Goal: Task Accomplishment & Management: Manage account settings

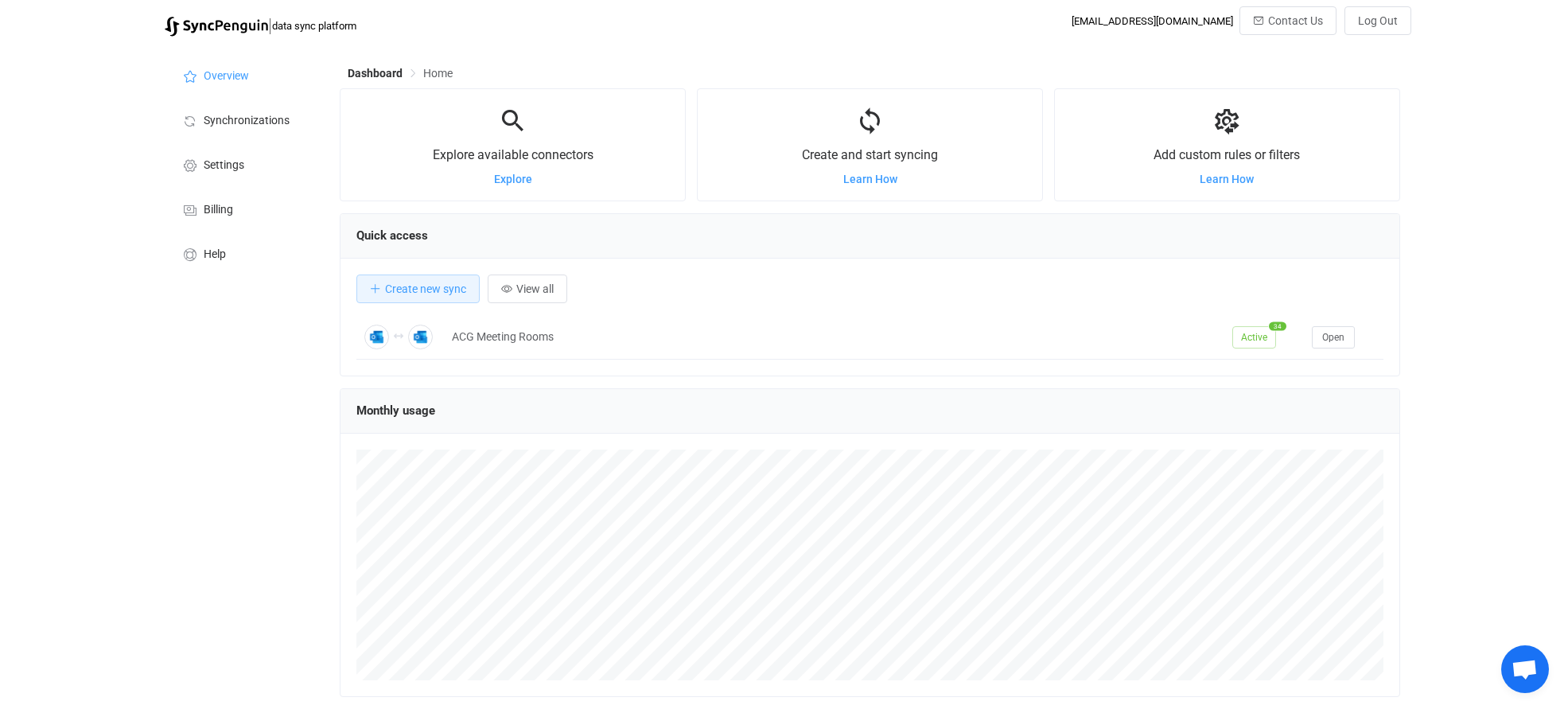
scroll to position [309, 1060]
click at [1329, 339] on span "Open" at bounding box center [1333, 337] width 22 height 11
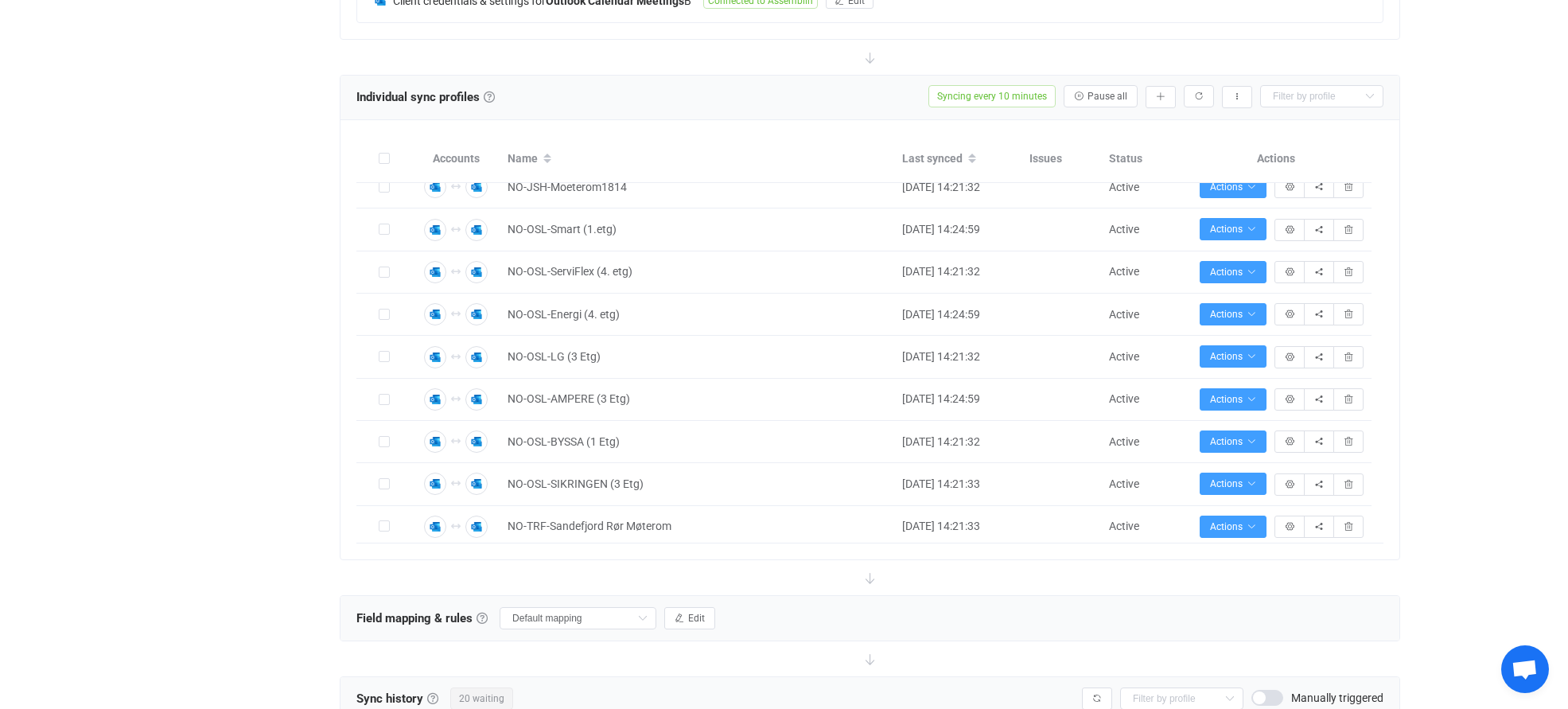
scroll to position [477, 0]
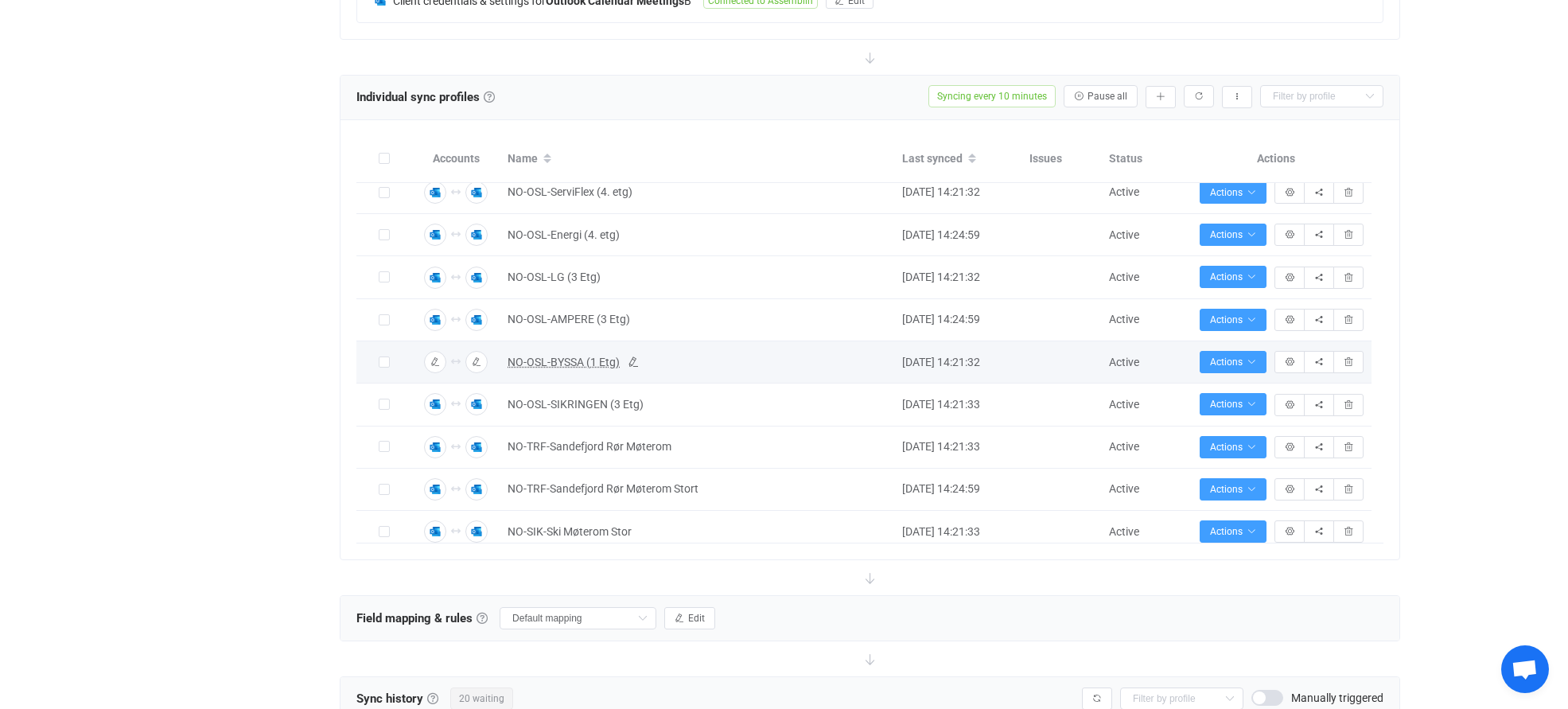
click at [571, 361] on span "NO-OSL-BYSSA (1 Etg)" at bounding box center [564, 362] width 112 height 18
type input "NO-OSL-BYSSA (1 Etg)"
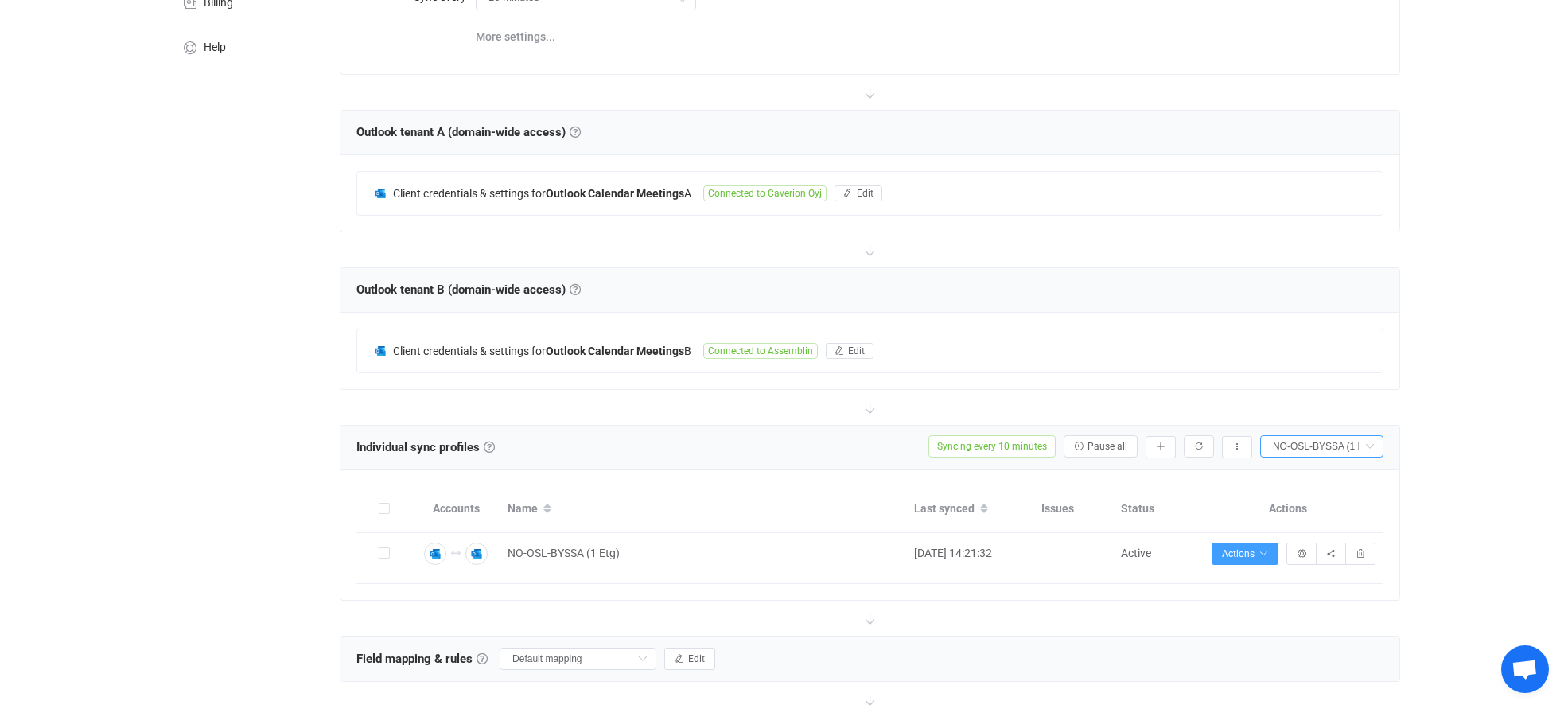
scroll to position [366, 0]
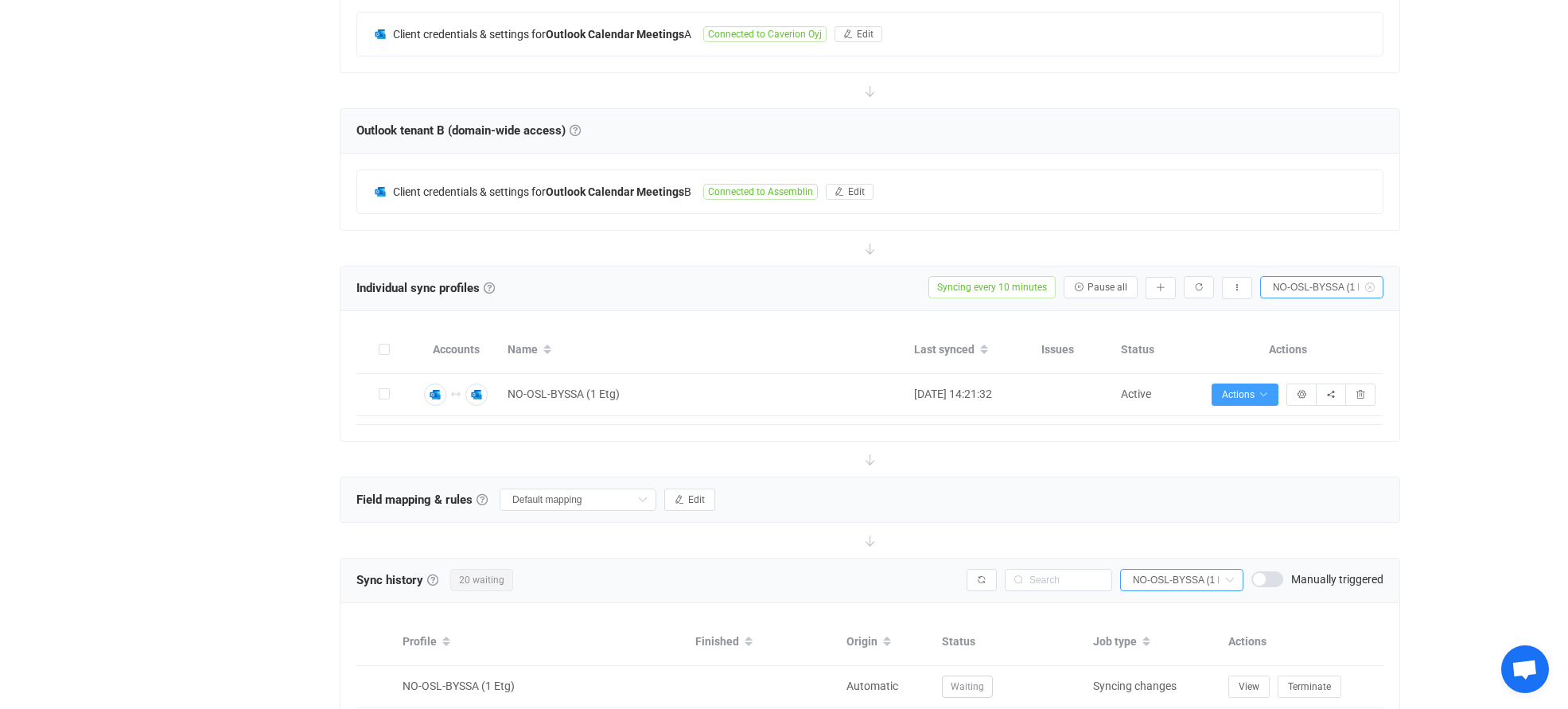
click at [1368, 287] on icon at bounding box center [1369, 287] width 20 height 22
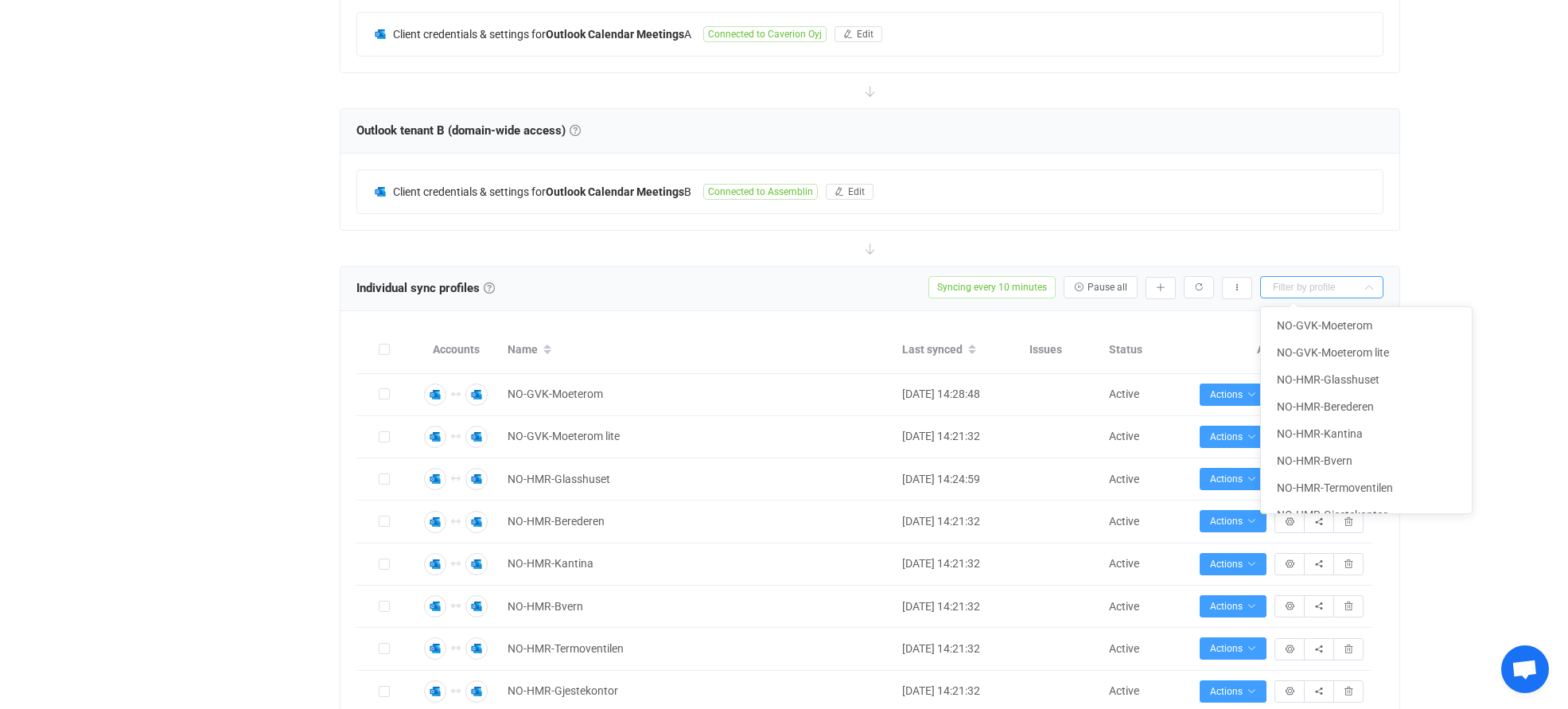
click at [1309, 288] on input "text" at bounding box center [1321, 287] width 123 height 22
click at [1320, 326] on span "NO-OSL-AMPERE (3 Etg)" at bounding box center [1338, 325] width 123 height 13
type input "NO-OSL-AMPERE (3 Etg)"
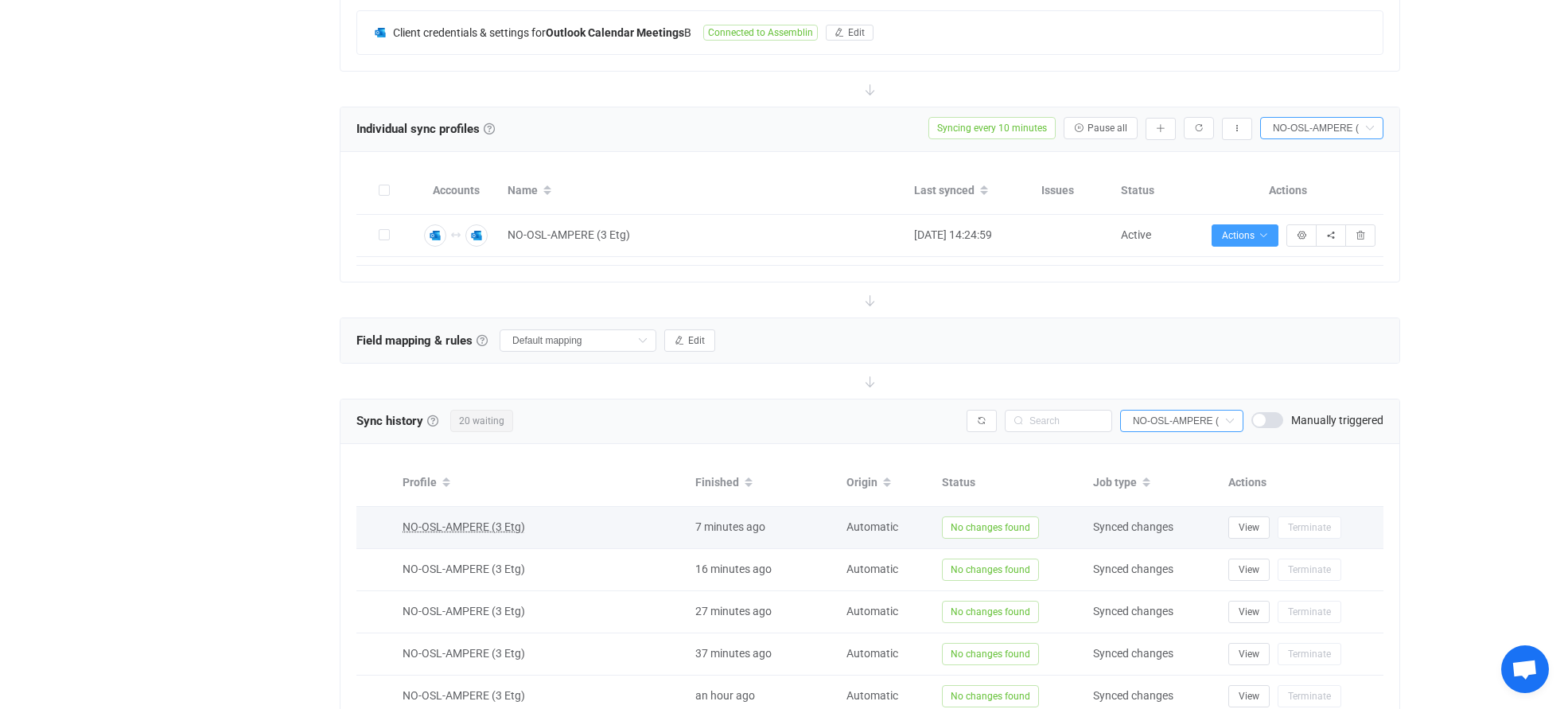
scroll to position [446, 0]
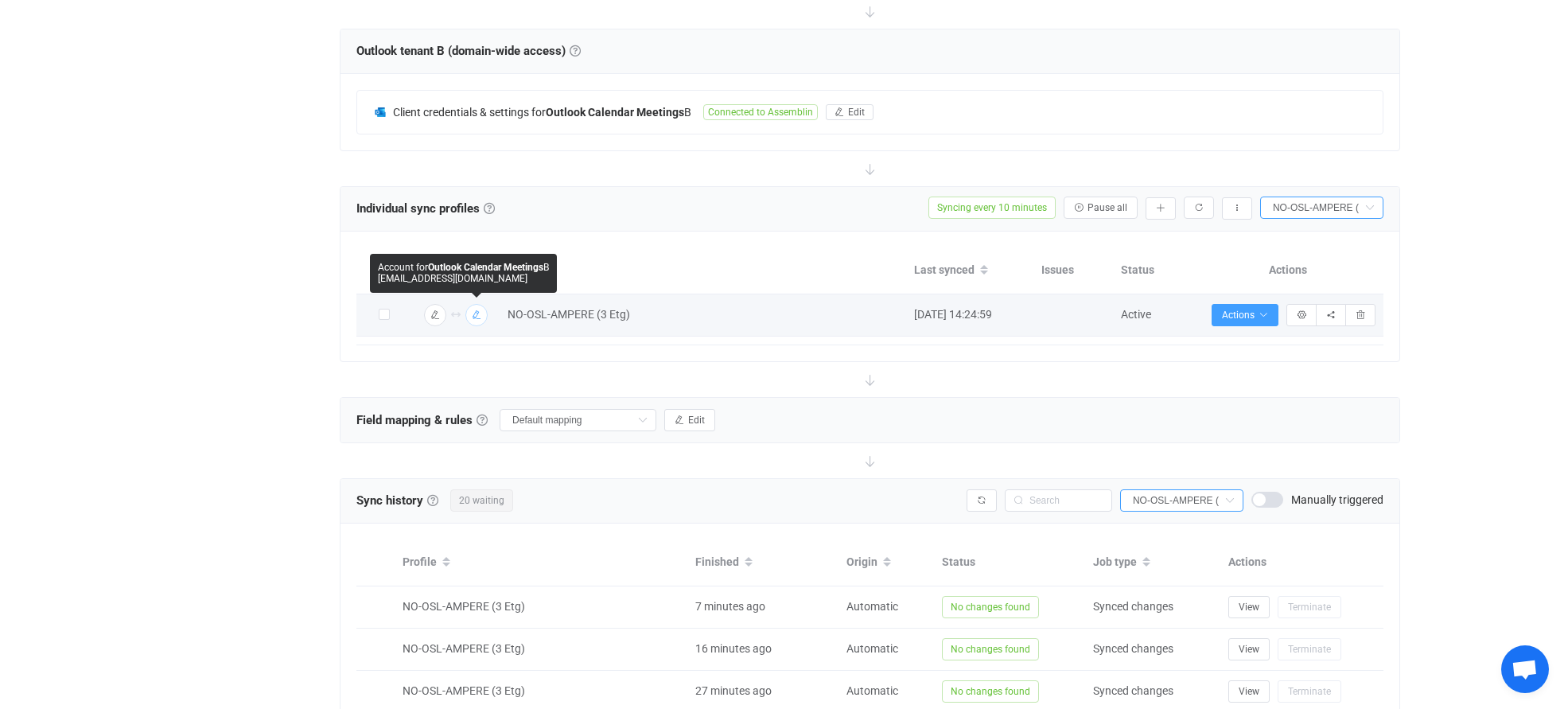
click at [479, 314] on icon "button" at bounding box center [477, 315] width 10 height 10
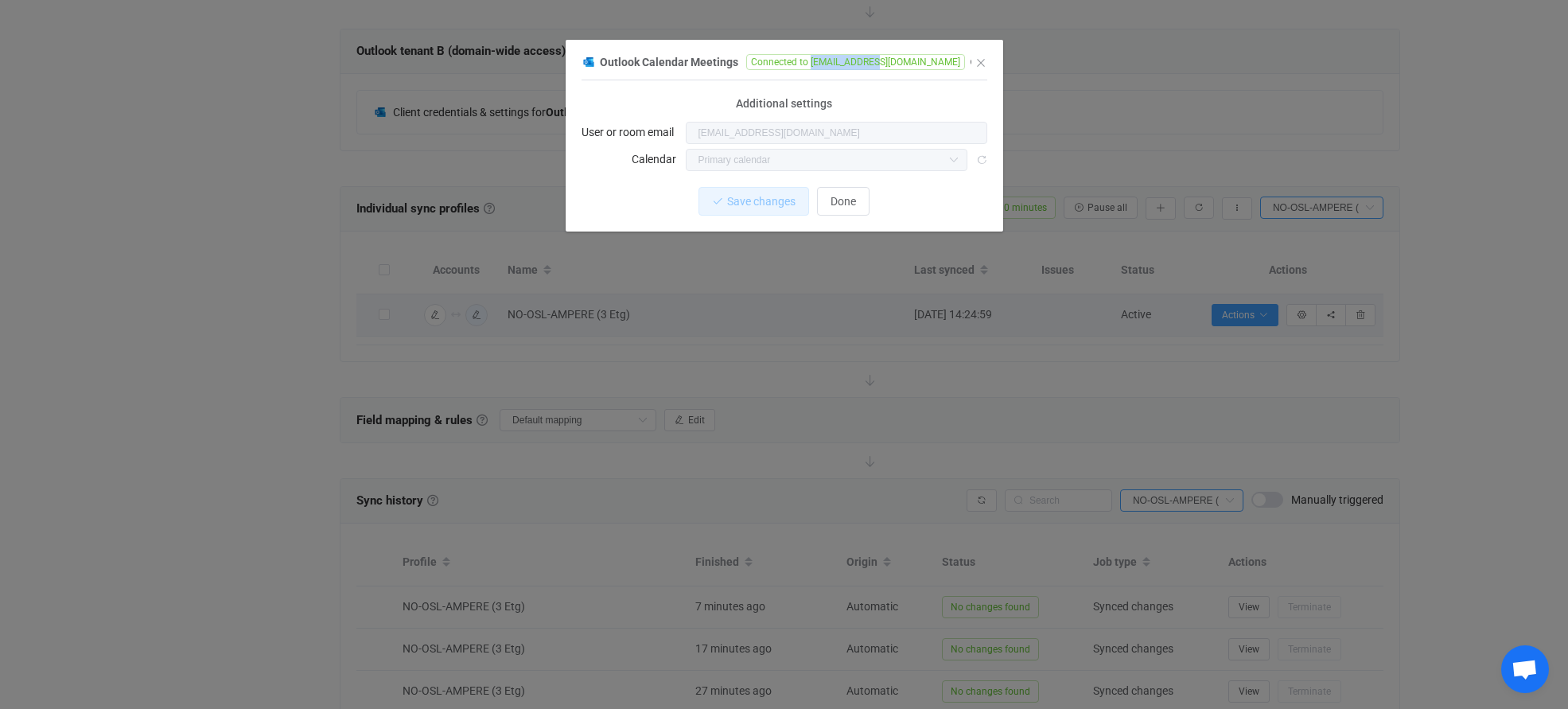
drag, startPoint x: 809, startPoint y: 60, endPoint x: 874, endPoint y: 60, distance: 65.0
click at [874, 60] on span "Connected to [EMAIL_ADDRESS][DOMAIN_NAME]" at bounding box center [856, 62] width 219 height 16
copy span "RM-NO-OSL1-09"
click at [1119, 103] on div "Outlook Calendar Meetings Connected to [EMAIL_ADDRESS][DOMAIN_NAME] 1 { { "conn…" at bounding box center [784, 354] width 1568 height 709
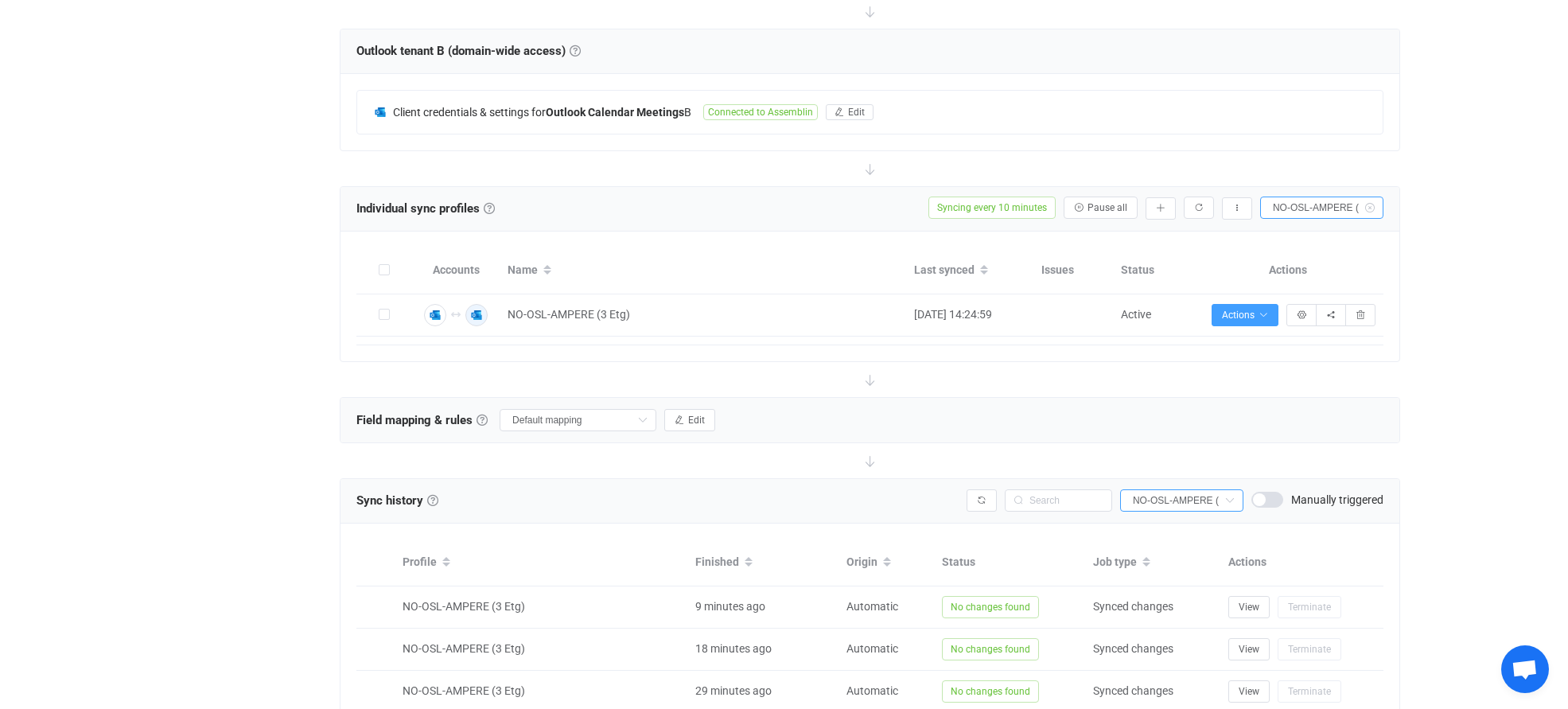
click at [1369, 207] on icon at bounding box center [1369, 208] width 20 height 22
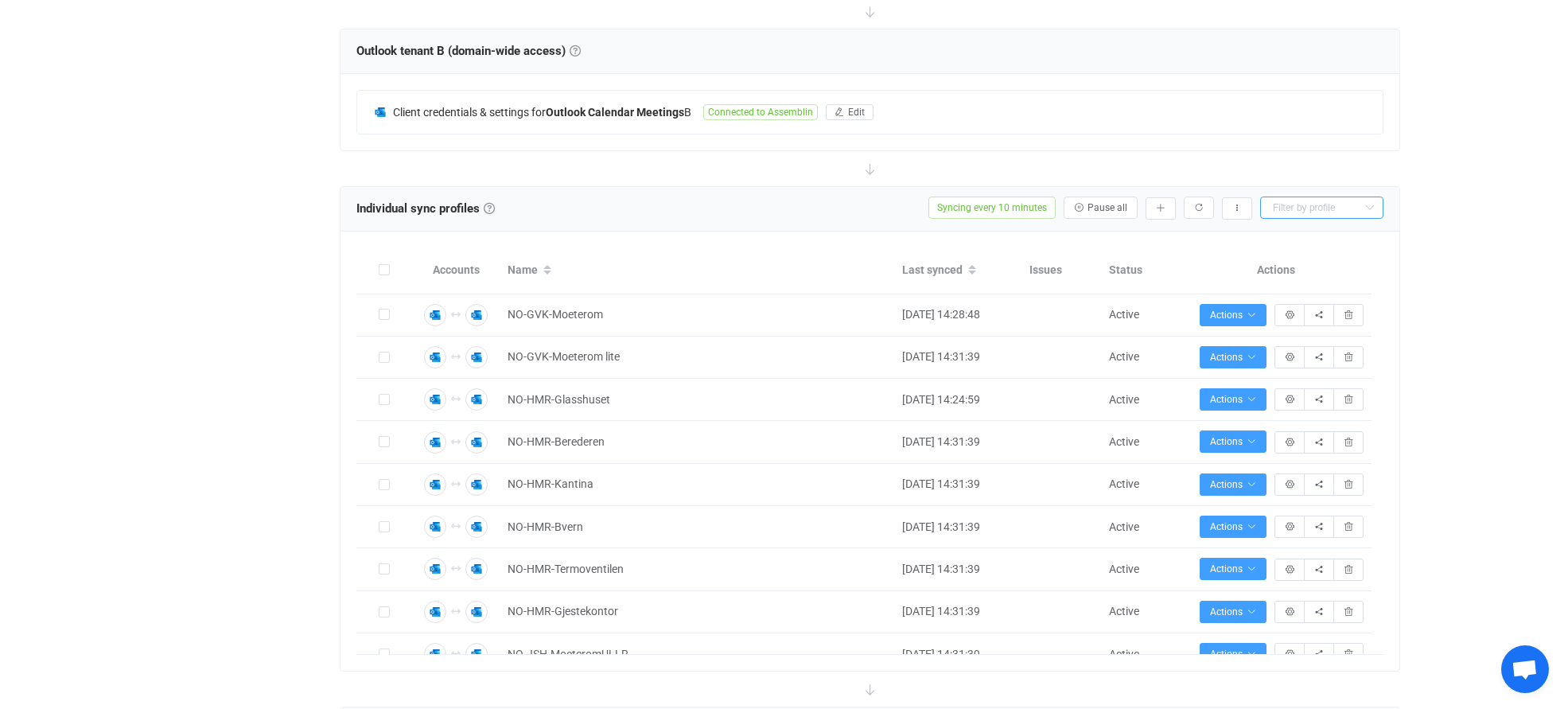
click at [1307, 208] on input "text" at bounding box center [1321, 208] width 123 height 22
click at [1313, 248] on span "NO-OSL-Energi (4. etg)" at bounding box center [1332, 246] width 112 height 13
type input "NO-OSL-Energi (4. etg)"
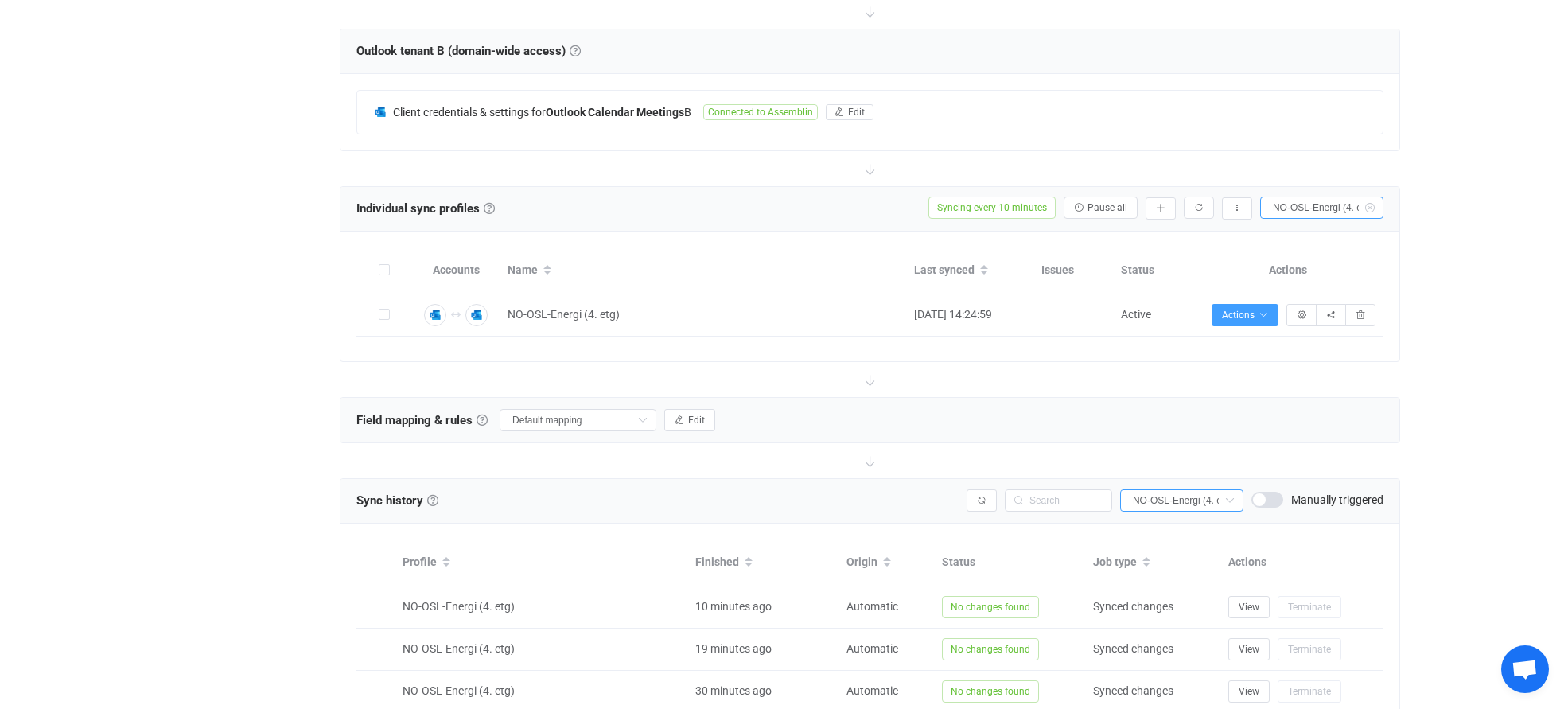
click at [1325, 204] on input "NO-OSL-Energi (4. etg)" at bounding box center [1321, 208] width 123 height 22
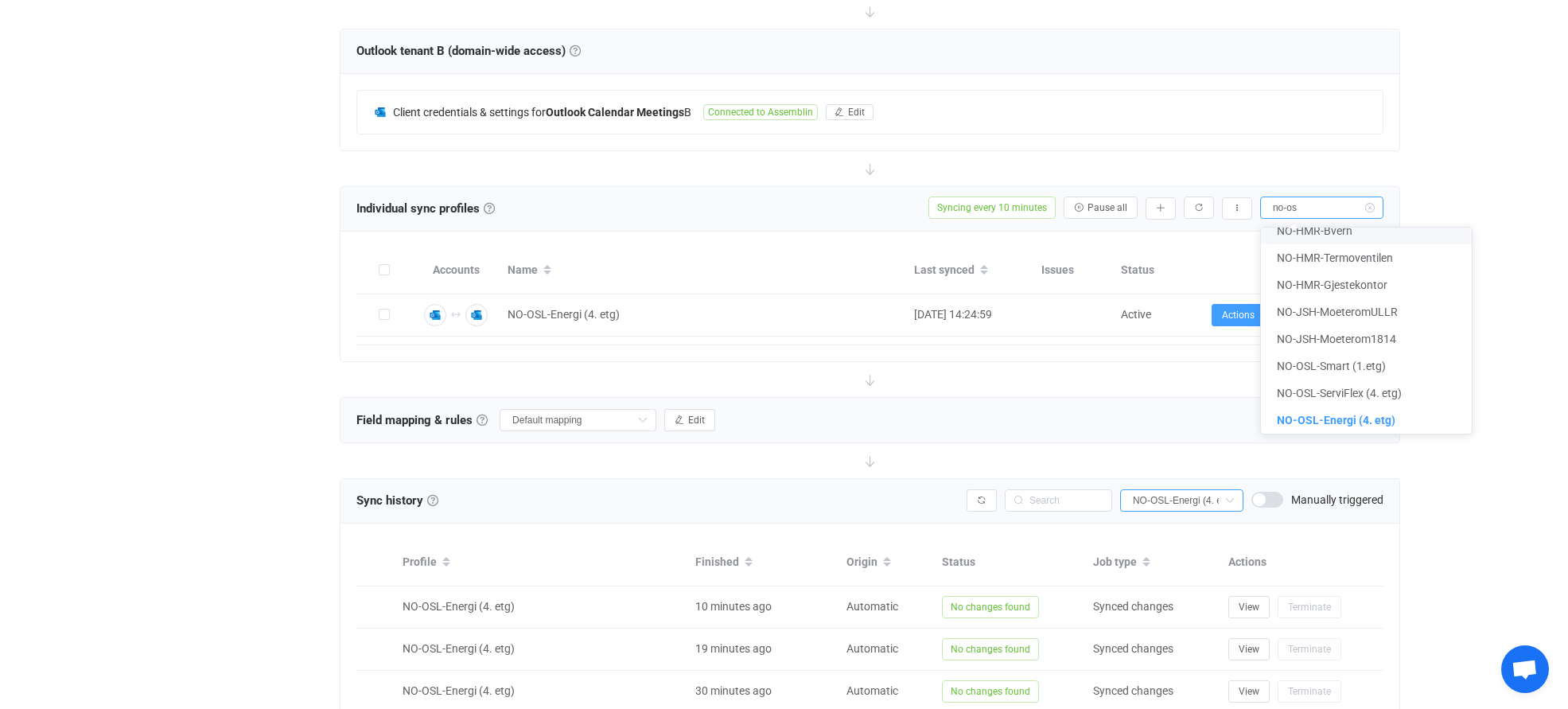
scroll to position [0, 0]
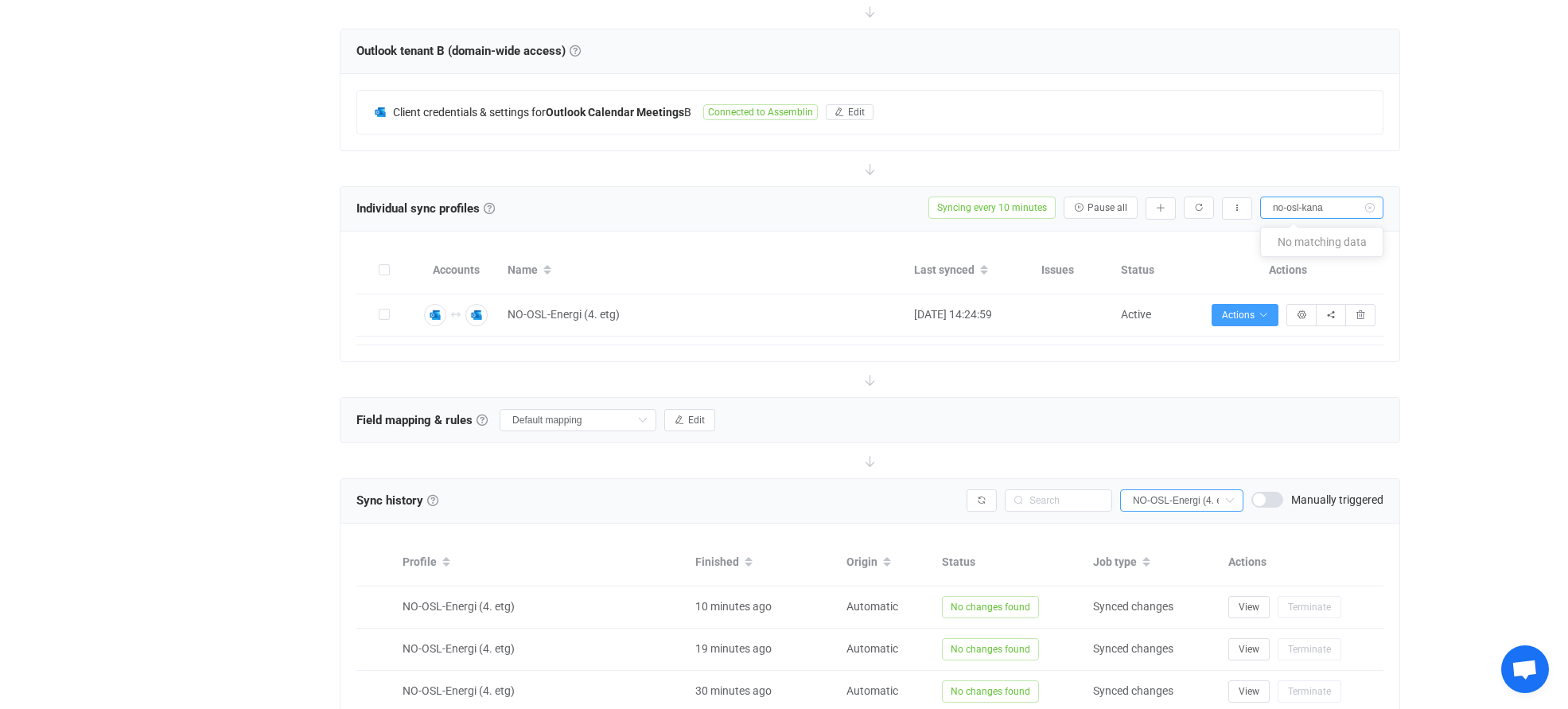
type input "no-osl-kana"
click at [1371, 208] on icon at bounding box center [1369, 208] width 20 height 22
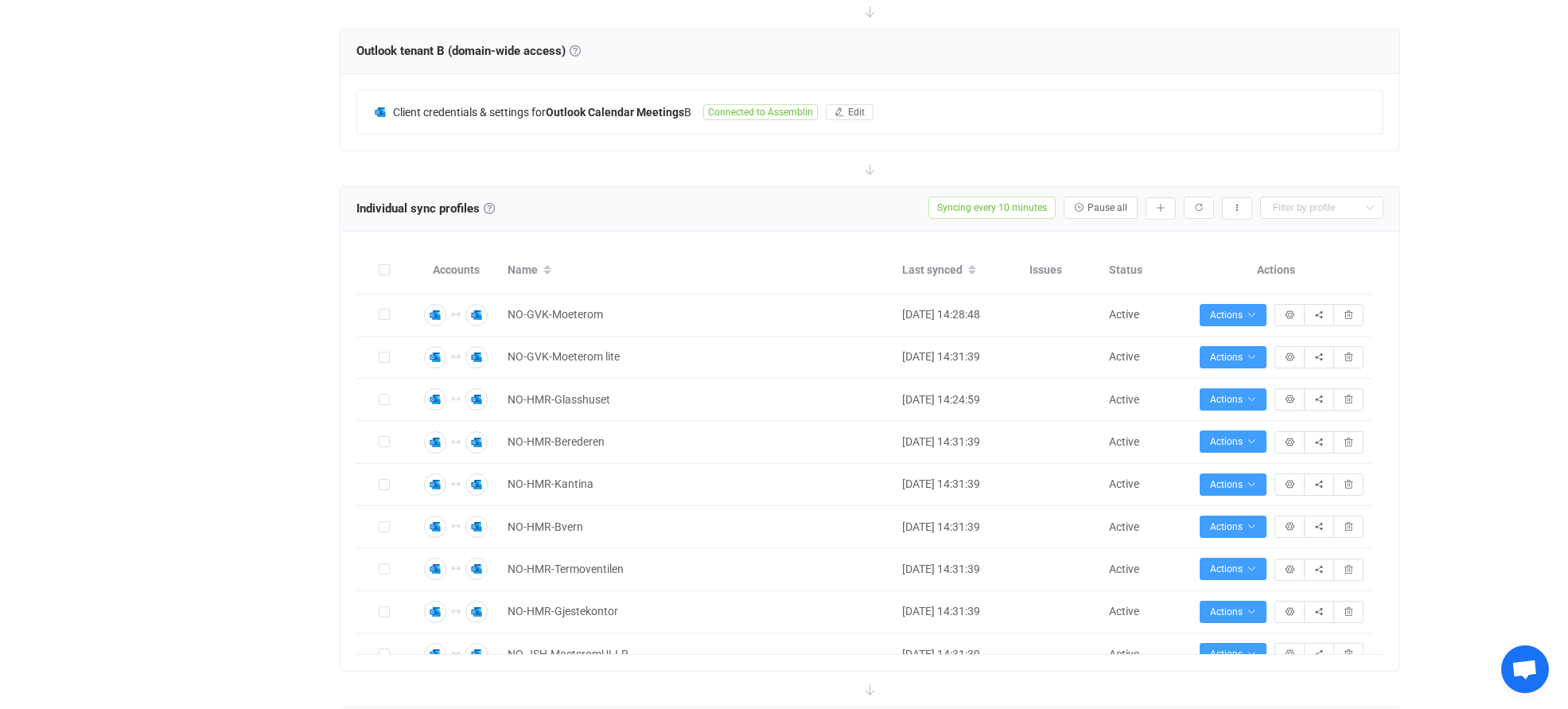
click at [1473, 233] on div "| data sync platform [EMAIL_ADDRESS][DOMAIN_NAME] Contact Us Log Out Overview S…" at bounding box center [784, 489] width 1568 height 1856
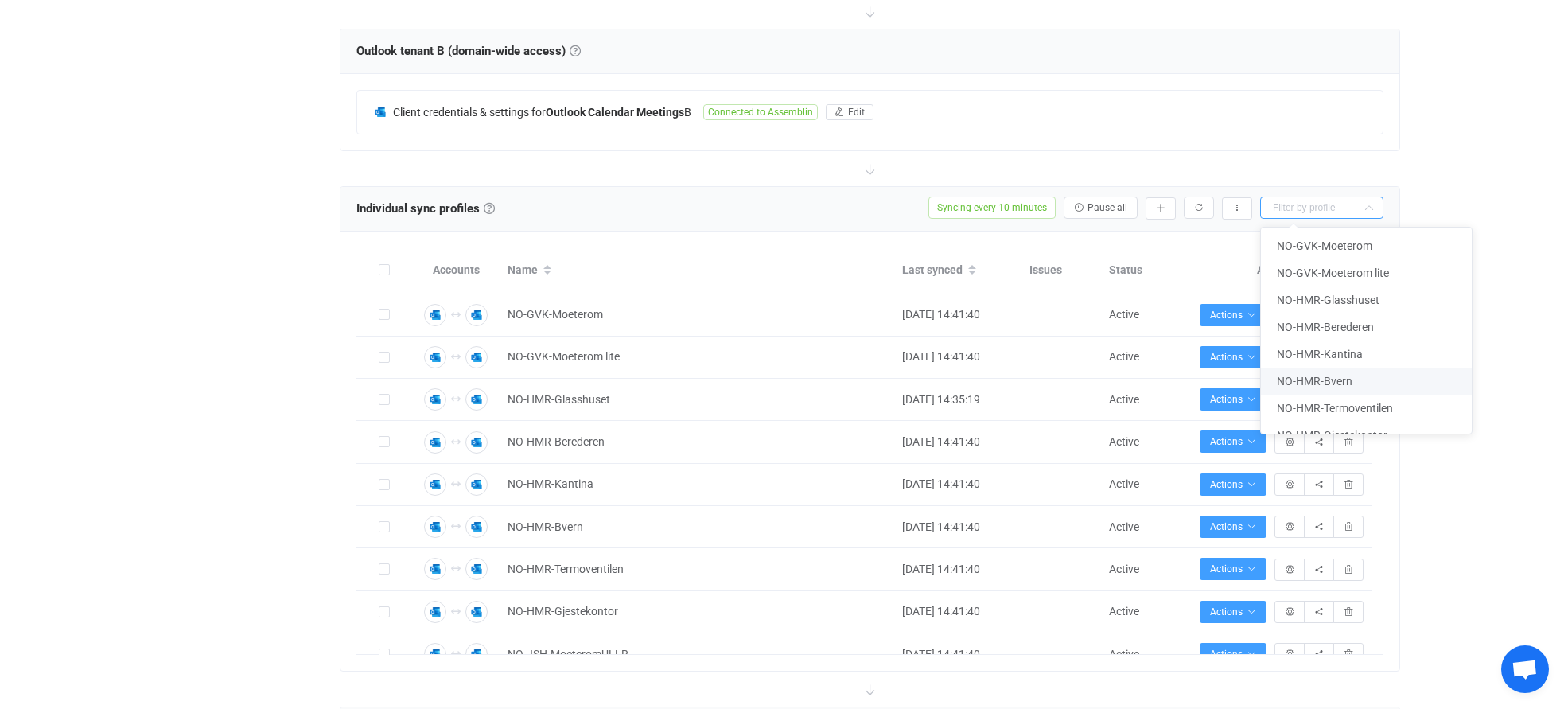
click at [1309, 208] on input "text" at bounding box center [1321, 208] width 123 height 22
type input "no-osl"
click at [1322, 205] on input "no-osl" at bounding box center [1321, 208] width 123 height 22
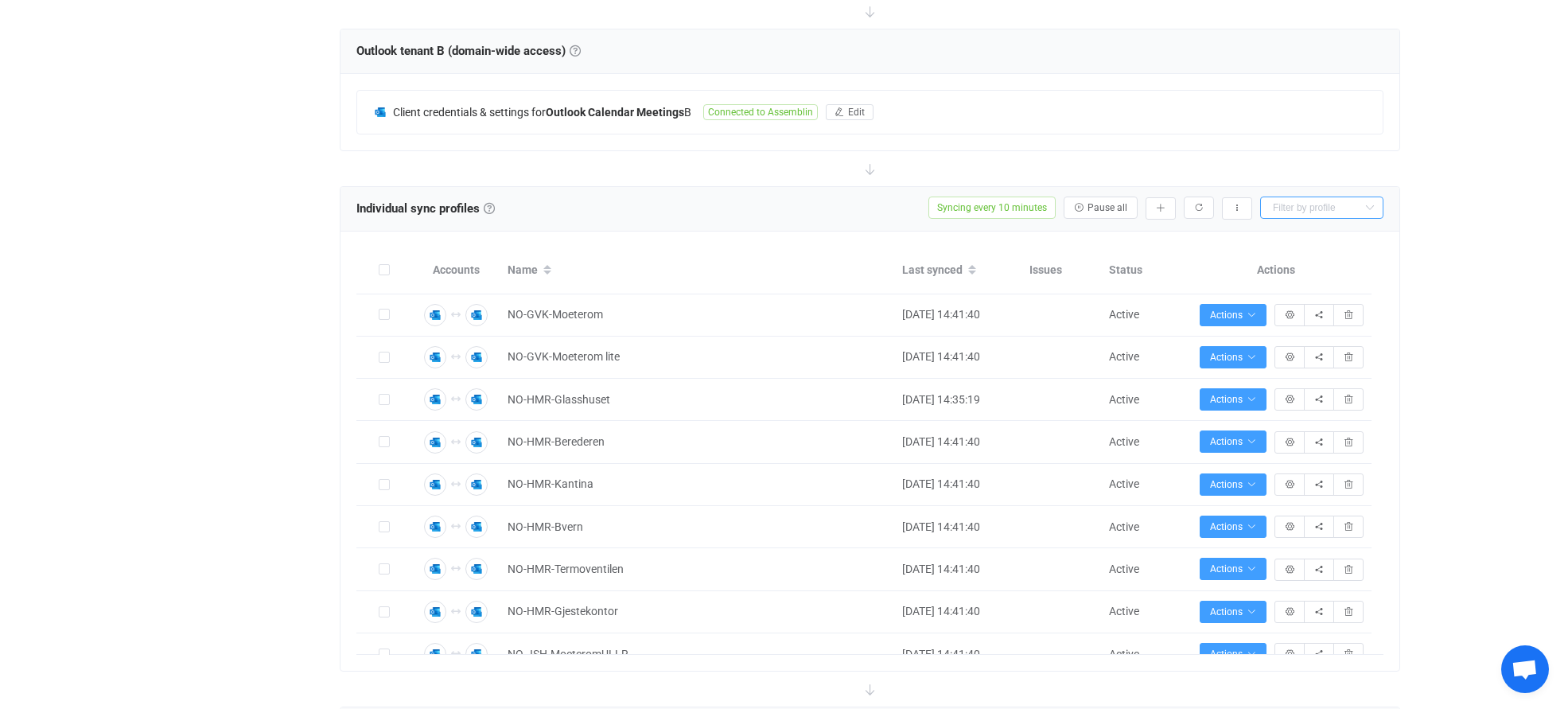
click at [1322, 205] on input "text" at bounding box center [1321, 208] width 123 height 22
type input "no-osl"
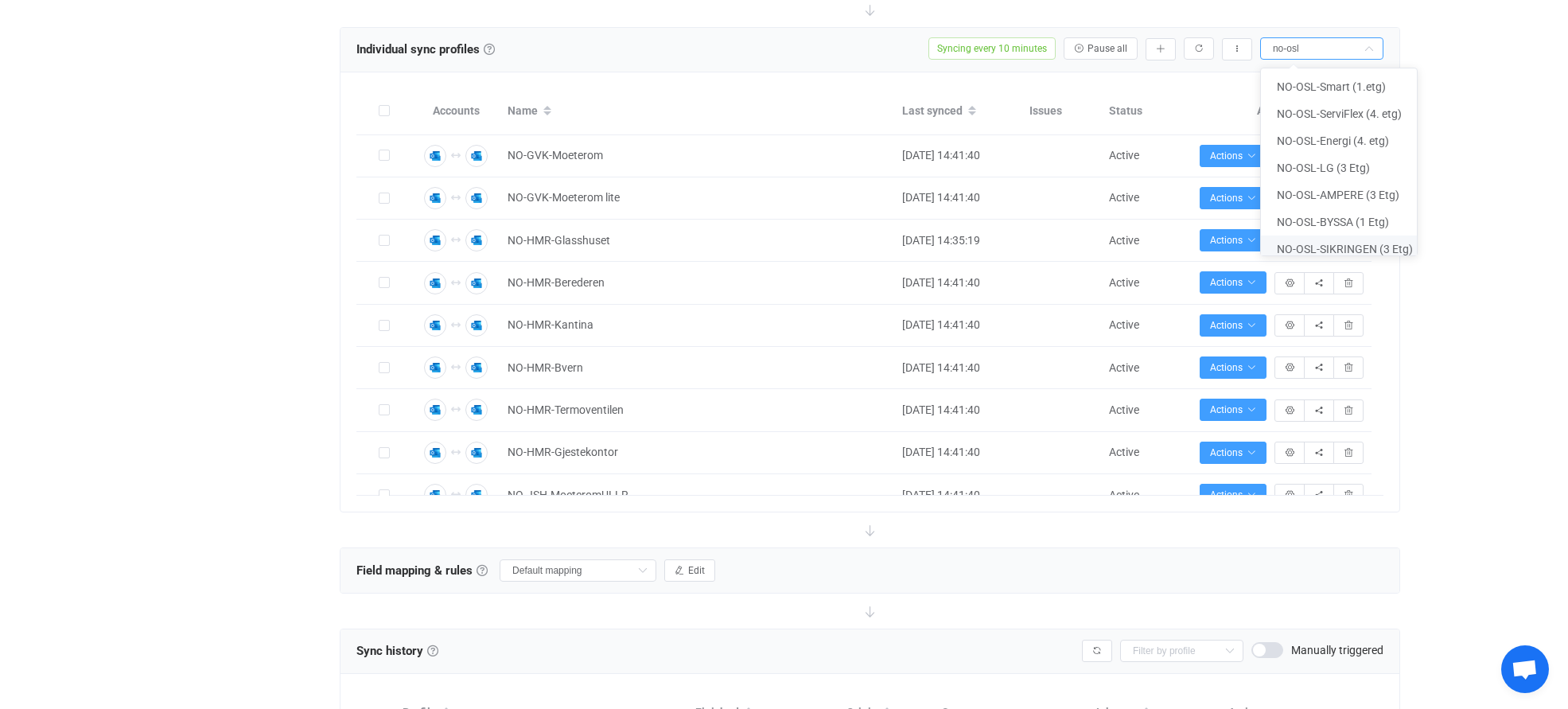
scroll to position [525, 0]
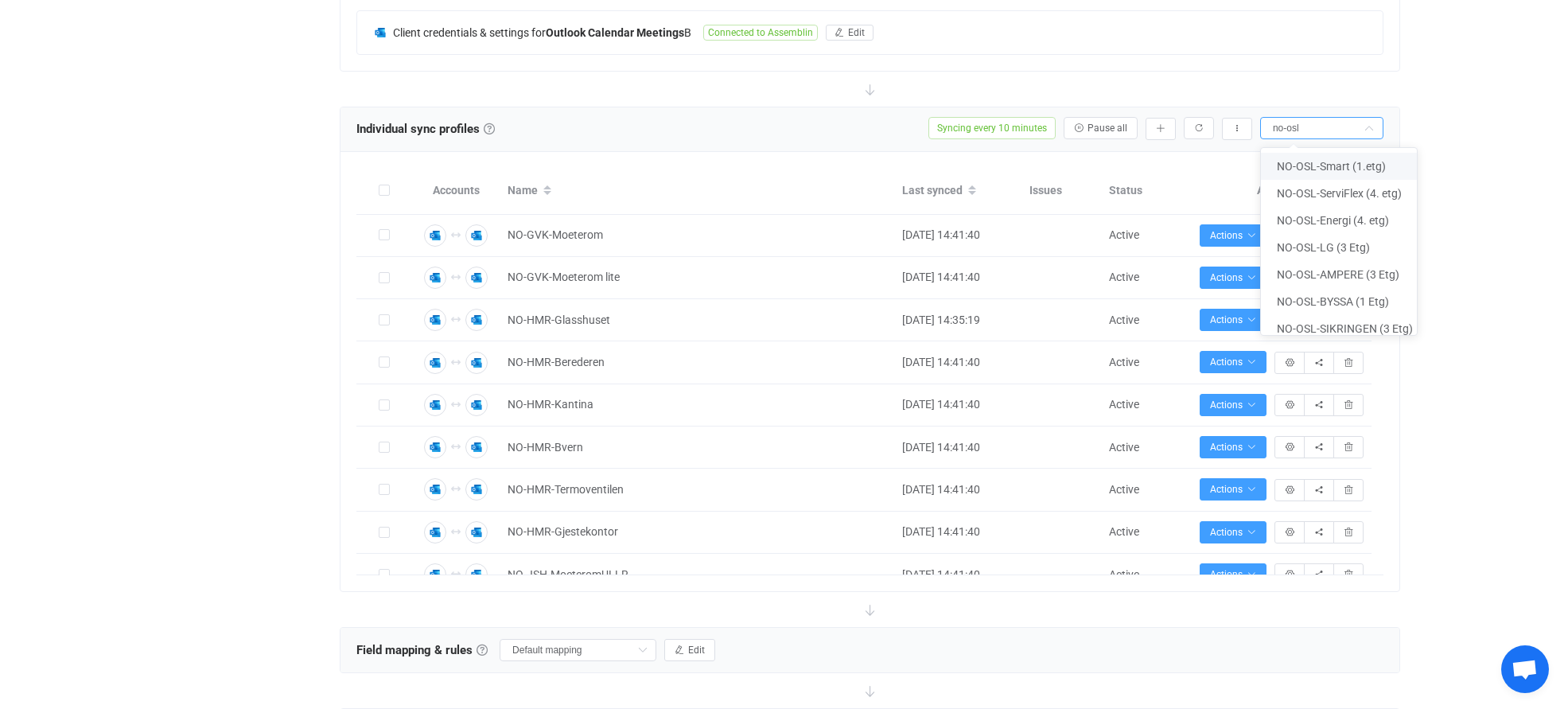
click at [1321, 125] on input "no-osl" at bounding box center [1321, 128] width 123 height 22
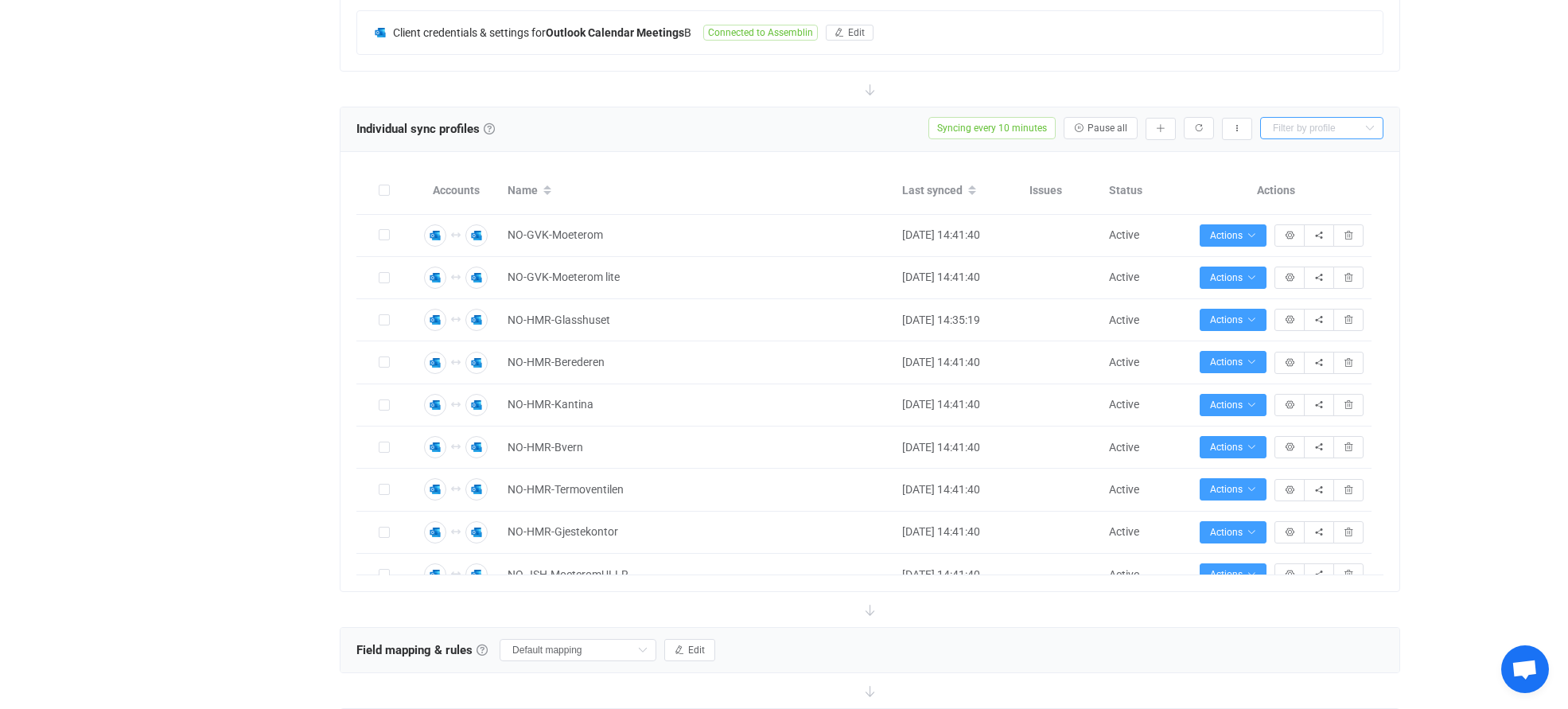
click at [1303, 125] on input "text" at bounding box center [1321, 128] width 123 height 22
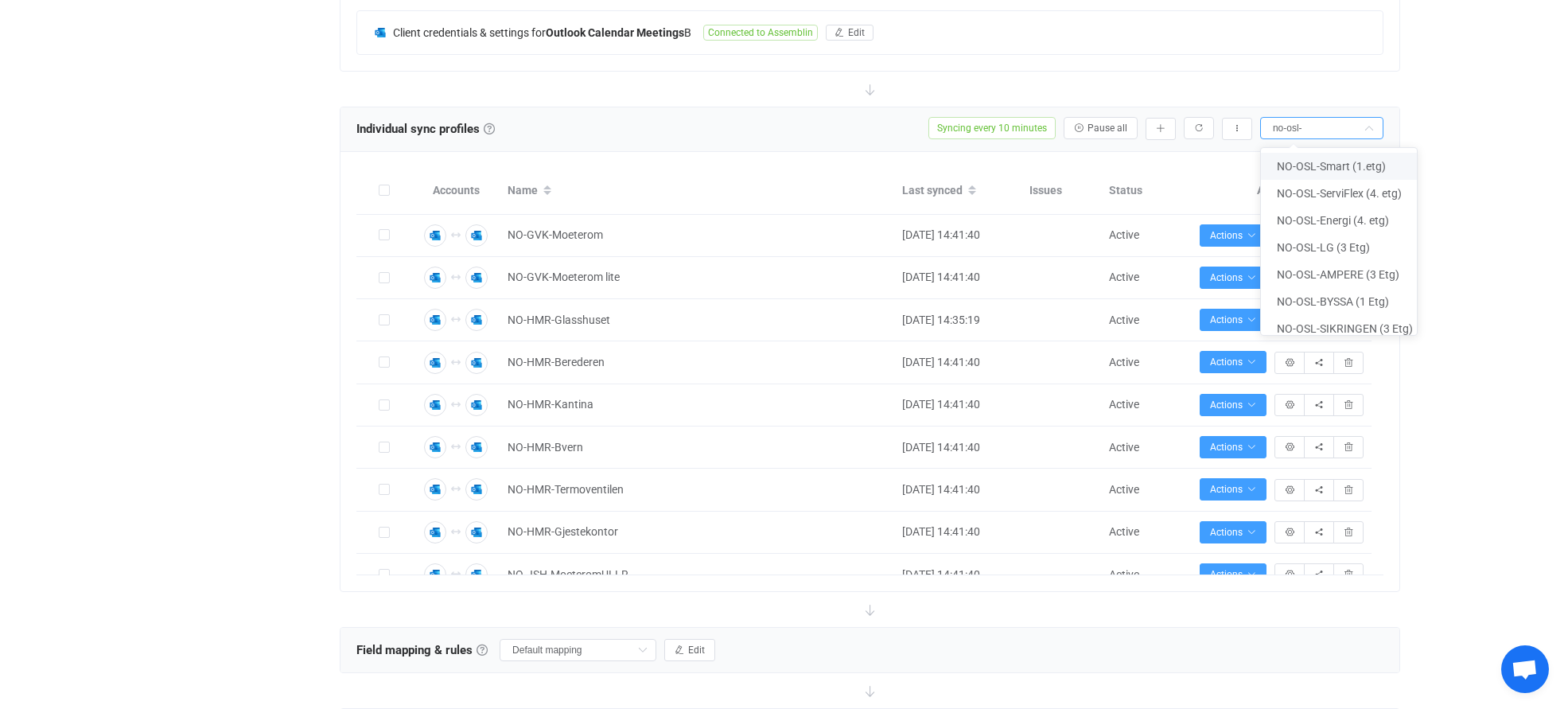
type input "no-osl-"
click at [265, 216] on div "Overview Synchronizations Settings Billing Help" at bounding box center [244, 428] width 175 height 1818
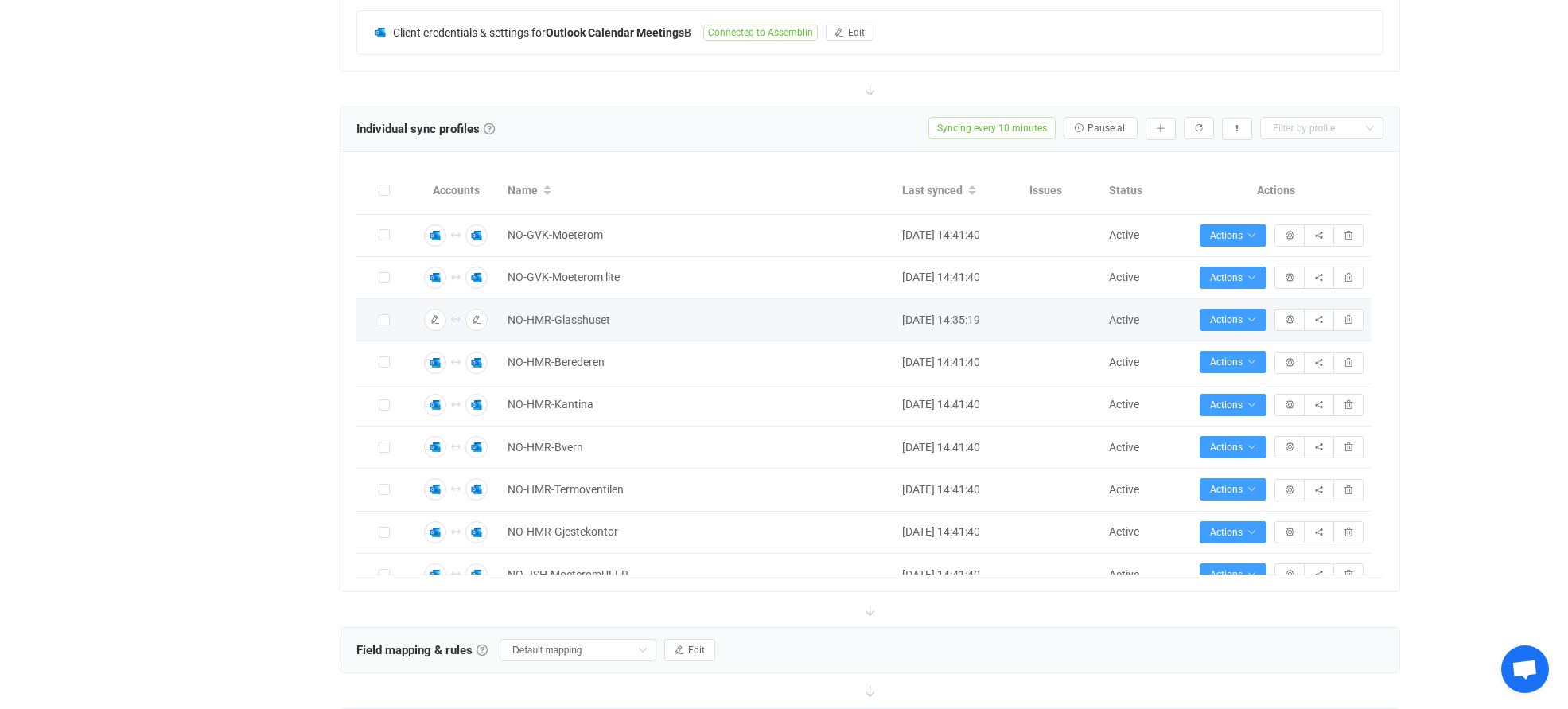
scroll to position [446, 0]
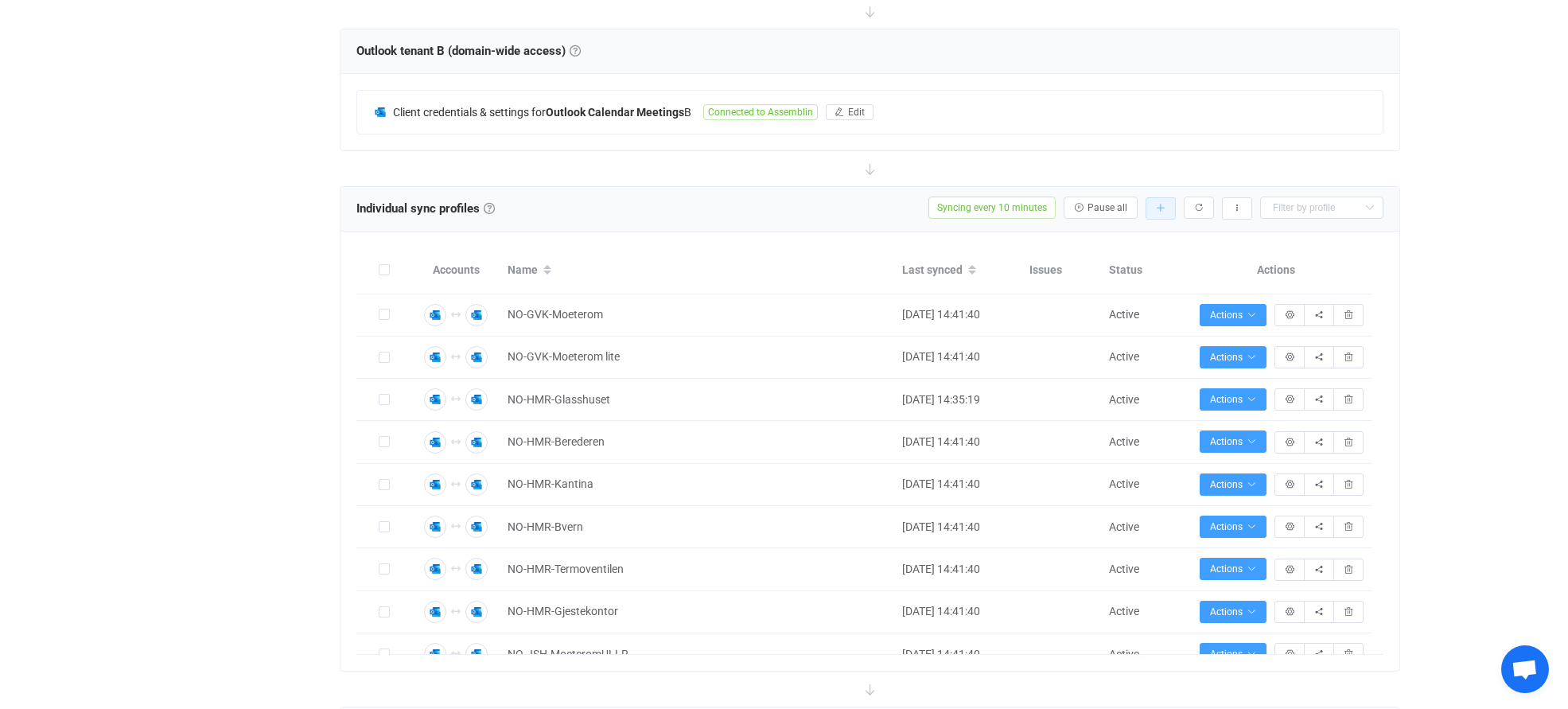
click at [1158, 206] on icon "button" at bounding box center [1160, 208] width 10 height 10
click at [1107, 250] on li "Add manually…" at bounding box center [1103, 250] width 135 height 29
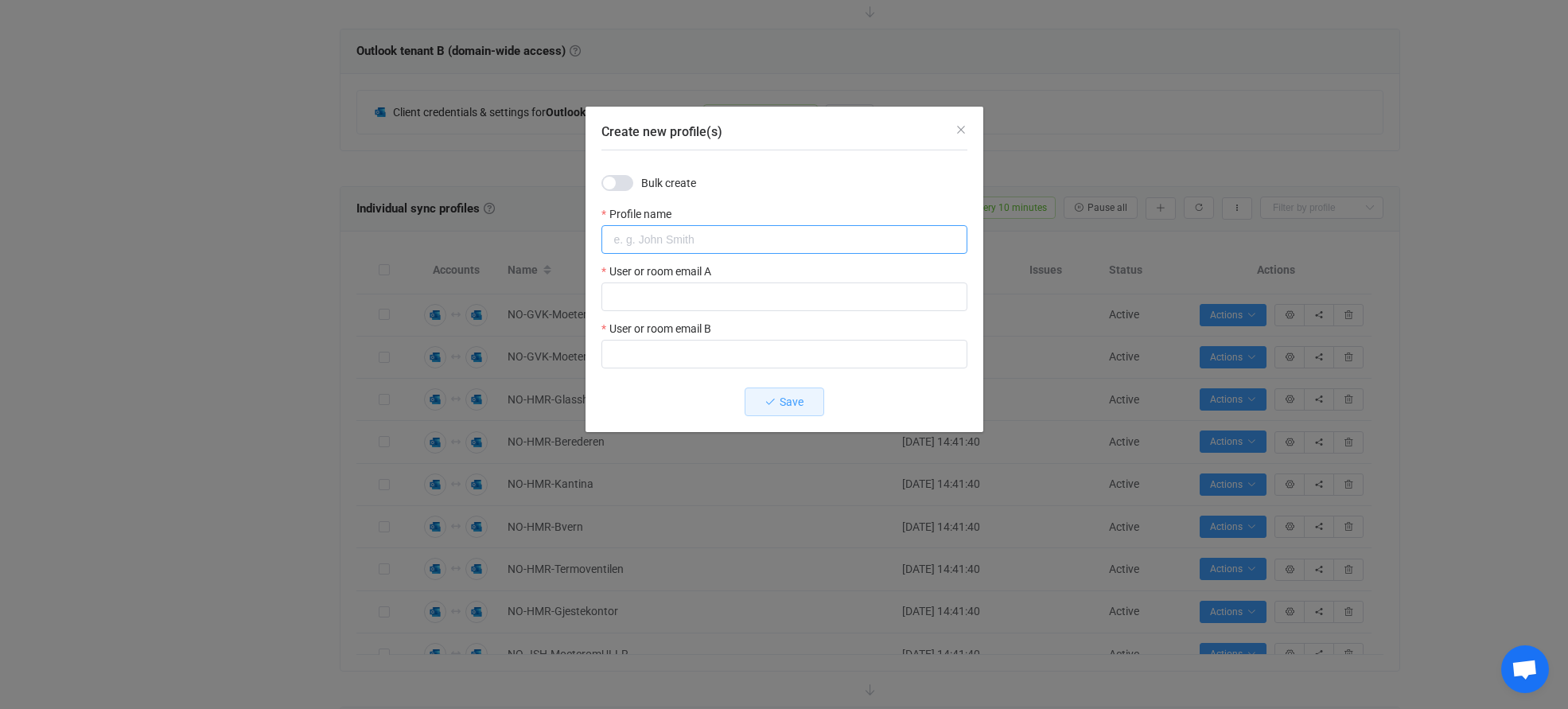
click at [706, 243] on input "Create new profile(s)" at bounding box center [785, 240] width 366 height 29
type input "NO-OSL-Røret"
drag, startPoint x: 692, startPoint y: 298, endPoint x: 587, endPoint y: 299, distance: 105.0
click at [587, 299] on div "Bulk create Profile name NO-OSL-Røret User or room email A no-osl-roret@ User o…" at bounding box center [785, 291] width 398 height 283
paste input "[EMAIL_ADDRESS][DOMAIN_NAME]"
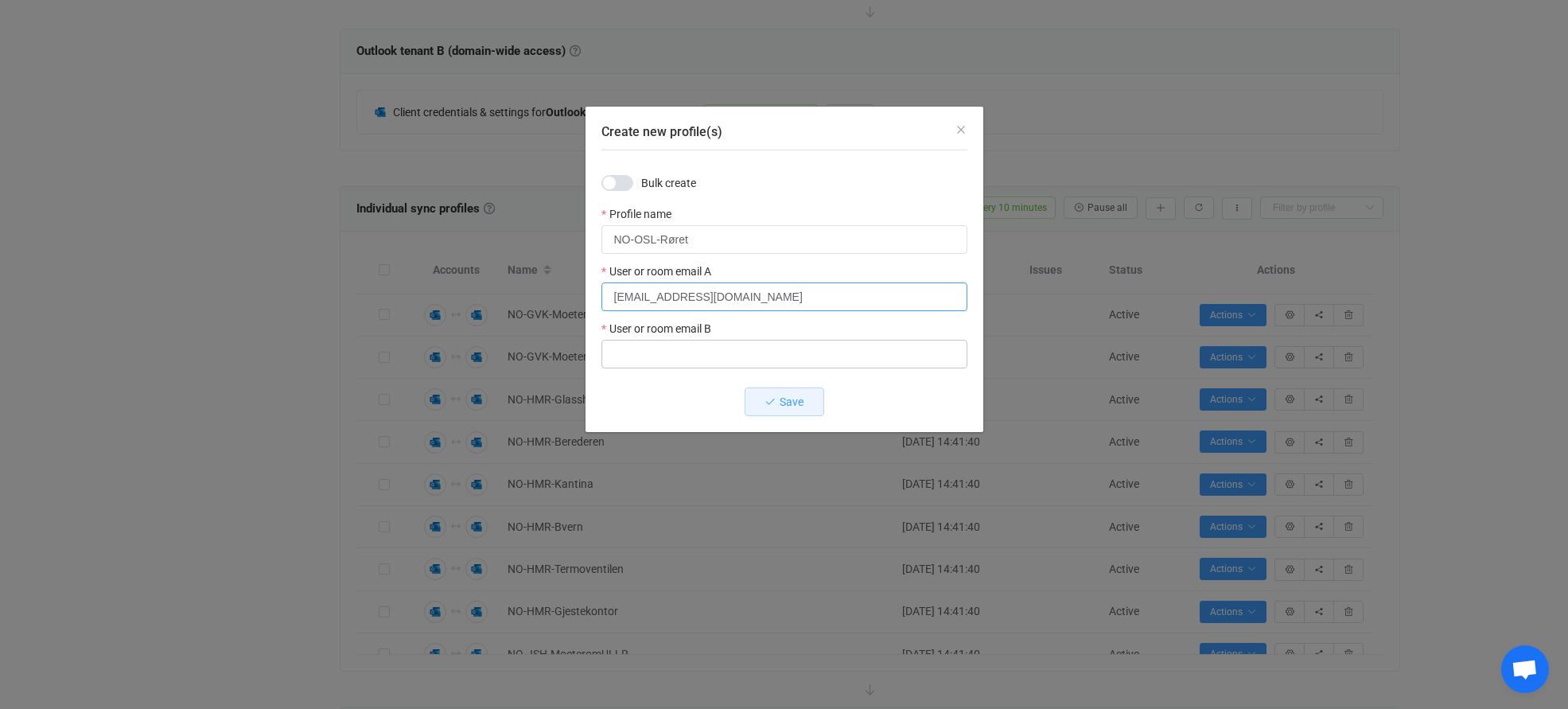
type input "[EMAIL_ADDRESS][DOMAIN_NAME]"
click at [690, 351] on input "Create new profile(s)" at bounding box center [785, 354] width 366 height 29
click at [714, 353] on input "Create new profile(s)" at bounding box center [785, 354] width 366 height 29
paste input "[EMAIL_ADDRESS][DOMAIN_NAME]"
type input "[EMAIL_ADDRESS][DOMAIN_NAME]"
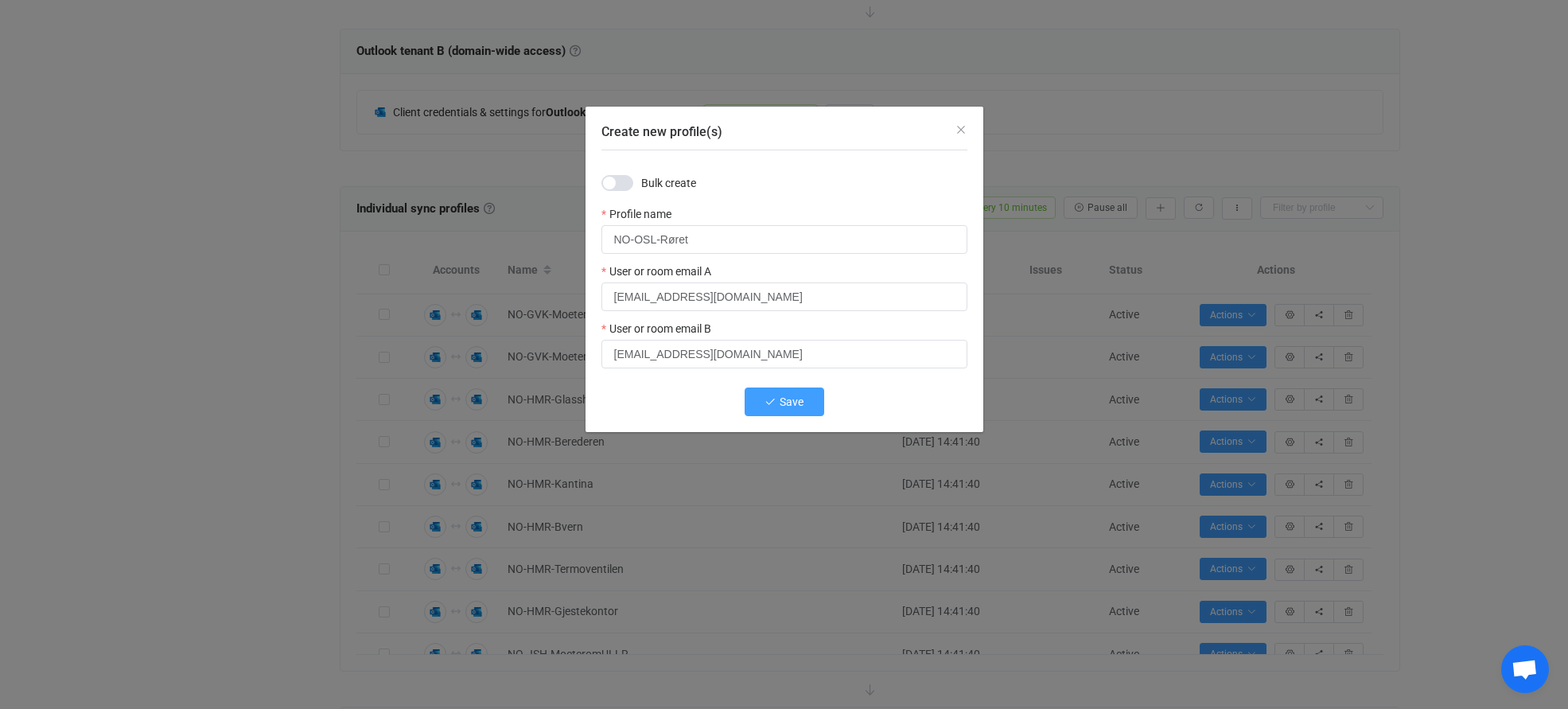
click at [792, 404] on span "Save" at bounding box center [792, 402] width 24 height 13
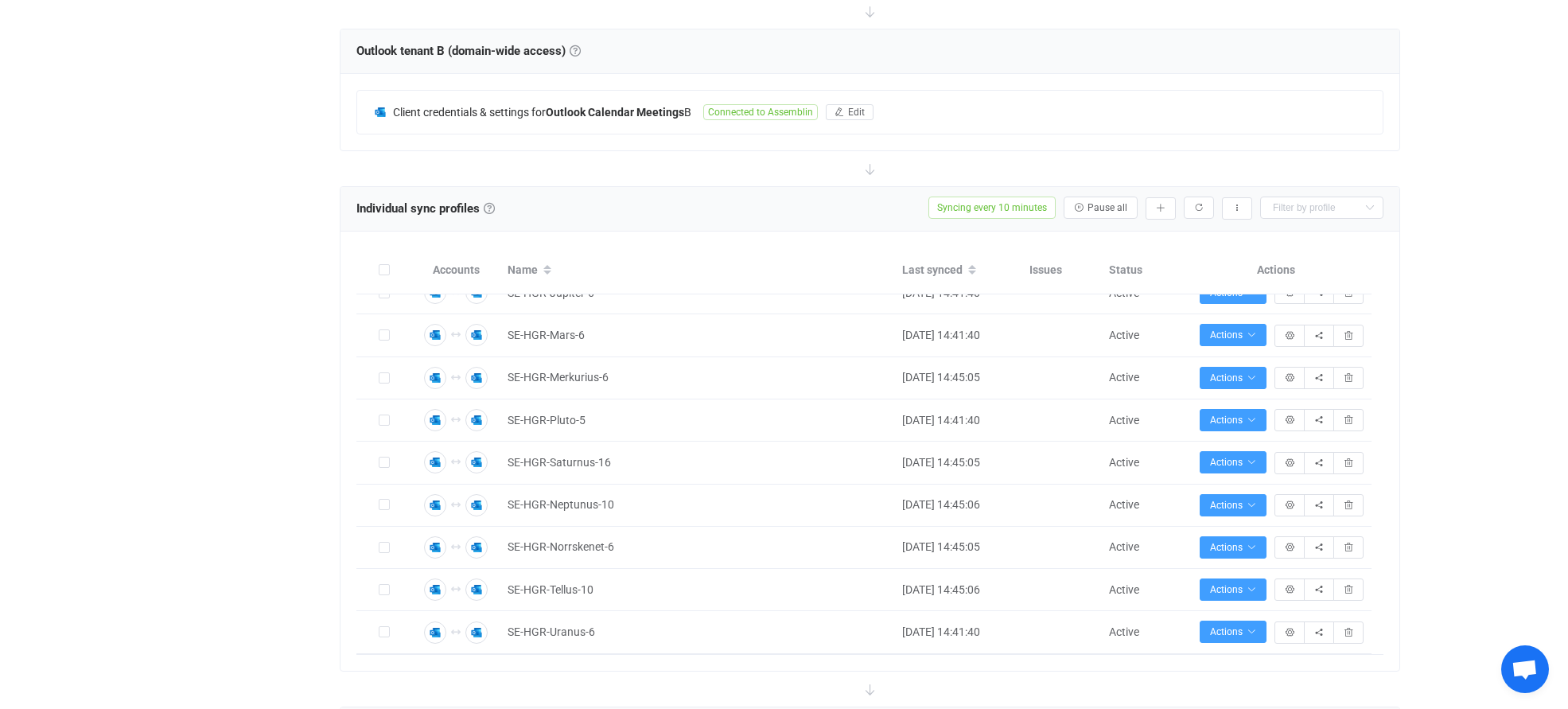
scroll to position [1123, 0]
click at [1247, 633] on icon "button" at bounding box center [1251, 633] width 10 height 10
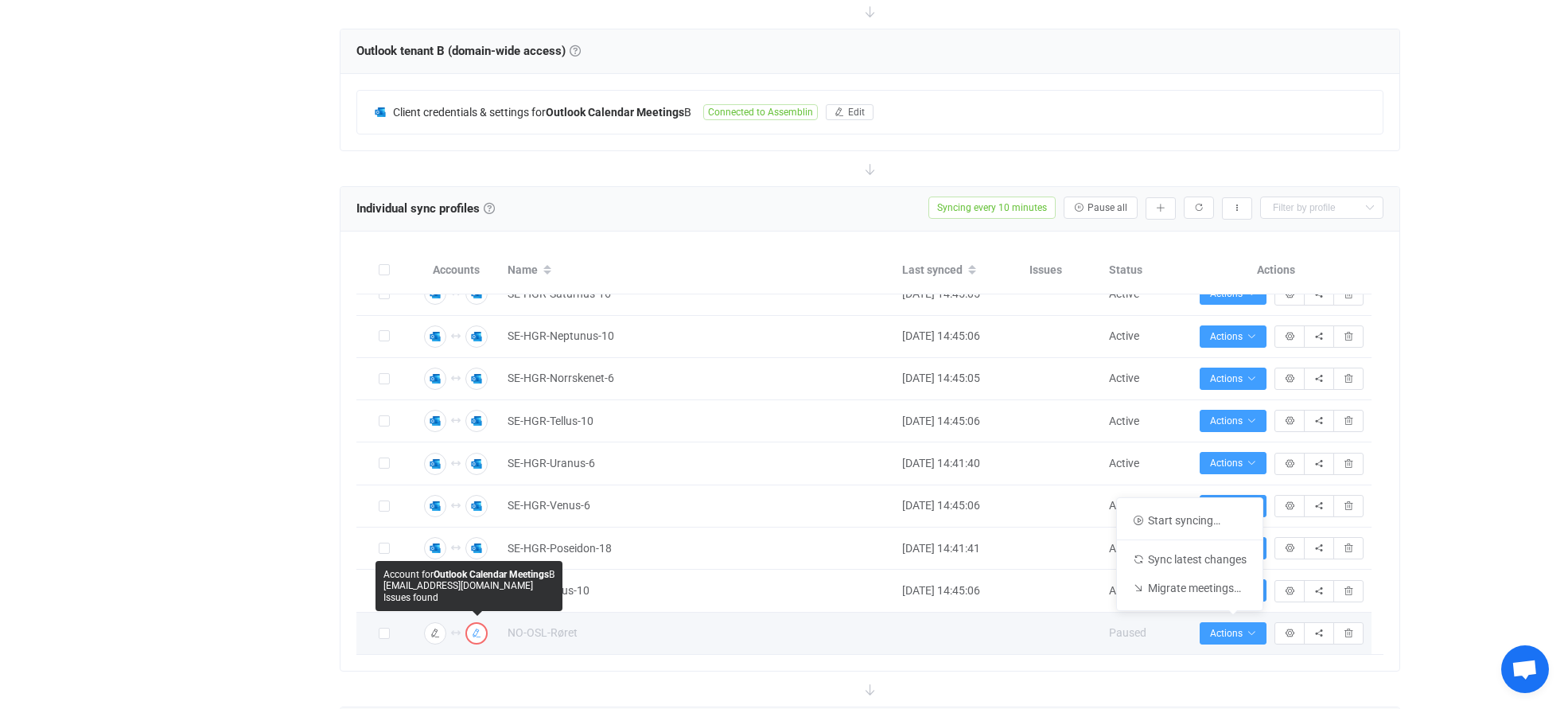
click at [476, 633] on icon "button" at bounding box center [477, 633] width 10 height 10
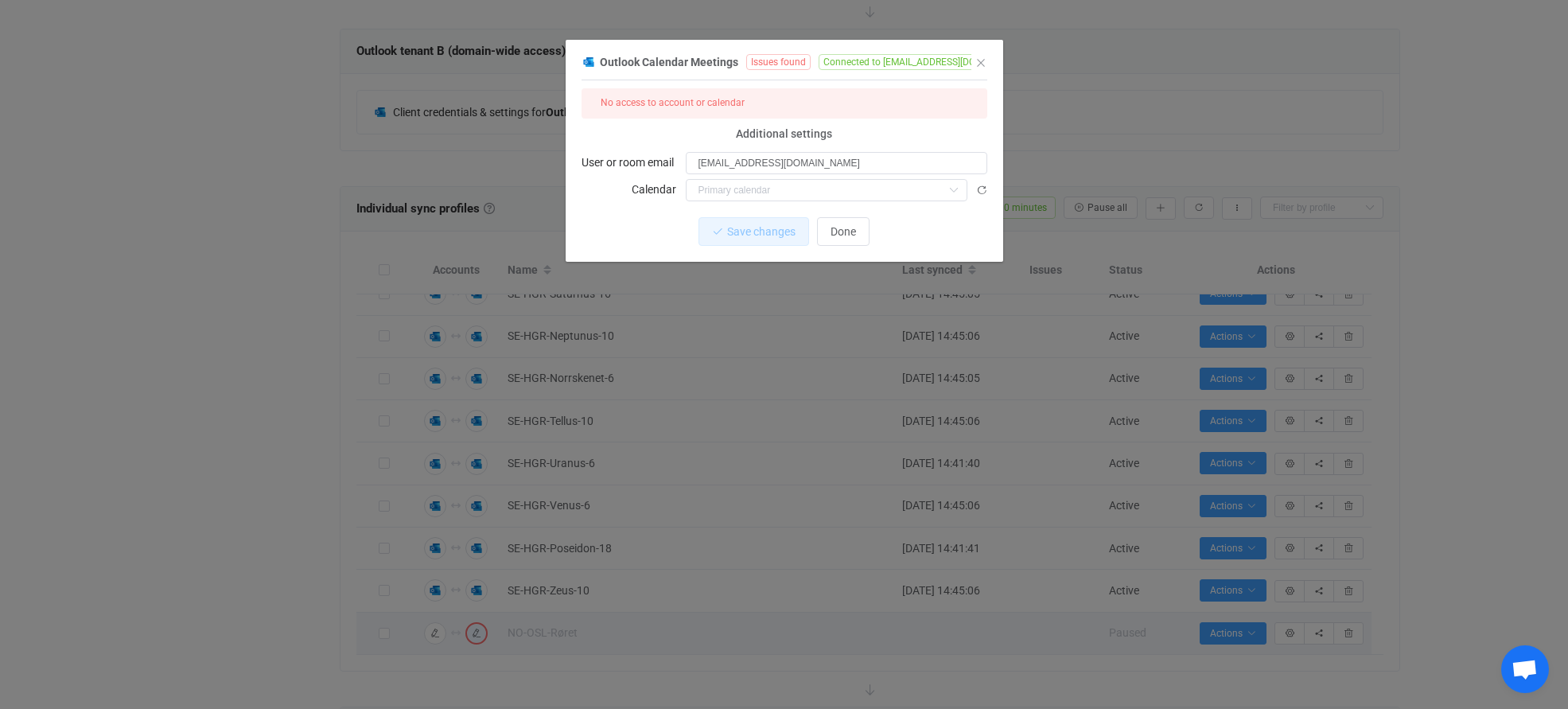
click at [1240, 86] on div "Outlook Calendar Meetings Issues found Connected to [EMAIL_ADDRESS][DOMAIN_NAME…" at bounding box center [784, 354] width 1568 height 709
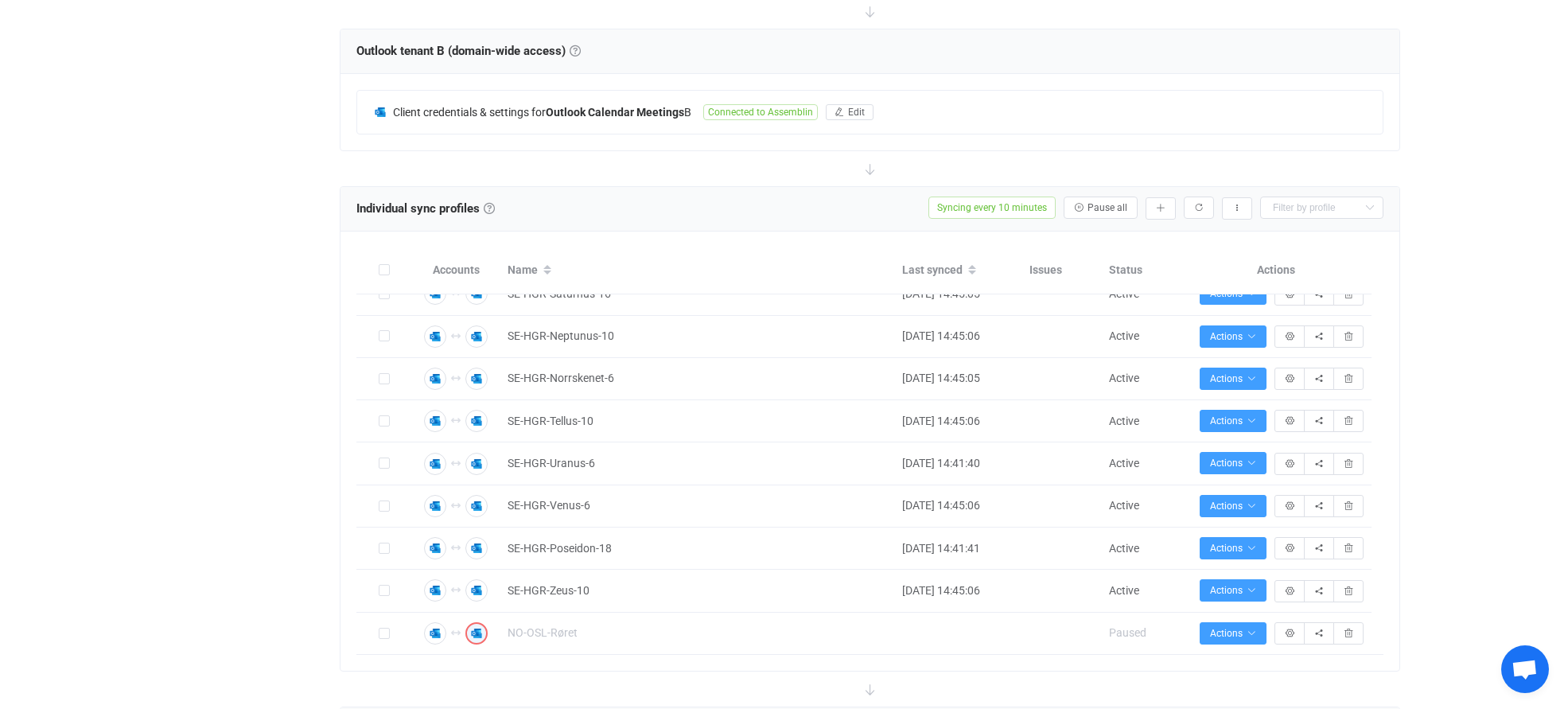
click at [291, 478] on div "Overview Synchronizations Settings Billing Help" at bounding box center [244, 508] width 175 height 1818
click at [271, 555] on div "Overview Synchronizations Settings Billing Help" at bounding box center [244, 508] width 175 height 1818
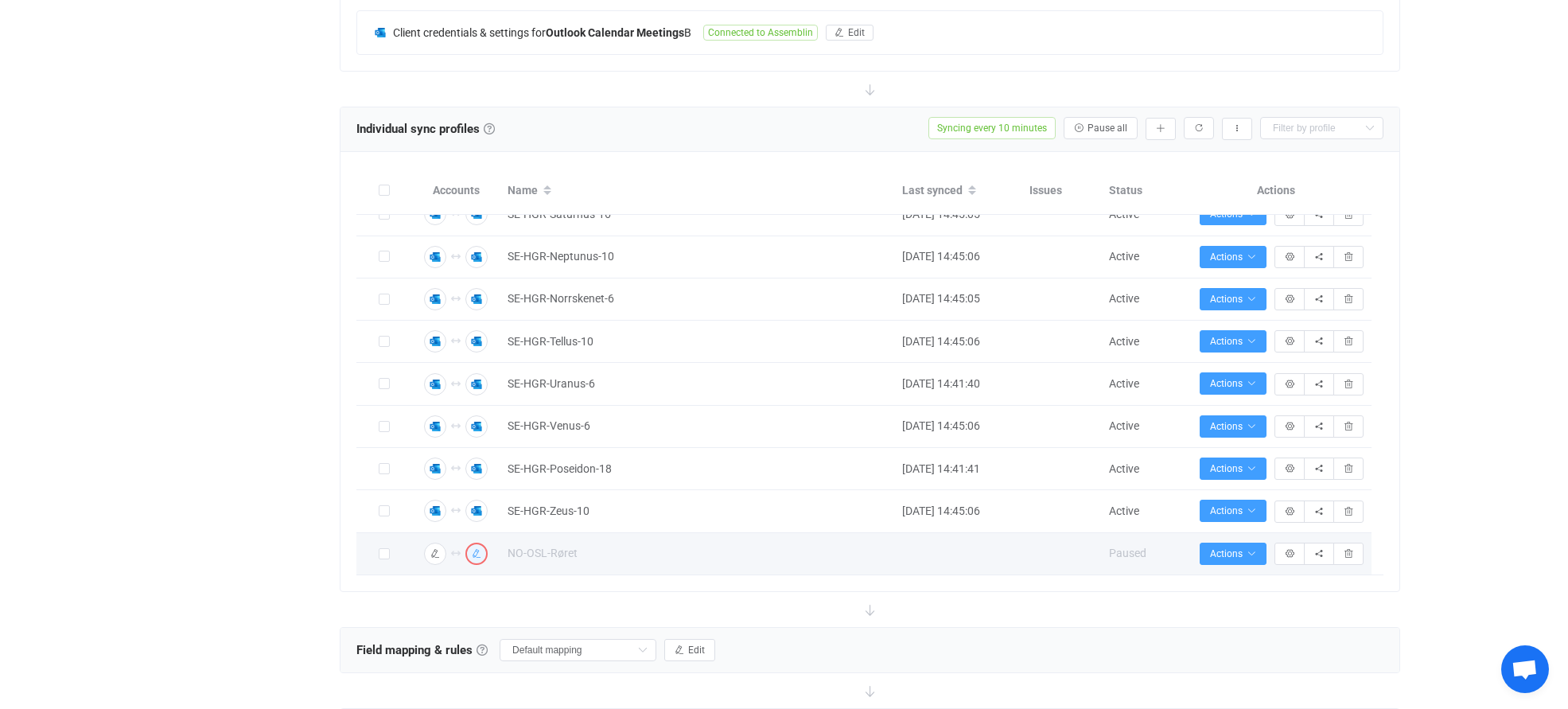
click at [479, 553] on icon "button" at bounding box center [477, 554] width 10 height 10
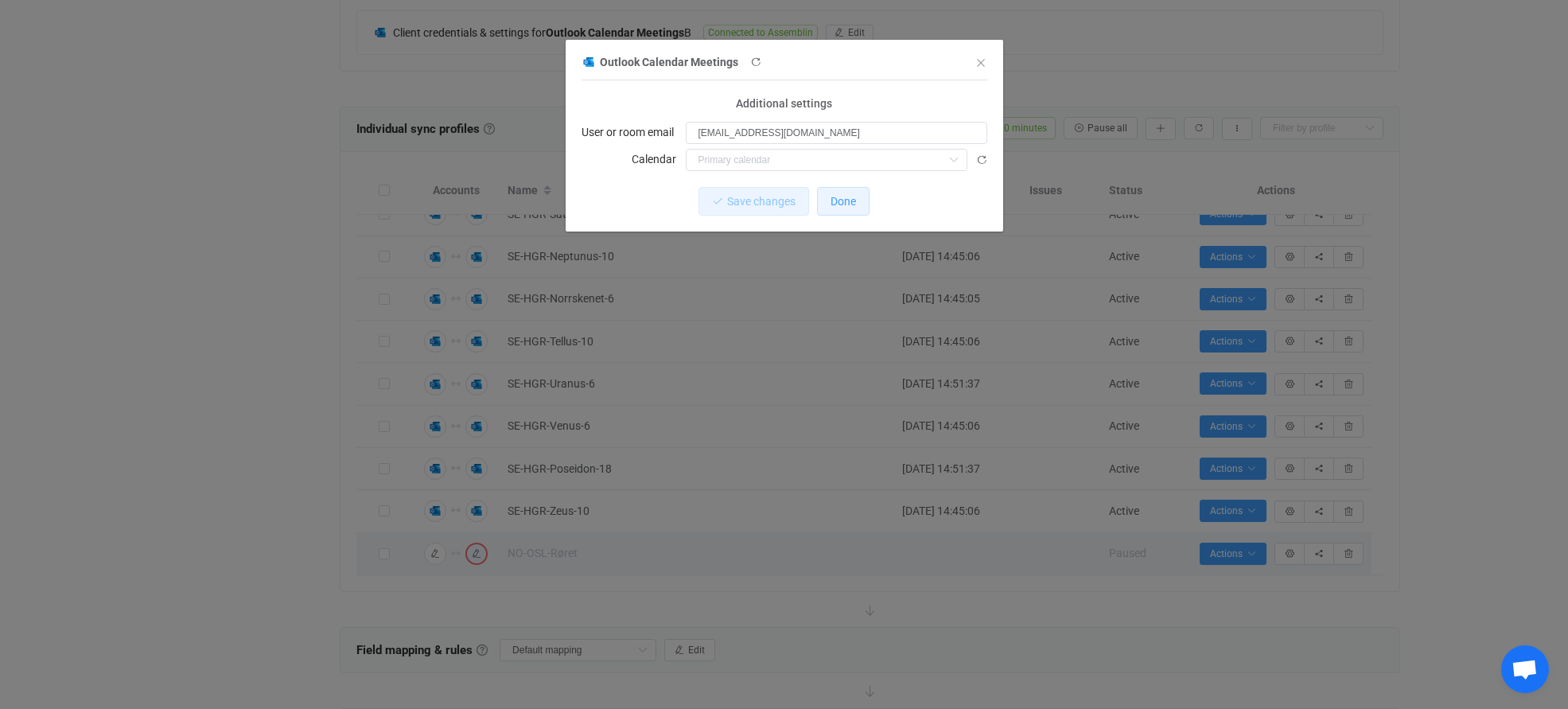
click at [845, 203] on span "Done" at bounding box center [844, 201] width 25 height 13
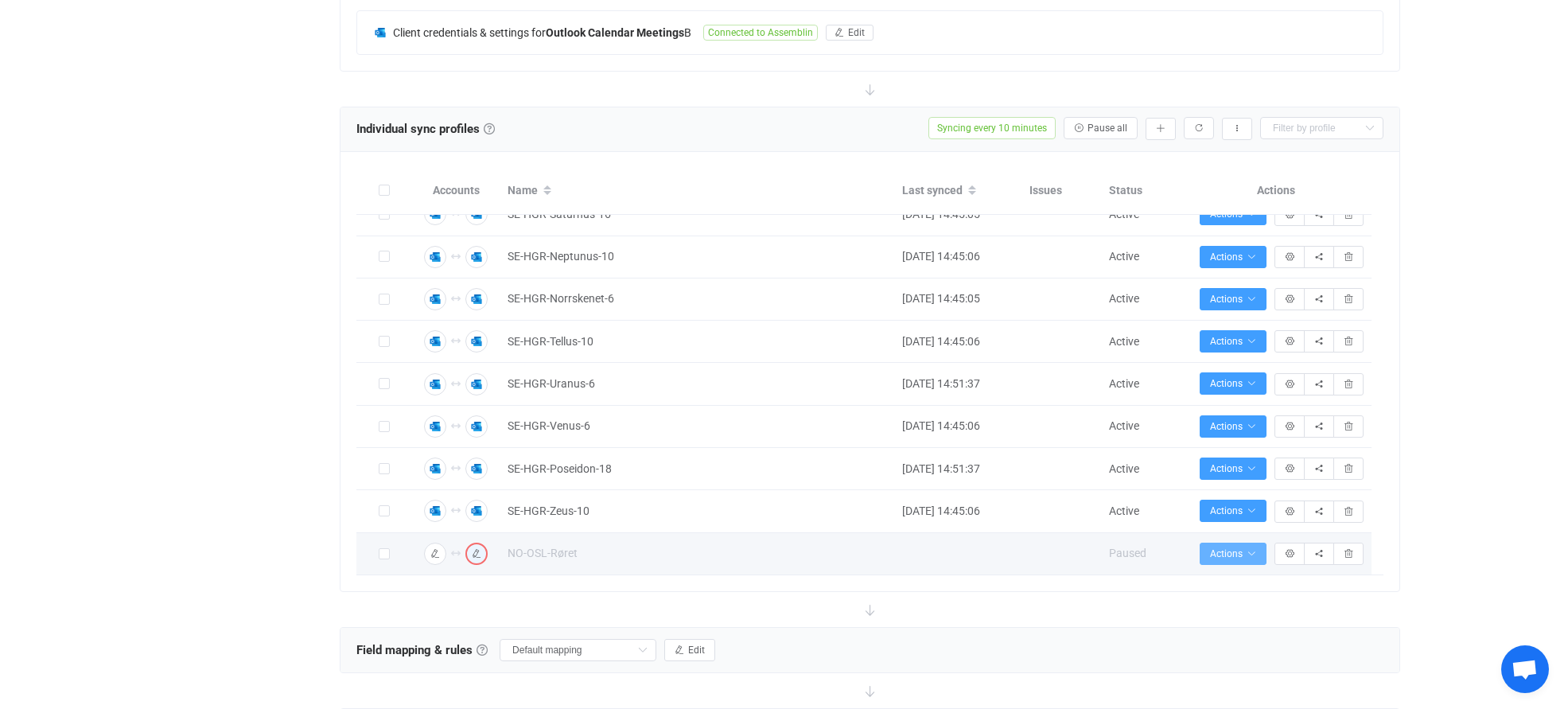
click at [1254, 551] on icon "button" at bounding box center [1251, 554] width 10 height 10
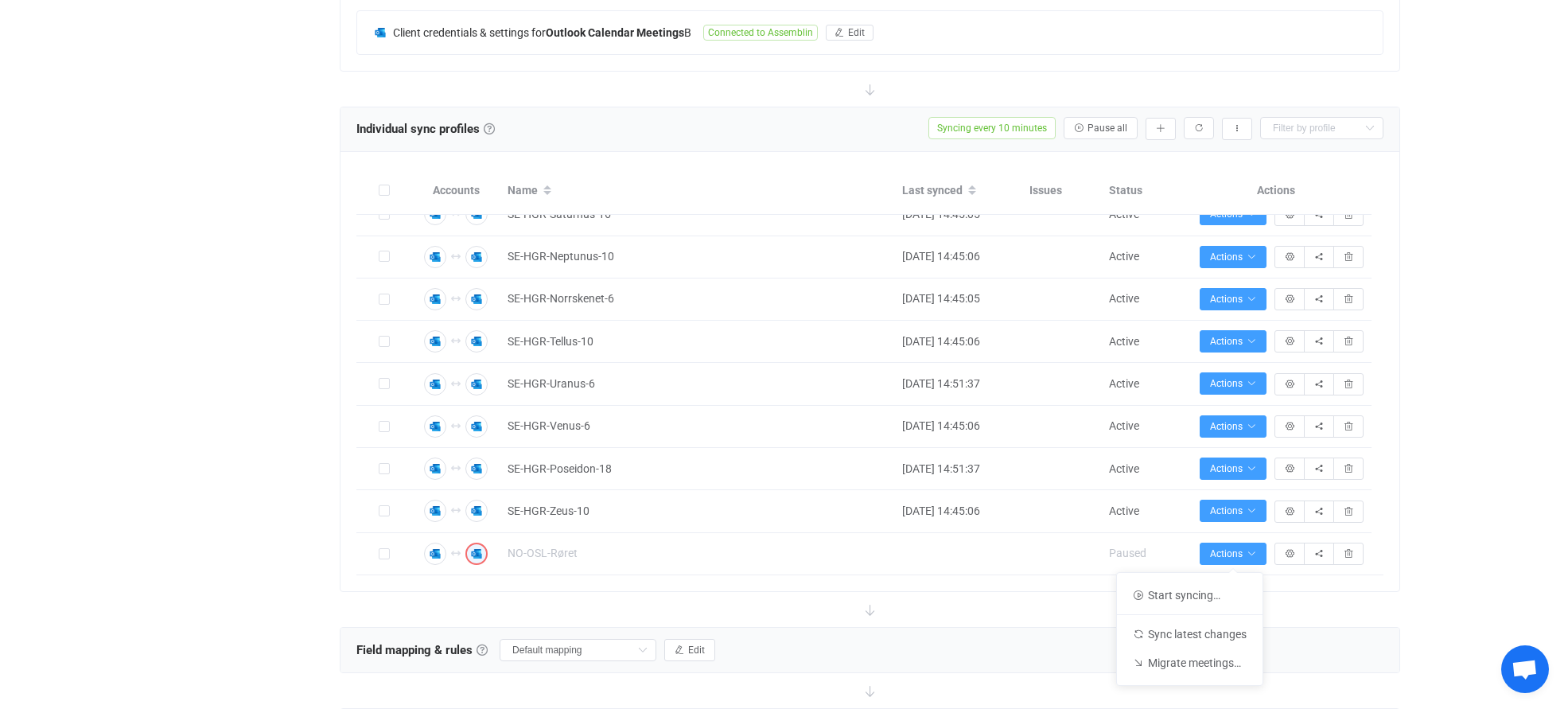
click at [298, 548] on div "Overview Synchronizations Settings Billing Help" at bounding box center [244, 428] width 175 height 1818
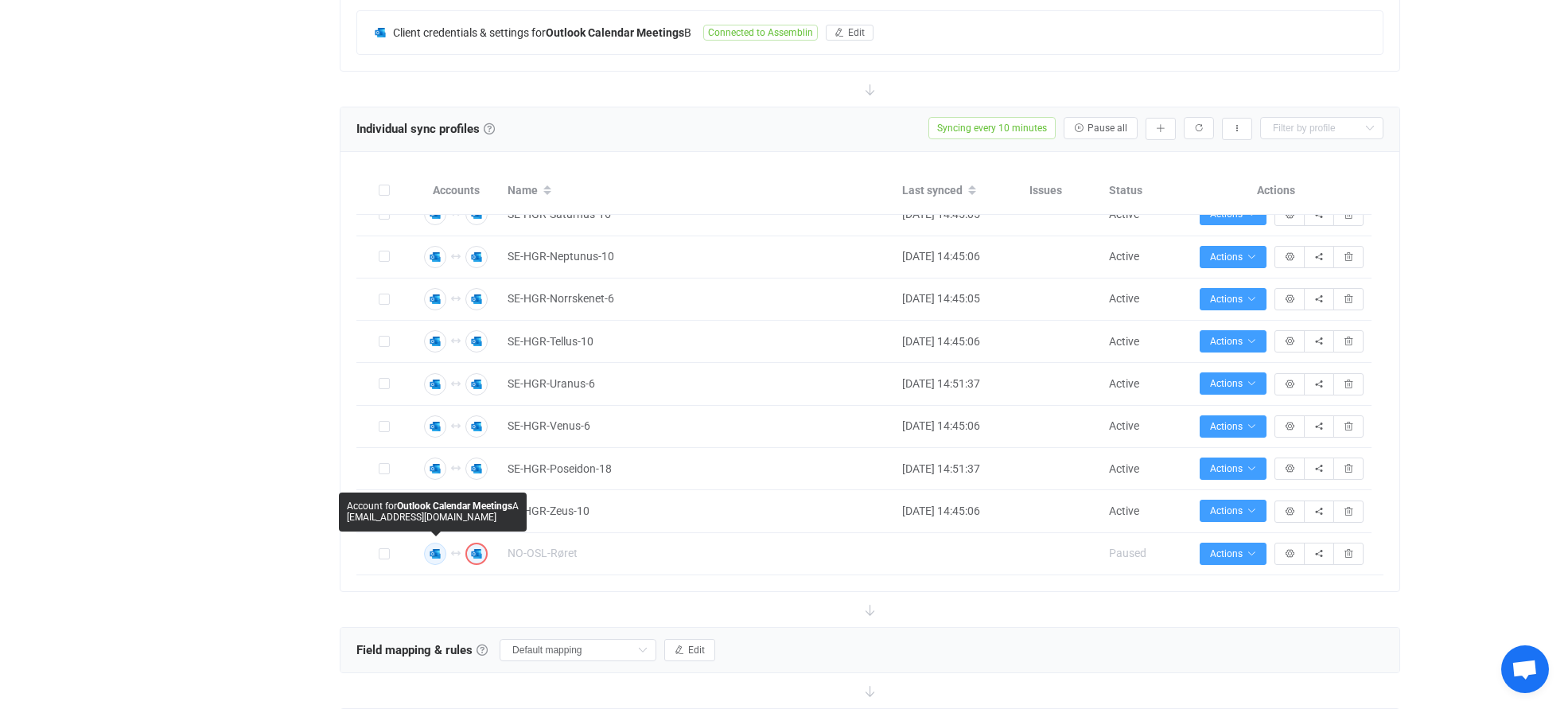
click at [433, 552] on icon "button" at bounding box center [435, 554] width 10 height 10
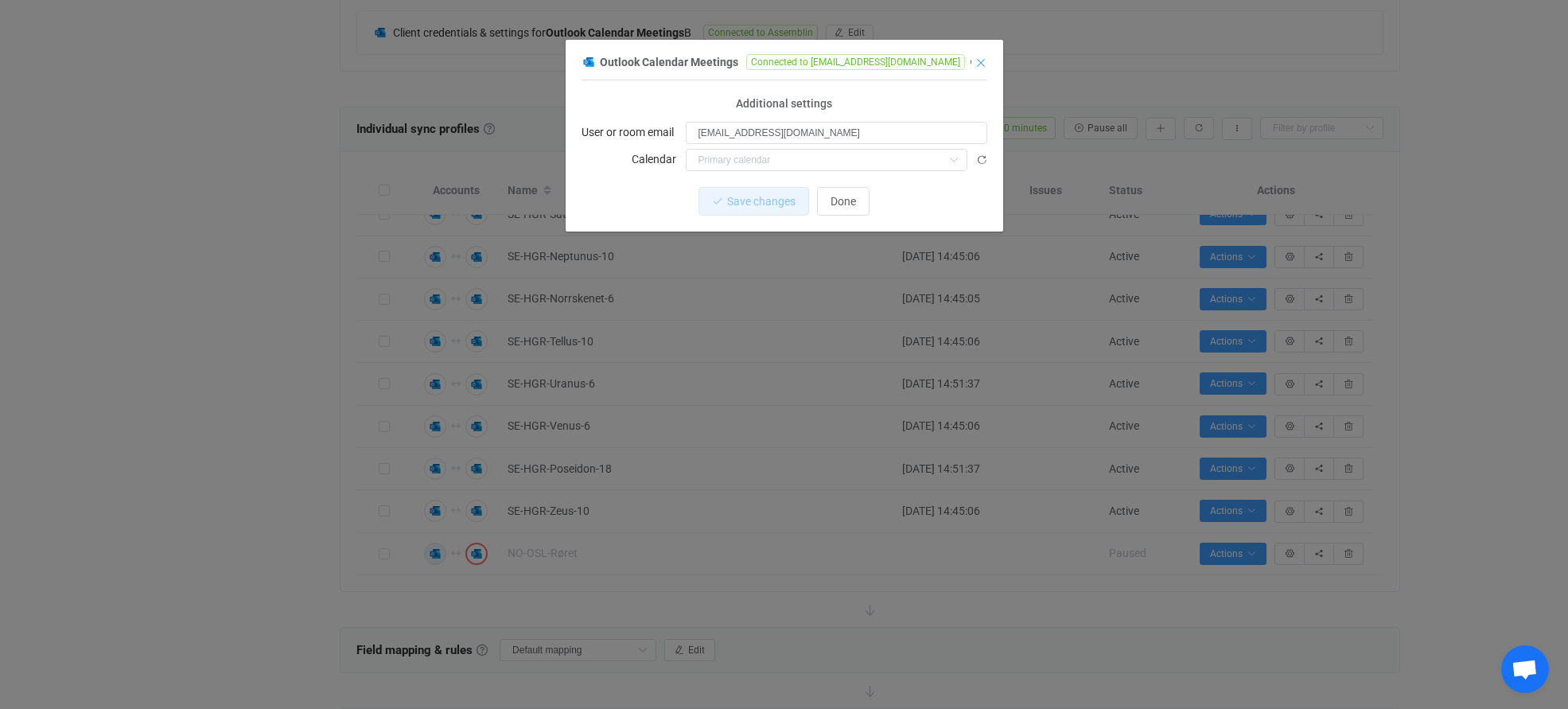
click at [981, 64] on icon "Close" at bounding box center [981, 63] width 13 height 13
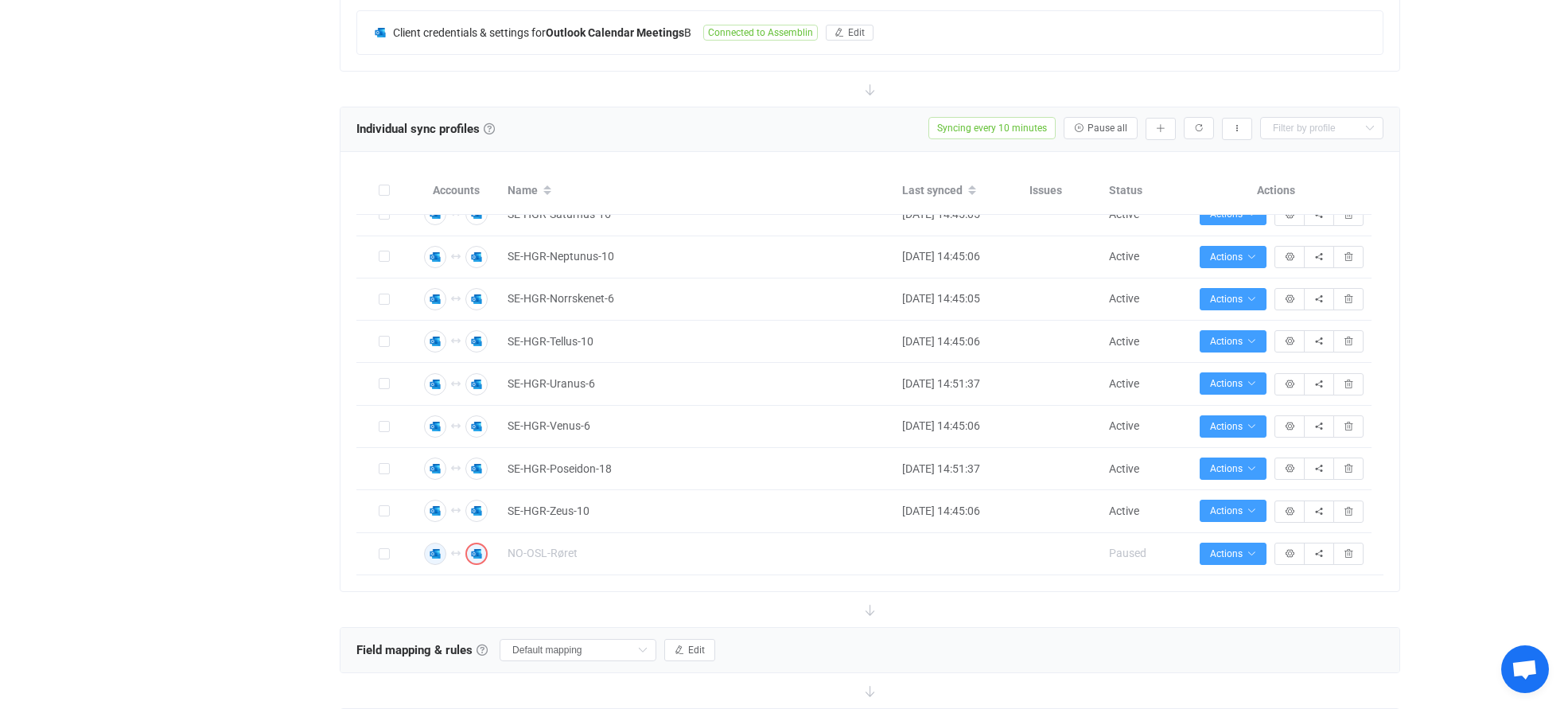
click at [480, 557] on img "button" at bounding box center [477, 554] width 14 height 14
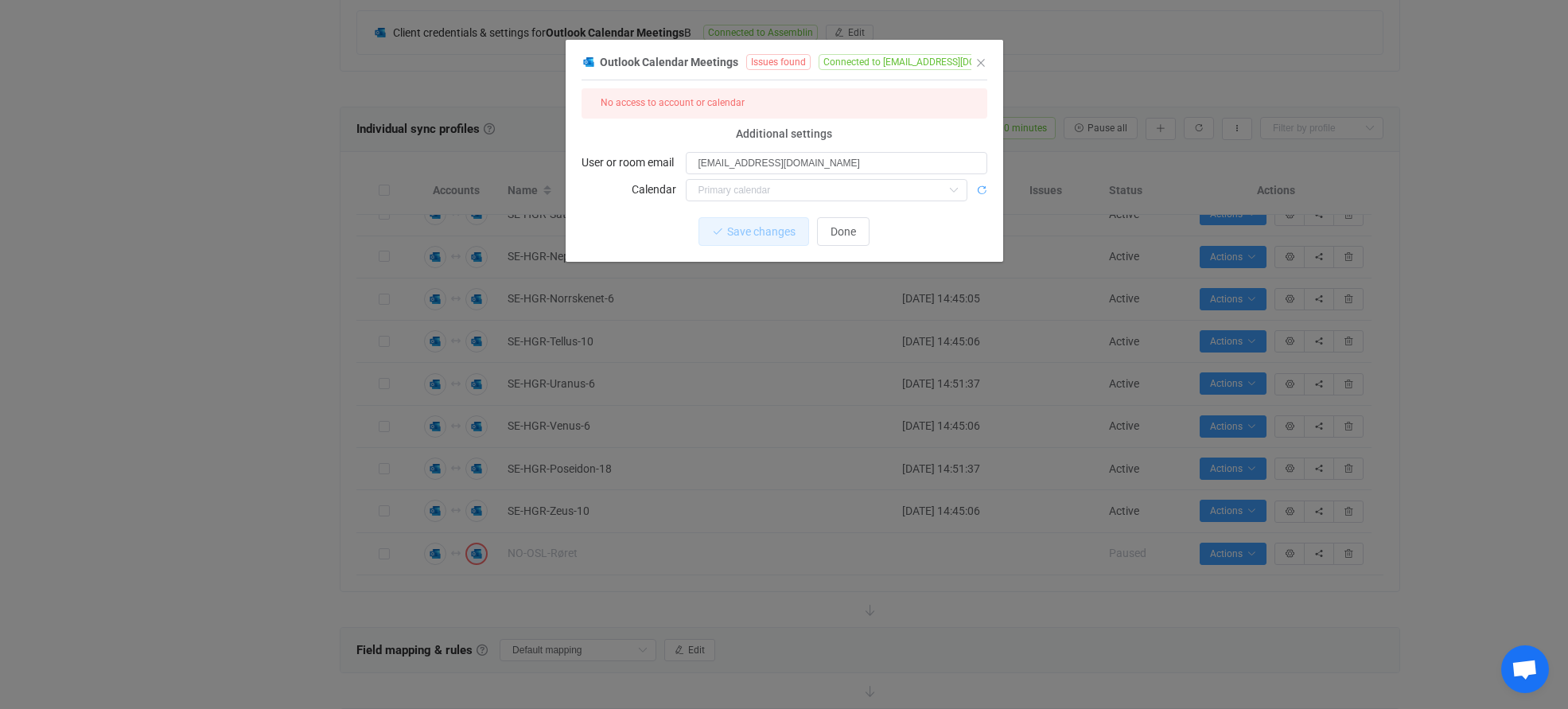
click at [981, 190] on icon "dialog" at bounding box center [981, 190] width 11 height 11
click at [862, 236] on button "Done" at bounding box center [844, 232] width 53 height 29
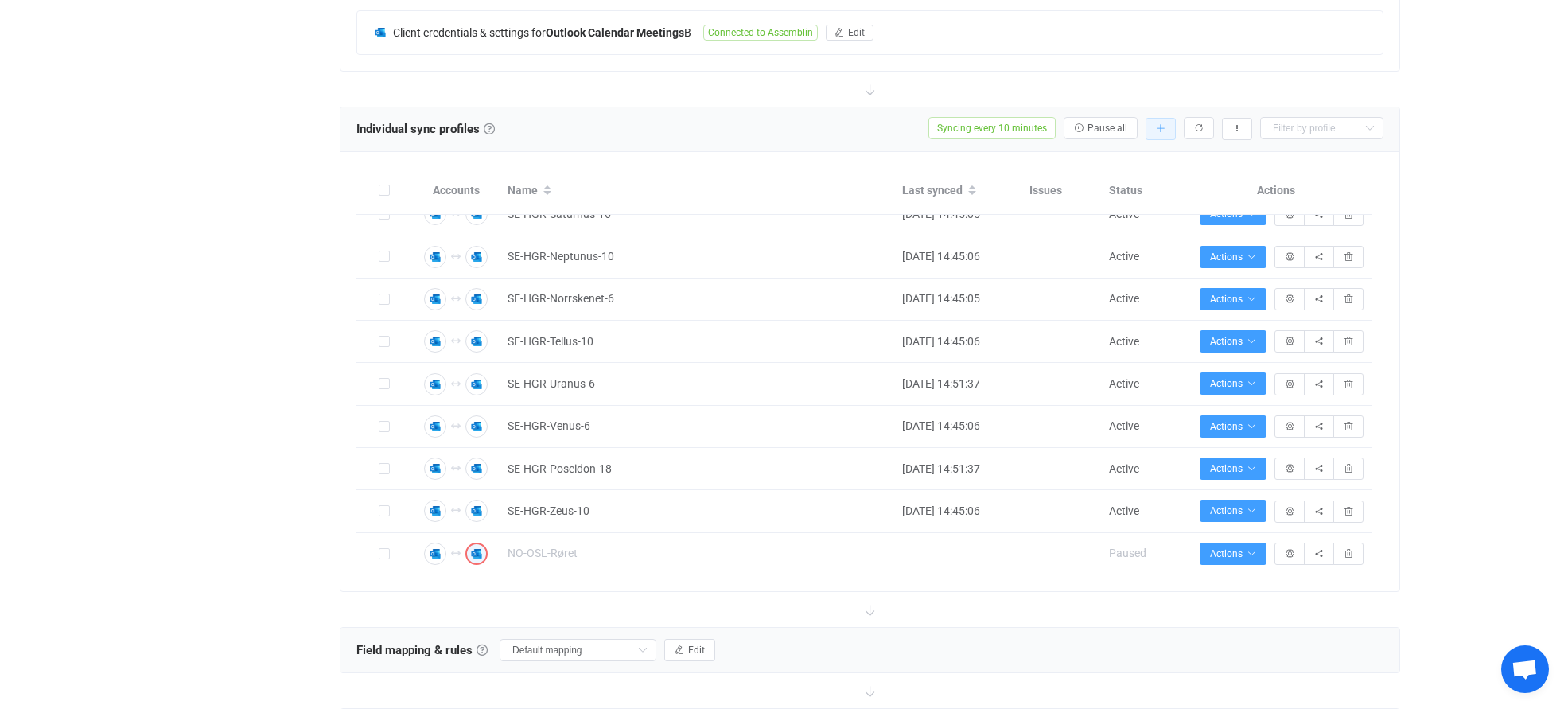
click at [1163, 127] on icon "button" at bounding box center [1160, 129] width 10 height 10
click at [1133, 167] on li "Add manually…" at bounding box center [1103, 170] width 135 height 29
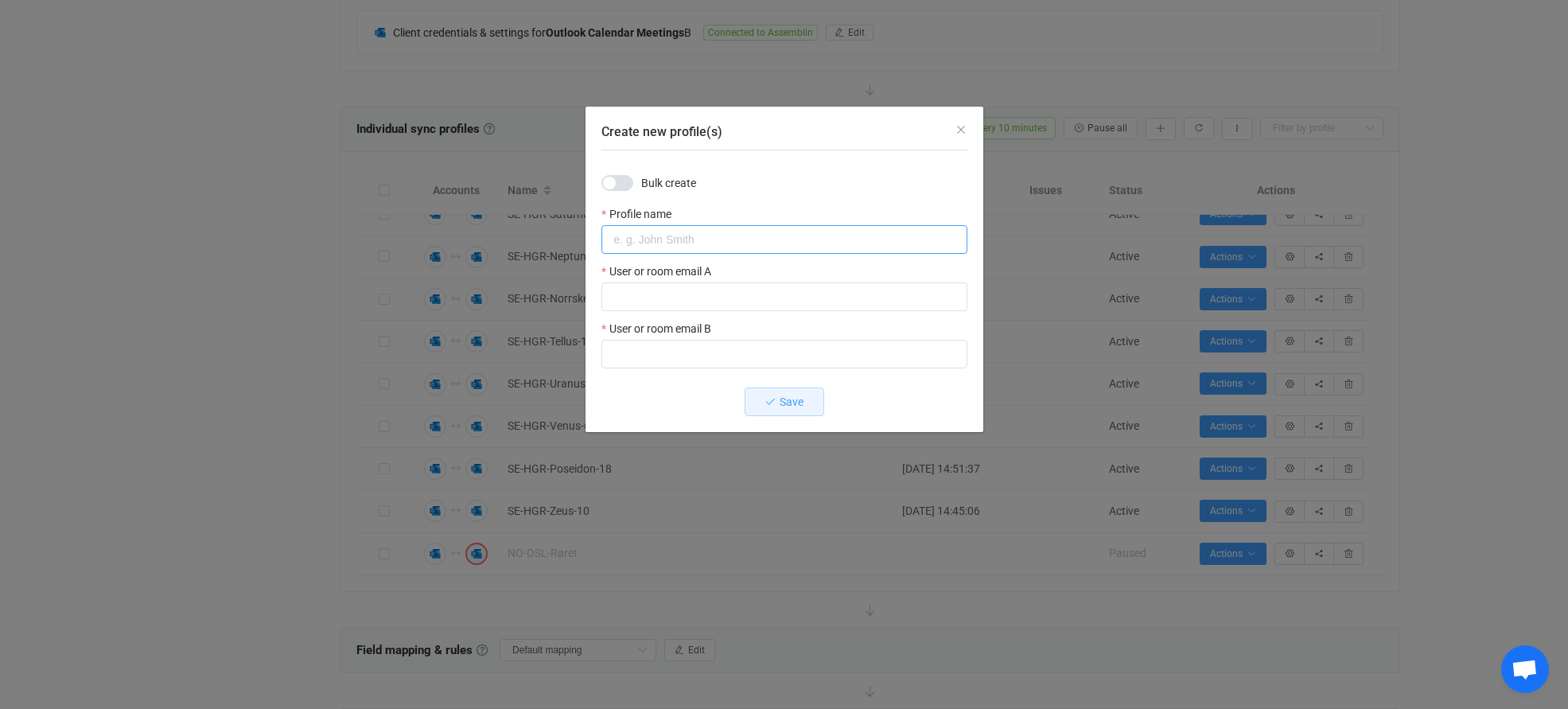
click at [662, 241] on input "Create new profile(s)" at bounding box center [785, 240] width 366 height 29
paste input "[EMAIL_ADDRESS][DOMAIN_NAME]"
type input "NO-OSL-Spjeldet"
paste input "[EMAIL_ADDRESS][DOMAIN_NAME]"
type input "[EMAIL_ADDRESS][DOMAIN_NAME]"
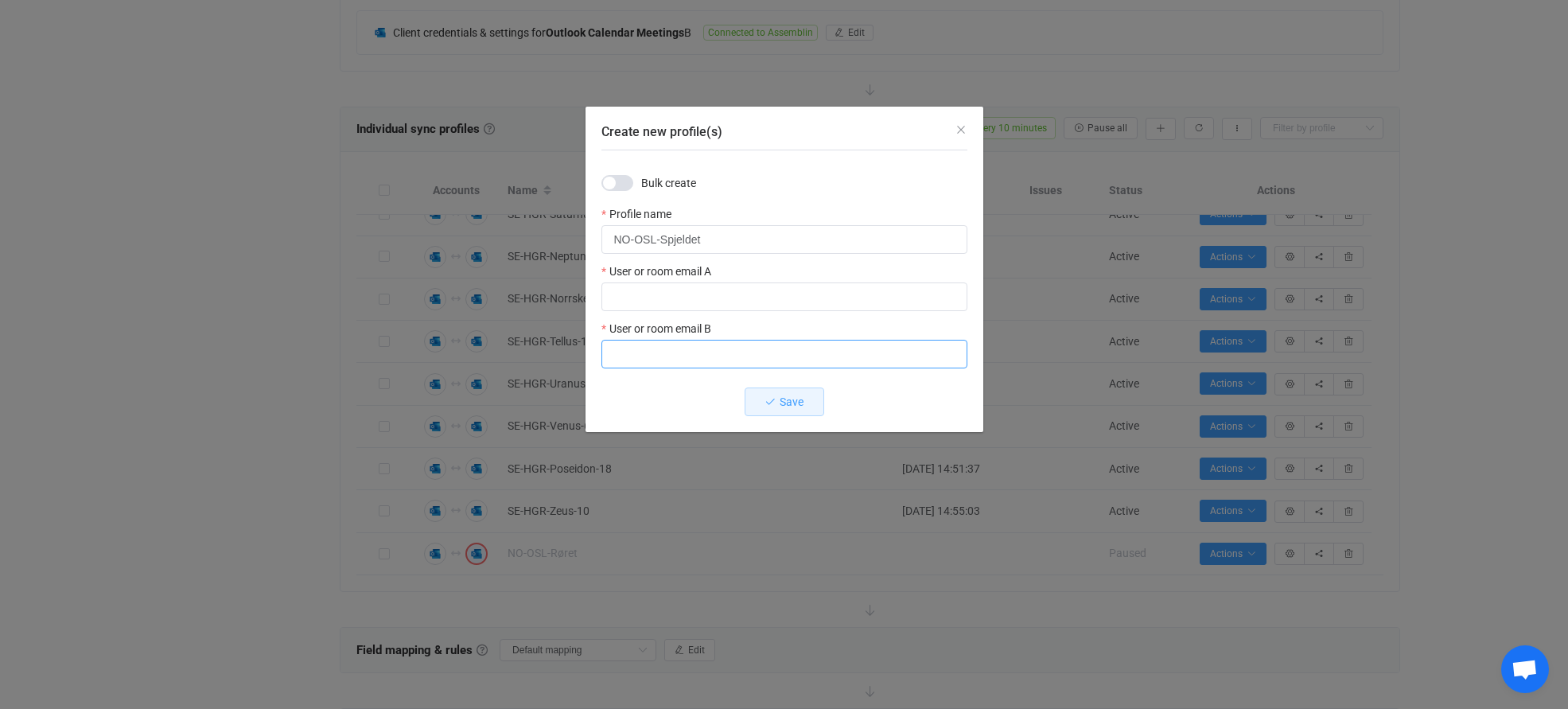
click at [667, 345] on input "Create new profile(s)" at bounding box center [785, 354] width 366 height 29
paste input "[EMAIL_ADDRESS][DOMAIN_NAME]"
type input "[EMAIL_ADDRESS][DOMAIN_NAME]"
click at [681, 296] on input "Create new profile(s)" at bounding box center [785, 297] width 366 height 29
click at [642, 294] on input "Create new profile(s)" at bounding box center [785, 297] width 366 height 29
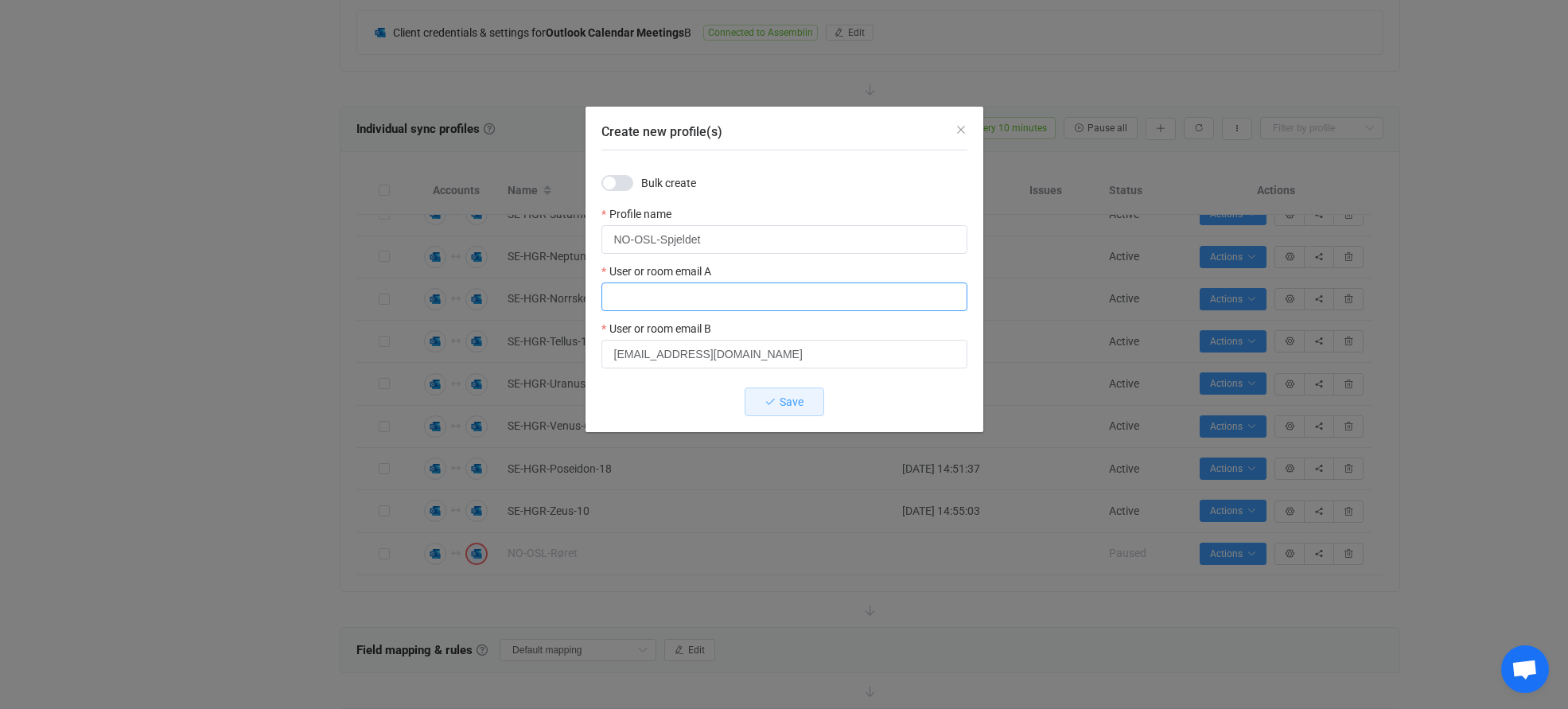
paste input "[EMAIL_ADDRESS][DOMAIN_NAME]"
type input "[EMAIL_ADDRESS][DOMAIN_NAME]"
click at [800, 403] on span "Save" at bounding box center [792, 402] width 24 height 13
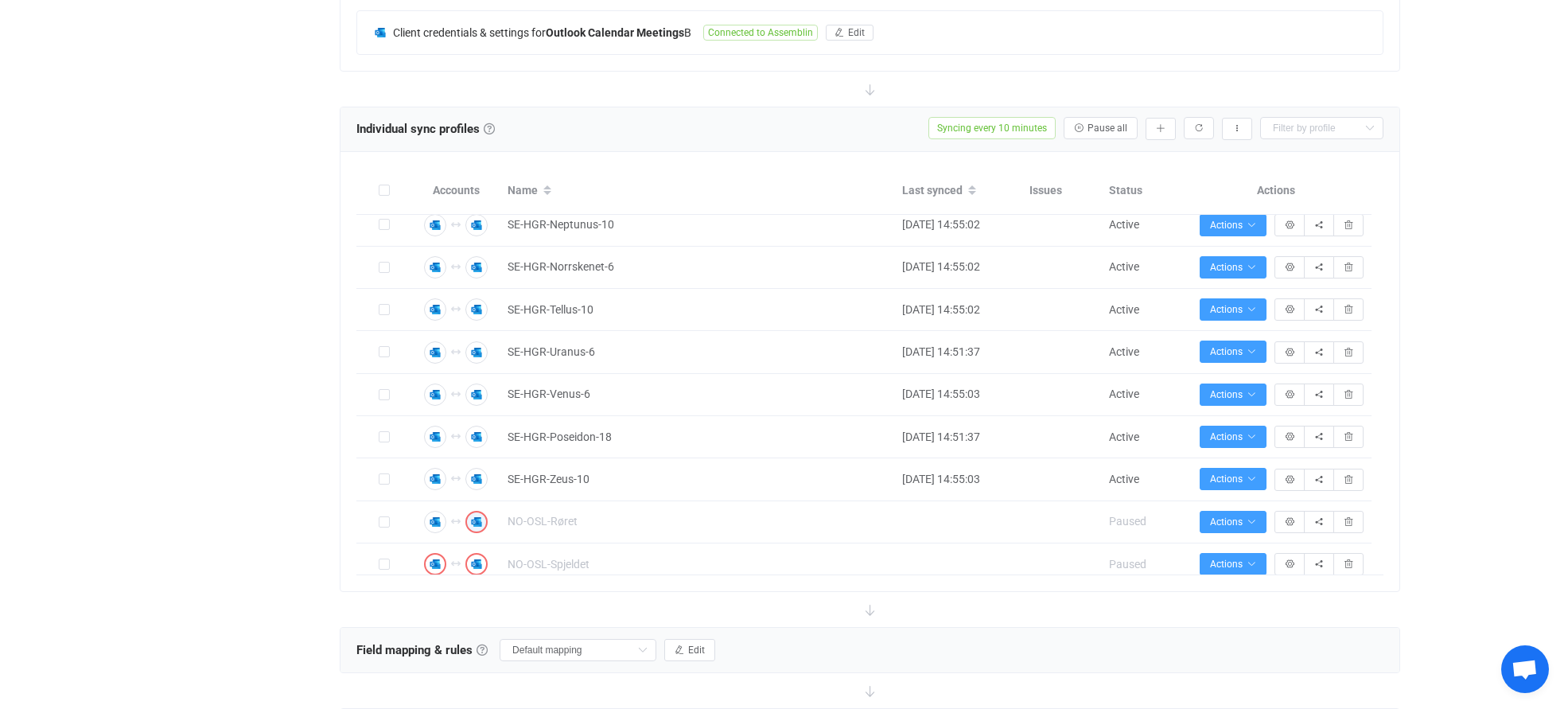
scroll to position [1165, 0]
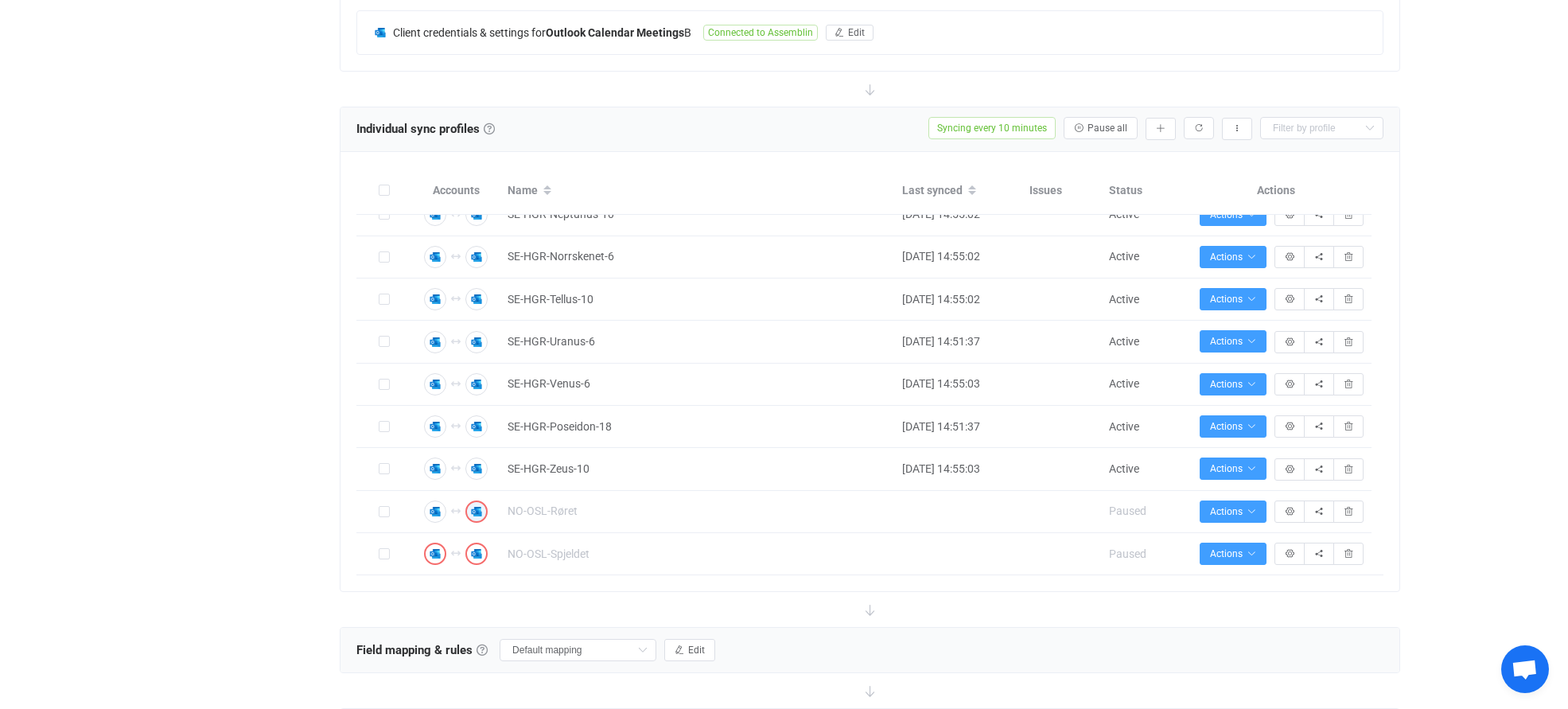
click at [257, 281] on div "Overview Synchronizations Settings Billing Help" at bounding box center [244, 428] width 175 height 1818
click at [432, 555] on icon "button" at bounding box center [435, 554] width 10 height 10
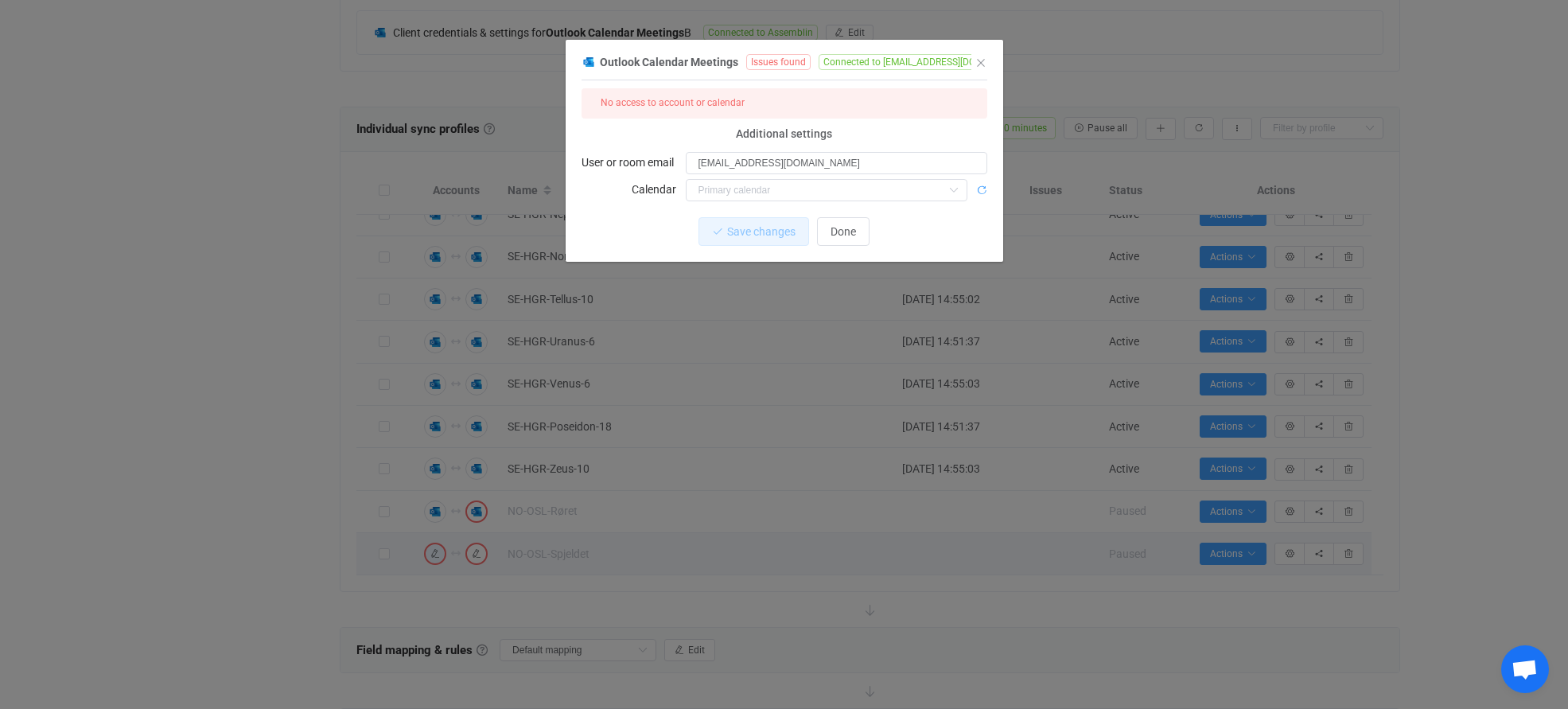
click at [981, 191] on icon "dialog" at bounding box center [981, 190] width 11 height 11
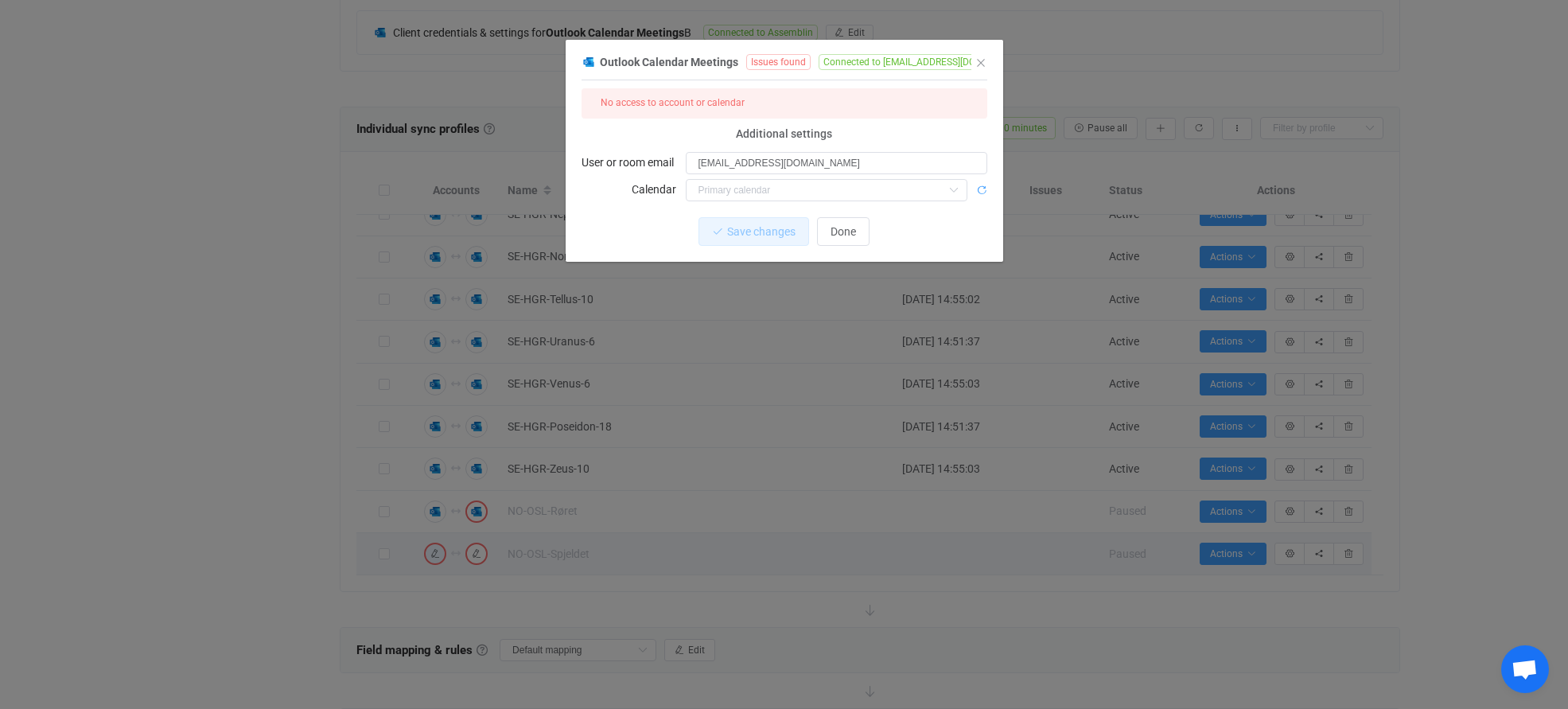
click at [981, 191] on icon "dialog" at bounding box center [981, 190] width 11 height 11
click at [274, 386] on div "Outlook Calendar Meetings Issues found Connected to [EMAIL_ADDRESS][DOMAIN_NAME…" at bounding box center [784, 354] width 1568 height 709
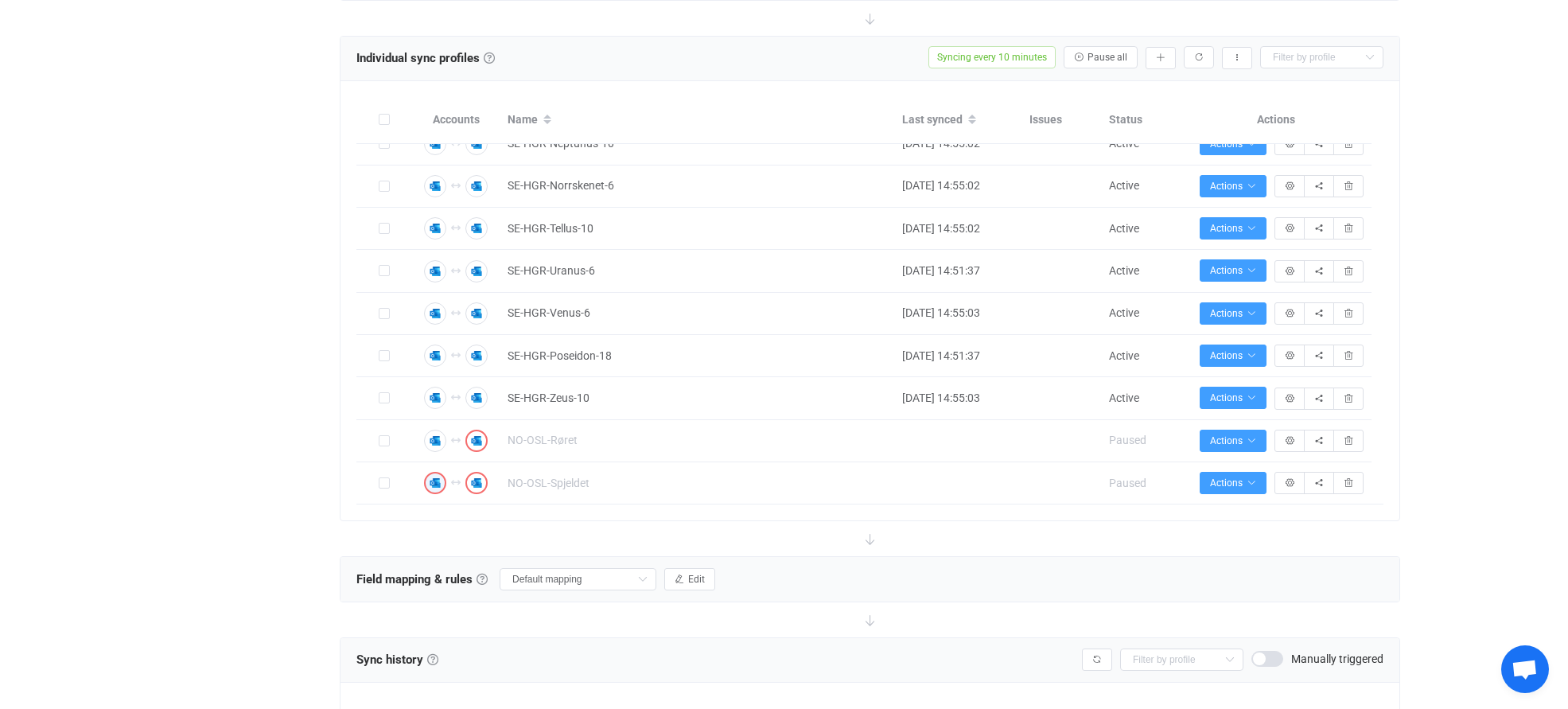
scroll to position [516, 0]
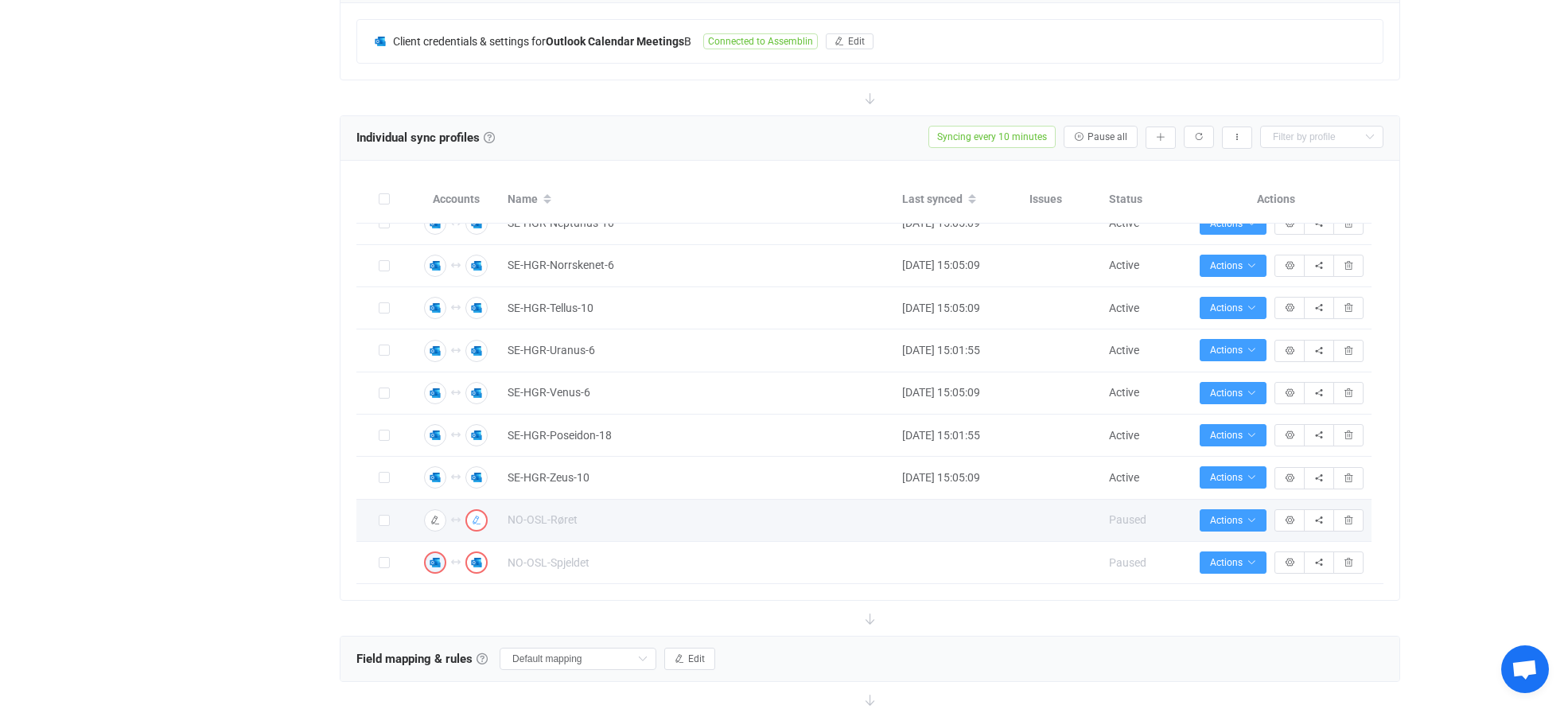
click at [478, 521] on icon "button" at bounding box center [477, 520] width 10 height 10
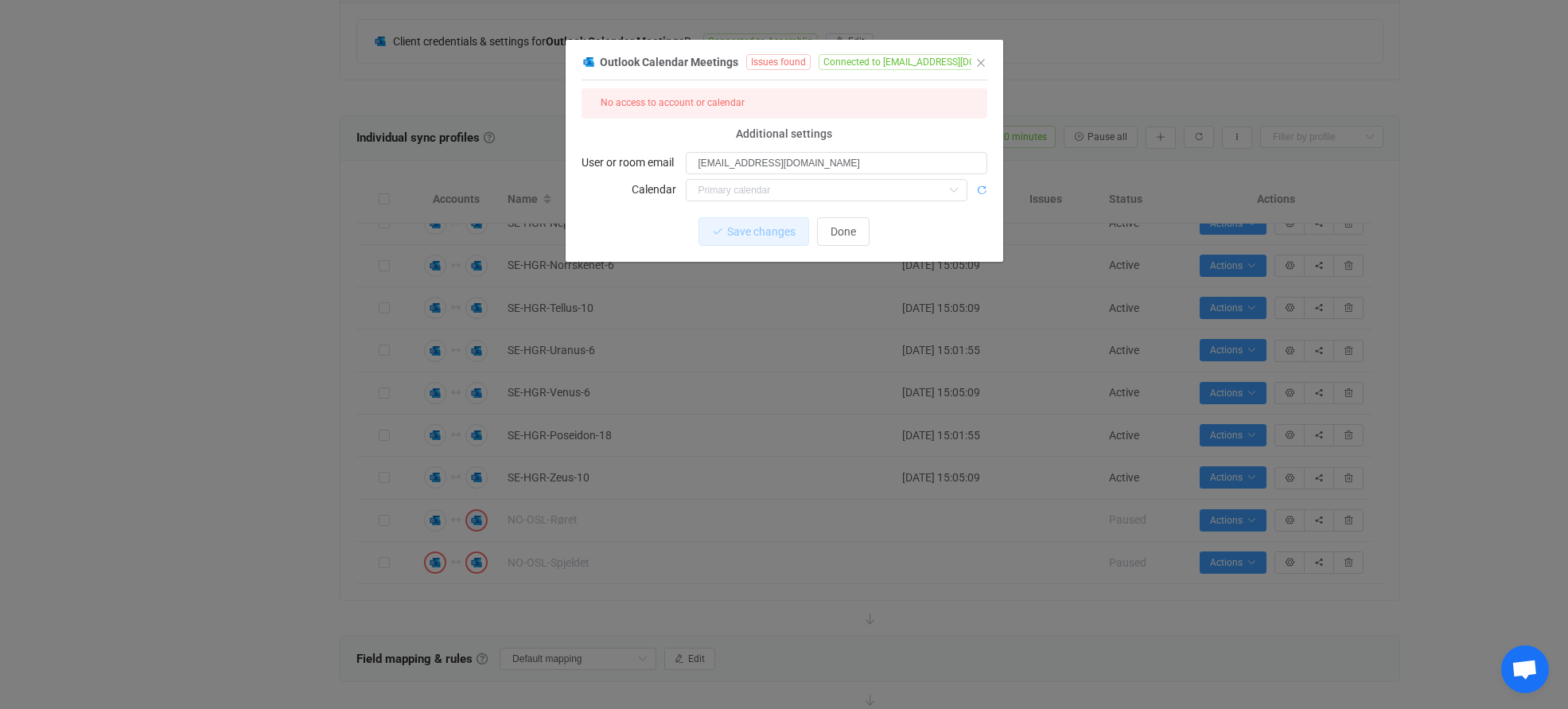
click at [984, 188] on icon "dialog" at bounding box center [981, 190] width 11 height 11
click at [981, 185] on icon "dialog" at bounding box center [981, 190] width 11 height 11
click at [943, 62] on span "Connected to [EMAIL_ADDRESS][DOMAIN_NAME]" at bounding box center [928, 62] width 219 height 16
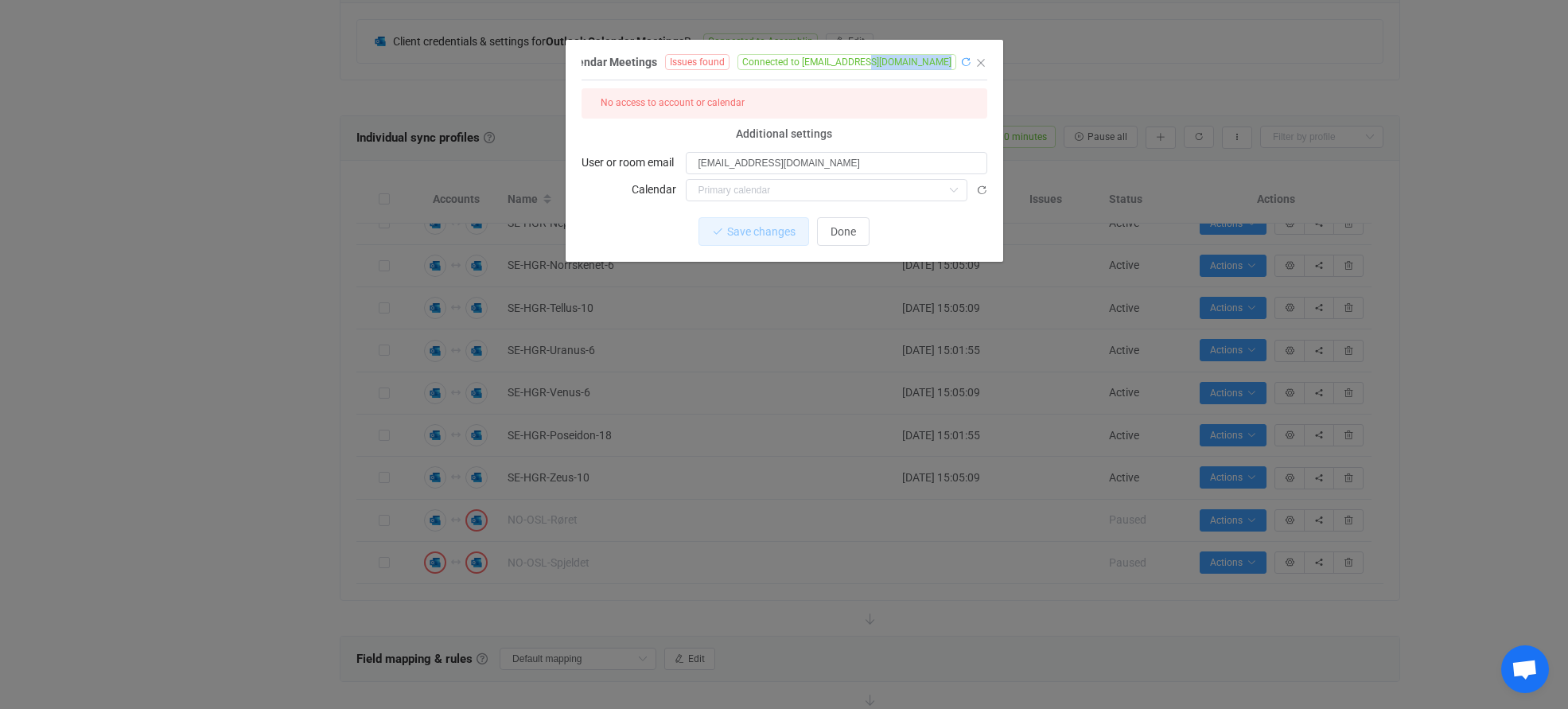
drag, startPoint x: 943, startPoint y: 62, endPoint x: 960, endPoint y: 60, distance: 17.1
click at [960, 60] on div "Outlook Calendar Meetings Issues found Connected to [EMAIL_ADDRESS][DOMAIN_NAME]" at bounding box center [777, 61] width 390 height 20
click at [979, 64] on icon "Close" at bounding box center [981, 63] width 13 height 13
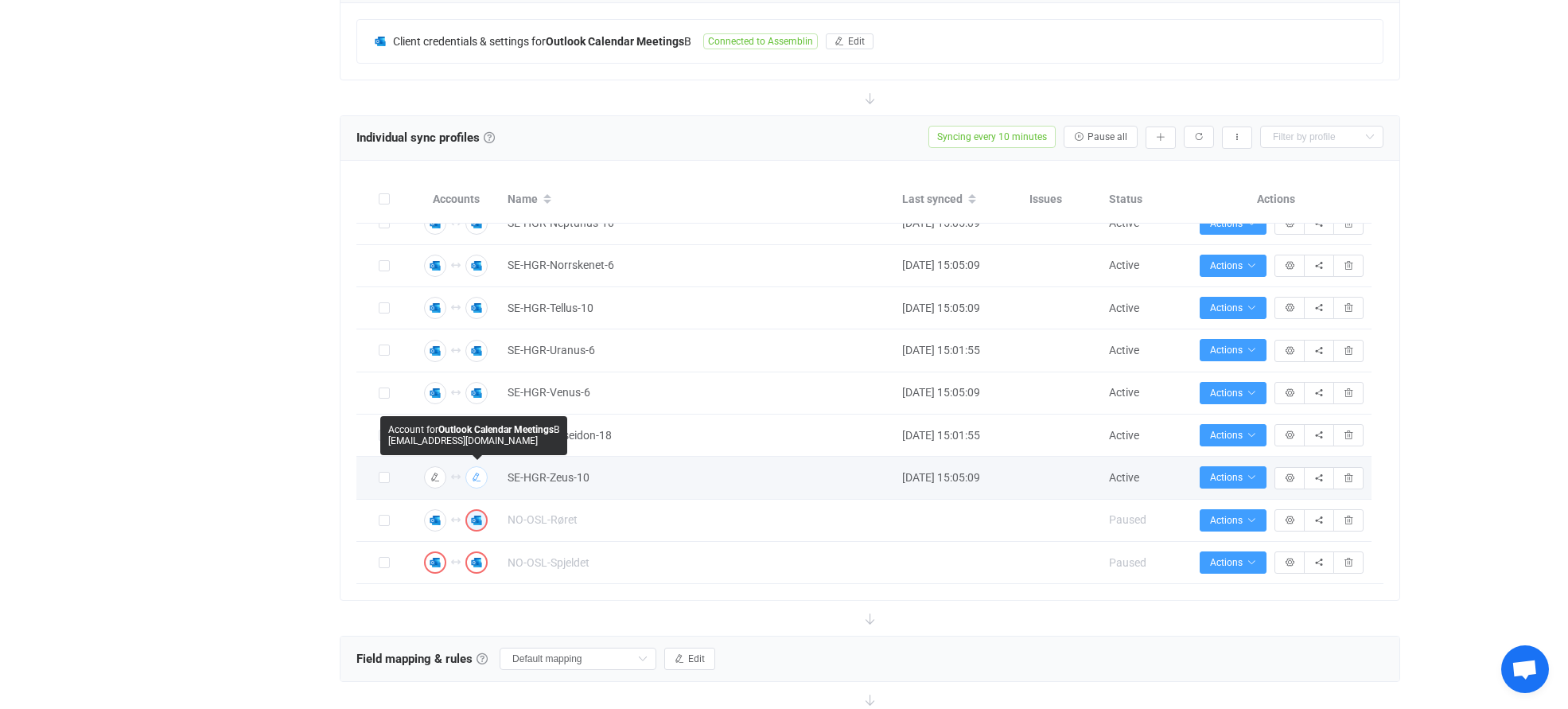
click at [478, 474] on icon "button" at bounding box center [477, 477] width 10 height 10
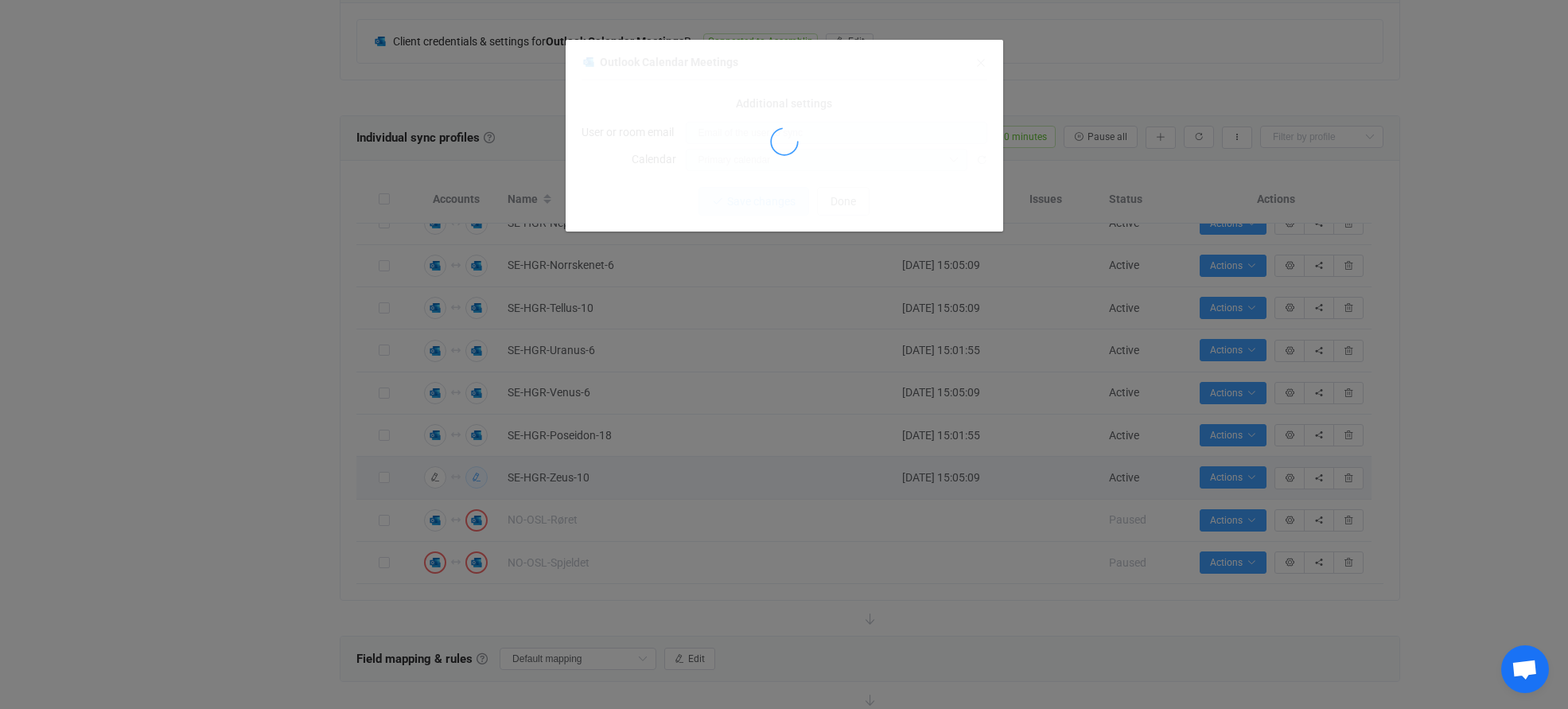
type input "[EMAIL_ADDRESS][DOMAIN_NAME]"
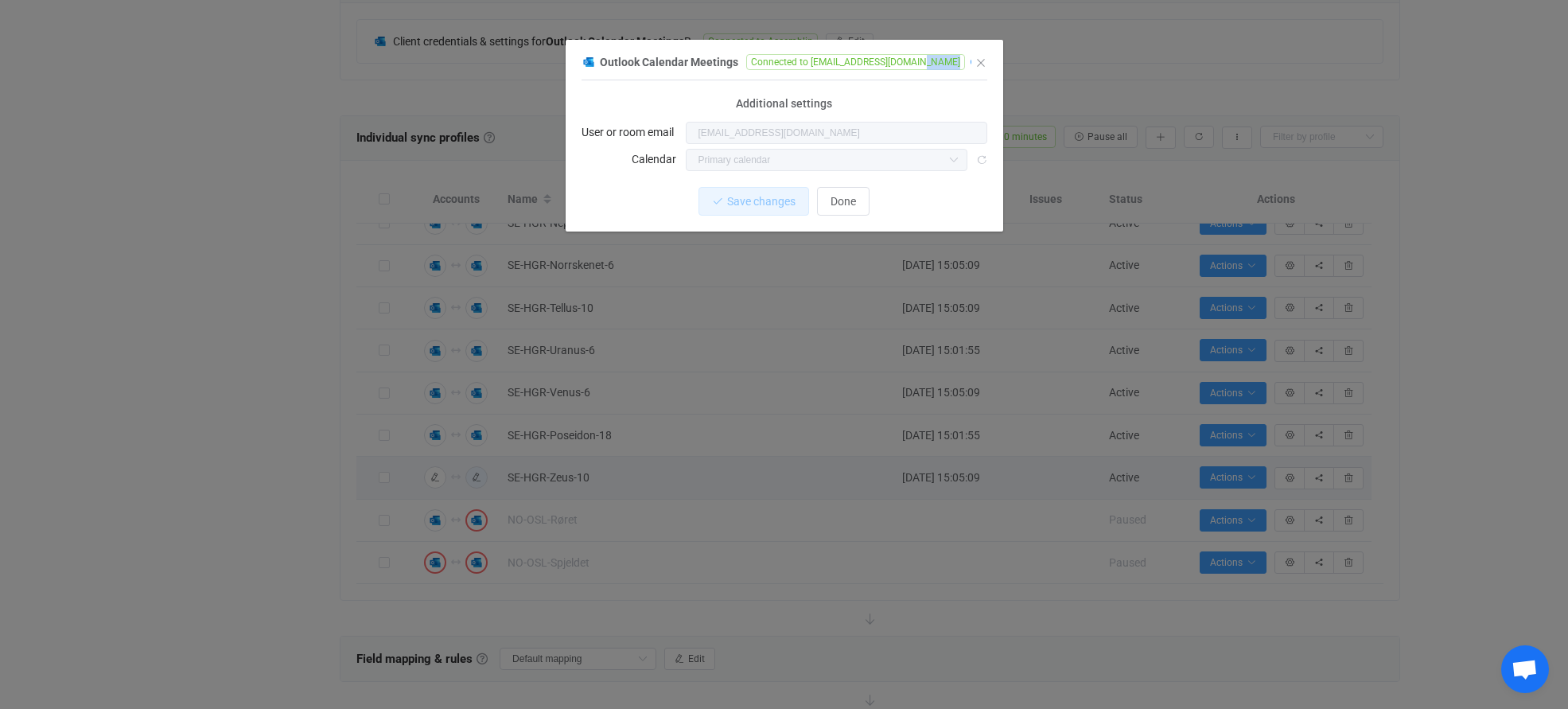
drag, startPoint x: 925, startPoint y: 61, endPoint x: 961, endPoint y: 59, distance: 36.1
click at [961, 59] on div "Outlook Calendar Meetings Connected to [EMAIL_ADDRESS][DOMAIN_NAME]" at bounding box center [777, 61] width 390 height 20
drag, startPoint x: 961, startPoint y: 59, endPoint x: 883, endPoint y: 64, distance: 78.2
click at [883, 64] on span "Connected to [EMAIL_ADDRESS][DOMAIN_NAME]" at bounding box center [856, 62] width 219 height 16
click at [975, 62] on icon "Close" at bounding box center [981, 63] width 13 height 13
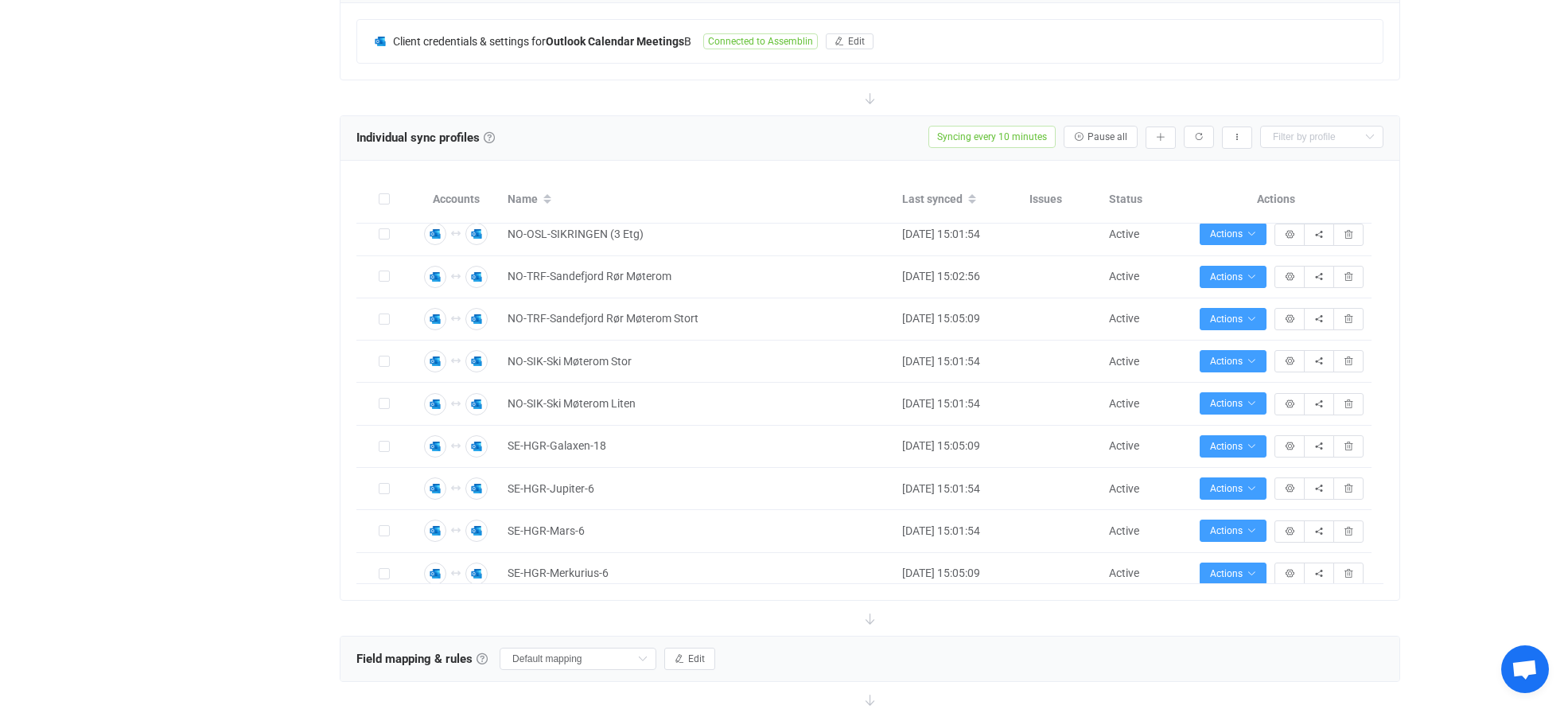
scroll to position [609, 0]
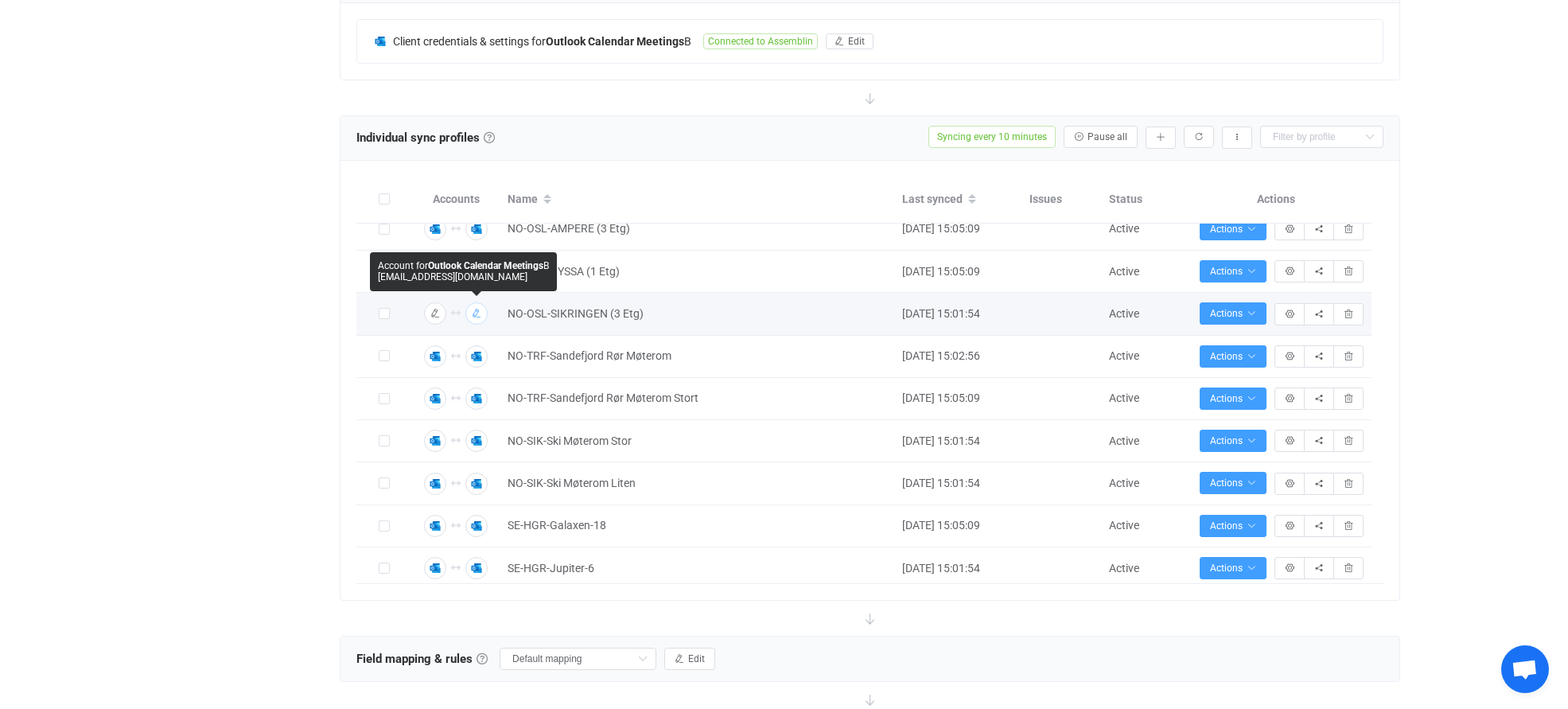
click at [476, 314] on icon "button" at bounding box center [477, 314] width 10 height 10
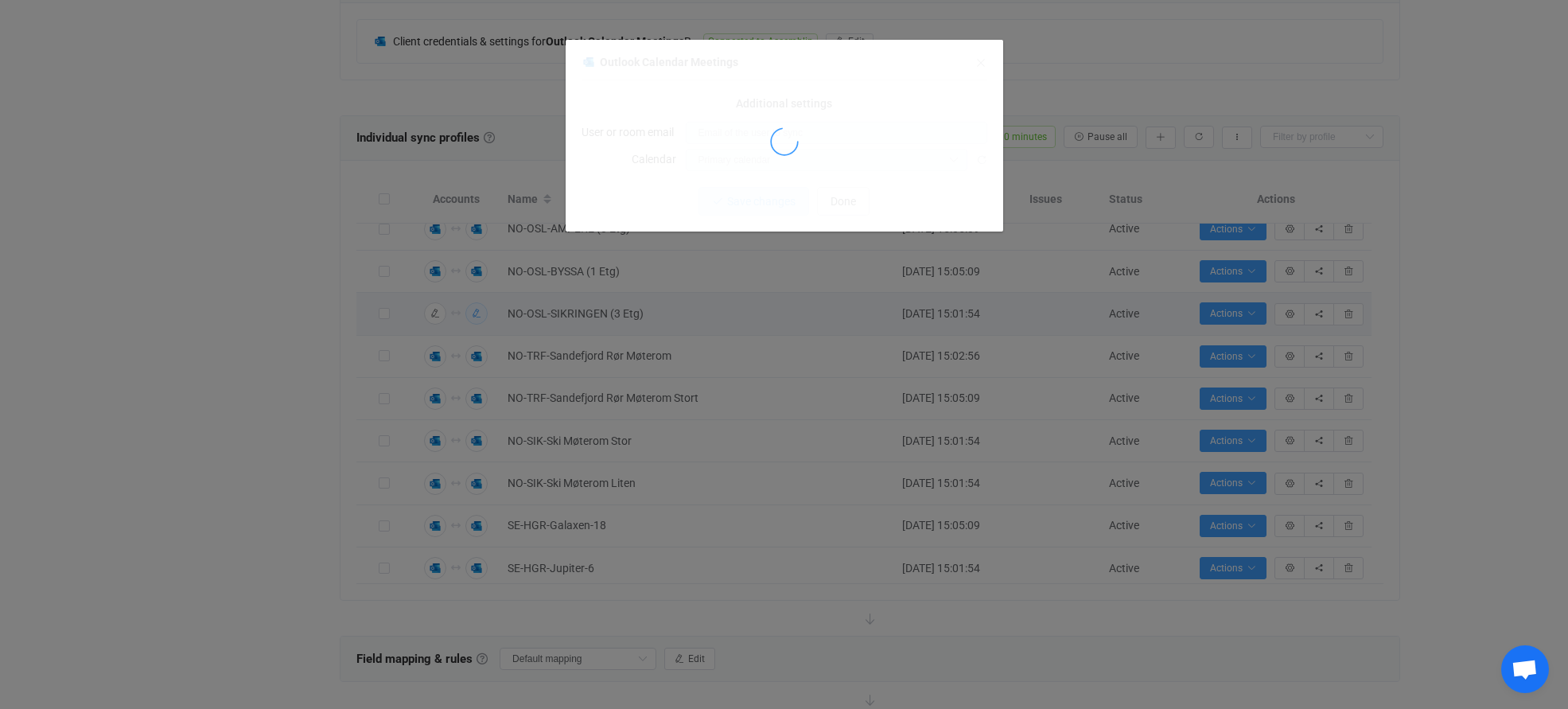
type input "[EMAIL_ADDRESS][DOMAIN_NAME]"
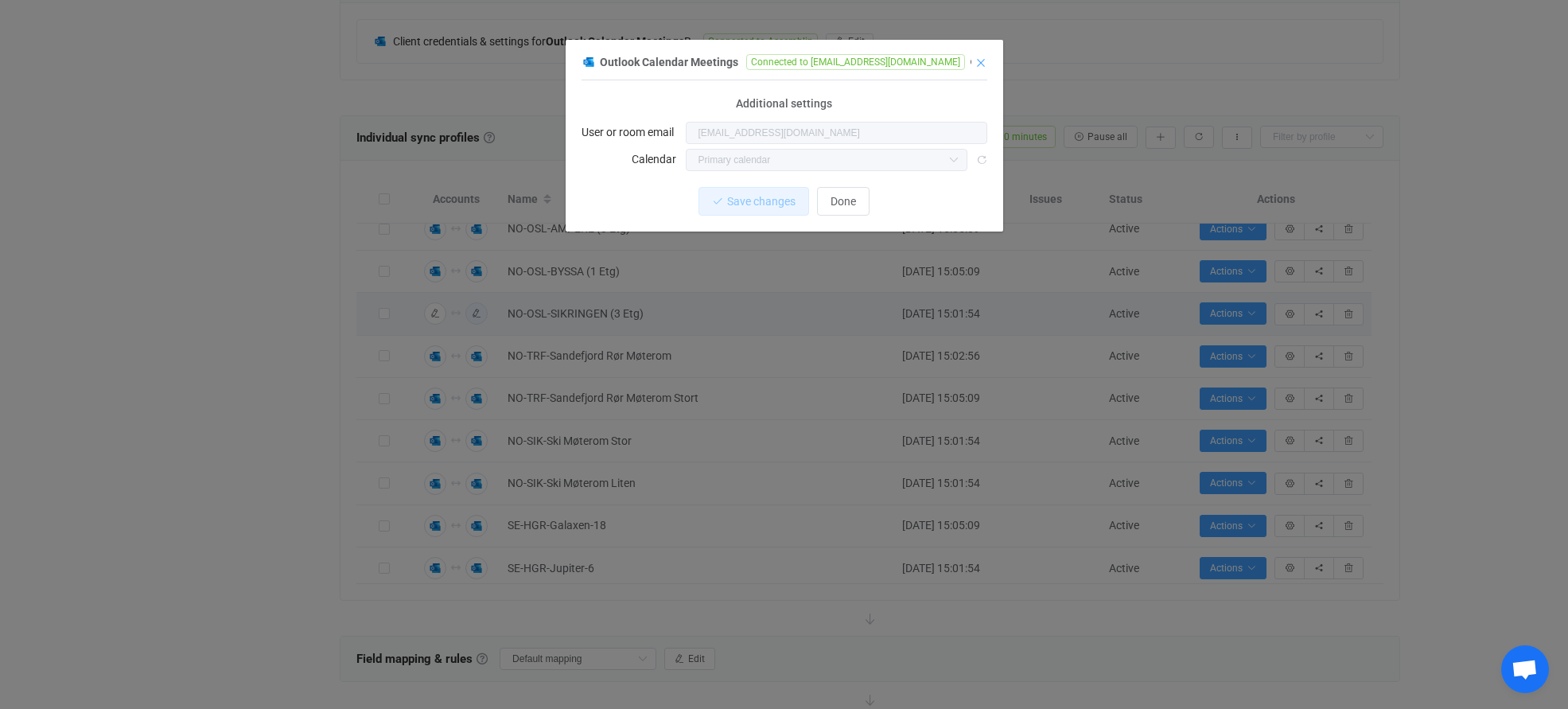
scroll to position [0, 53]
drag, startPoint x: 809, startPoint y: 60, endPoint x: 997, endPoint y: 61, distance: 188.0
click at [997, 61] on div "Outlook Calendar Meetings Connected to [EMAIL_ADDRESS][DOMAIN_NAME] 1 { { "conn…" at bounding box center [785, 142] width 438 height 180
drag, startPoint x: 997, startPoint y: 61, endPoint x: 924, endPoint y: 89, distance: 78.2
click at [924, 89] on div "1 { { "connectionType": null, "tenantId": "74d90e7b-254f-4a5c-bddd-29126e99749e…" at bounding box center [785, 131] width 406 height 87
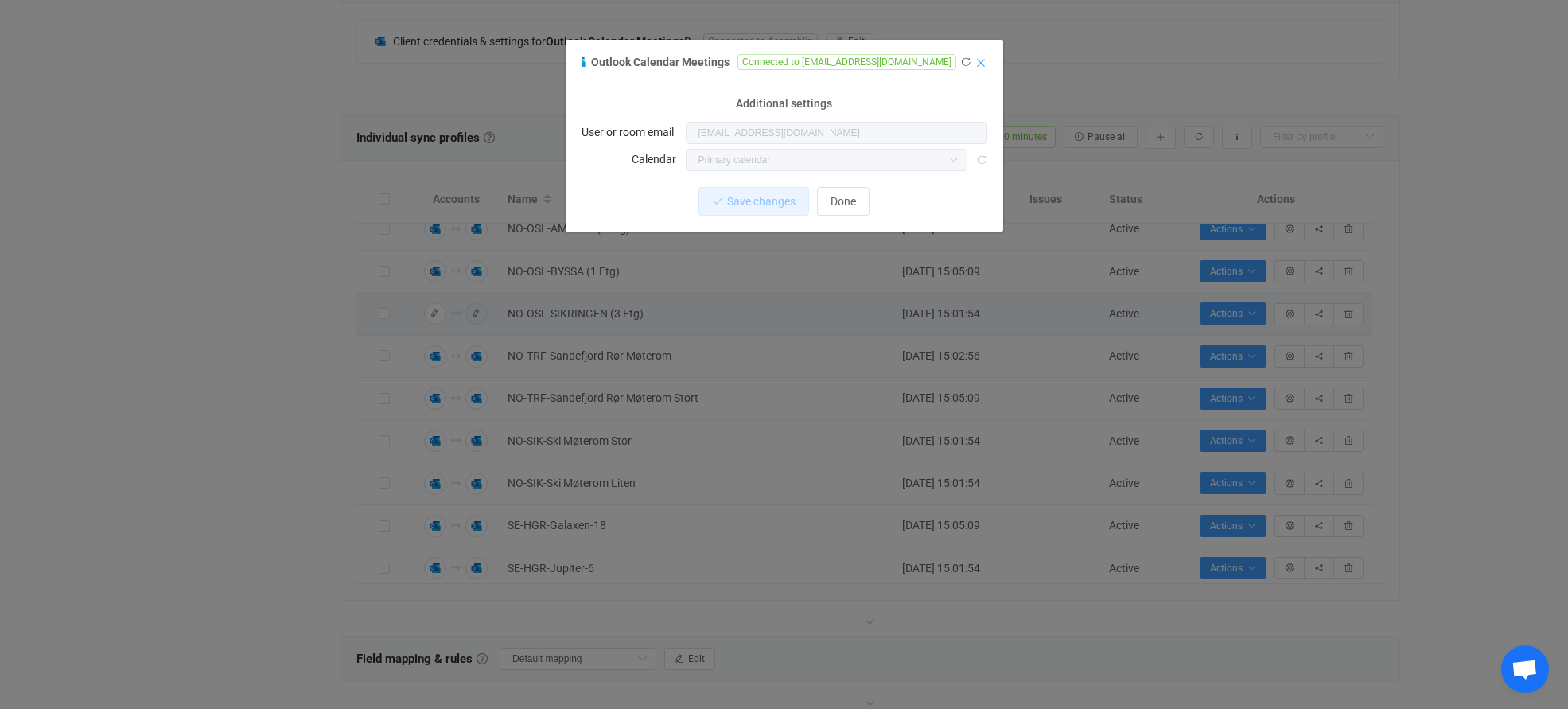
click at [979, 62] on icon "Close" at bounding box center [981, 63] width 13 height 13
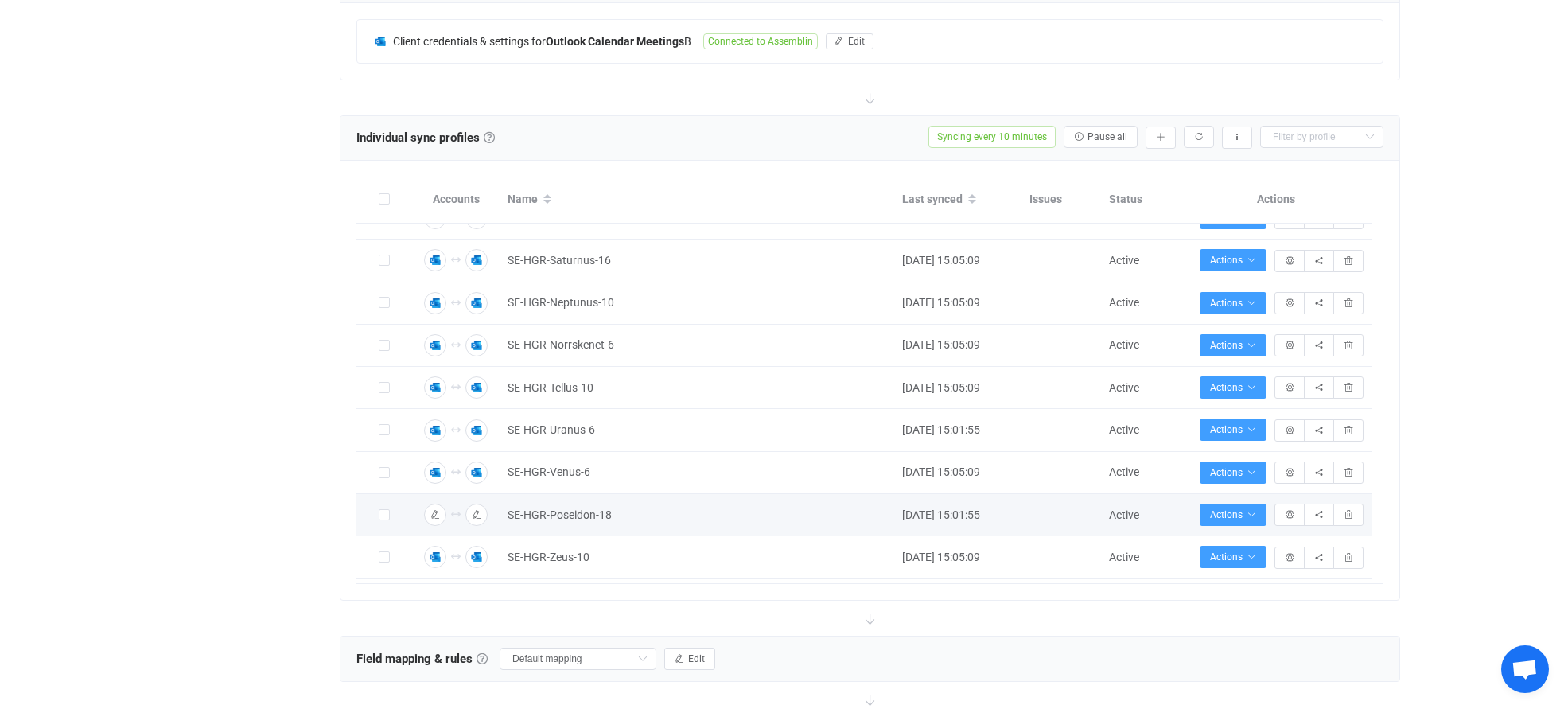
scroll to position [1165, 0]
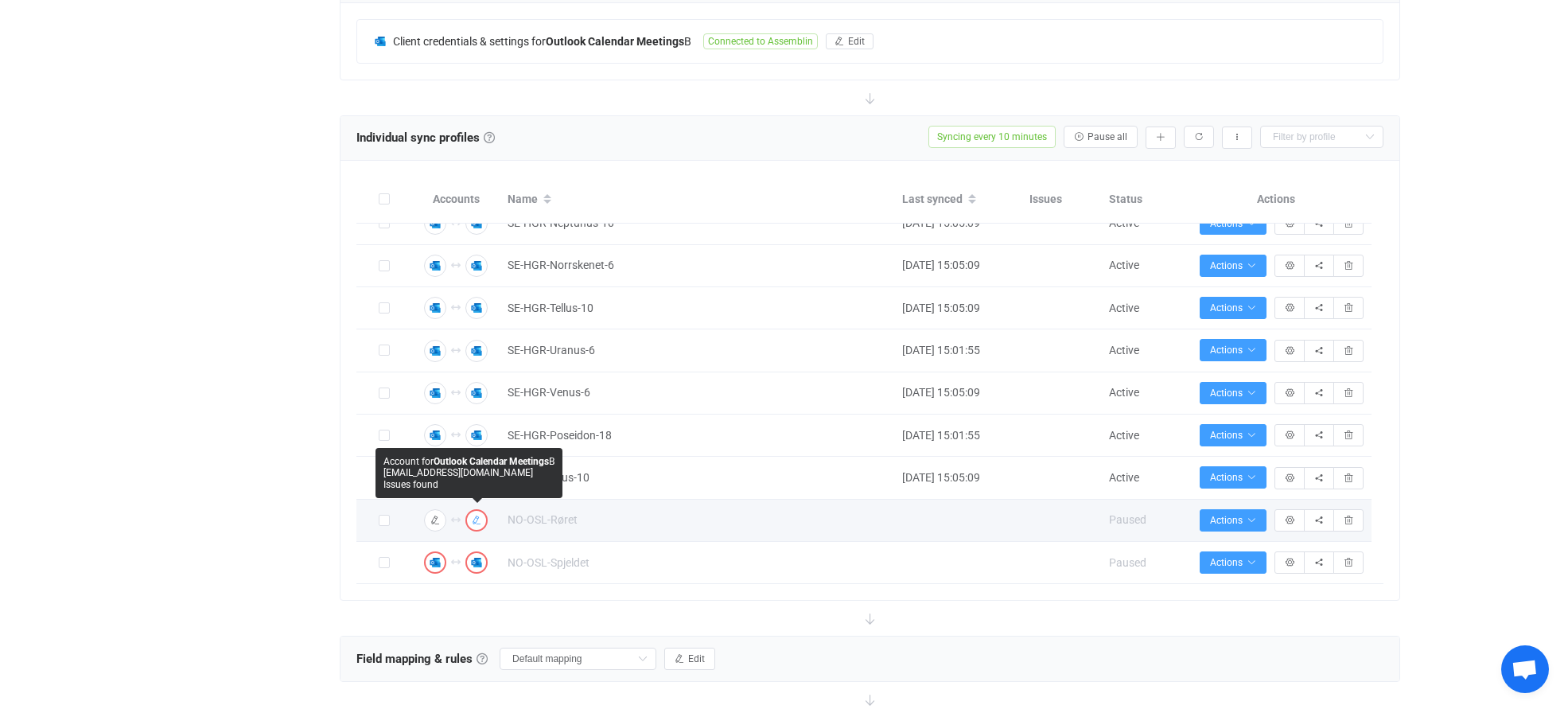
click at [477, 519] on icon "button" at bounding box center [477, 520] width 10 height 10
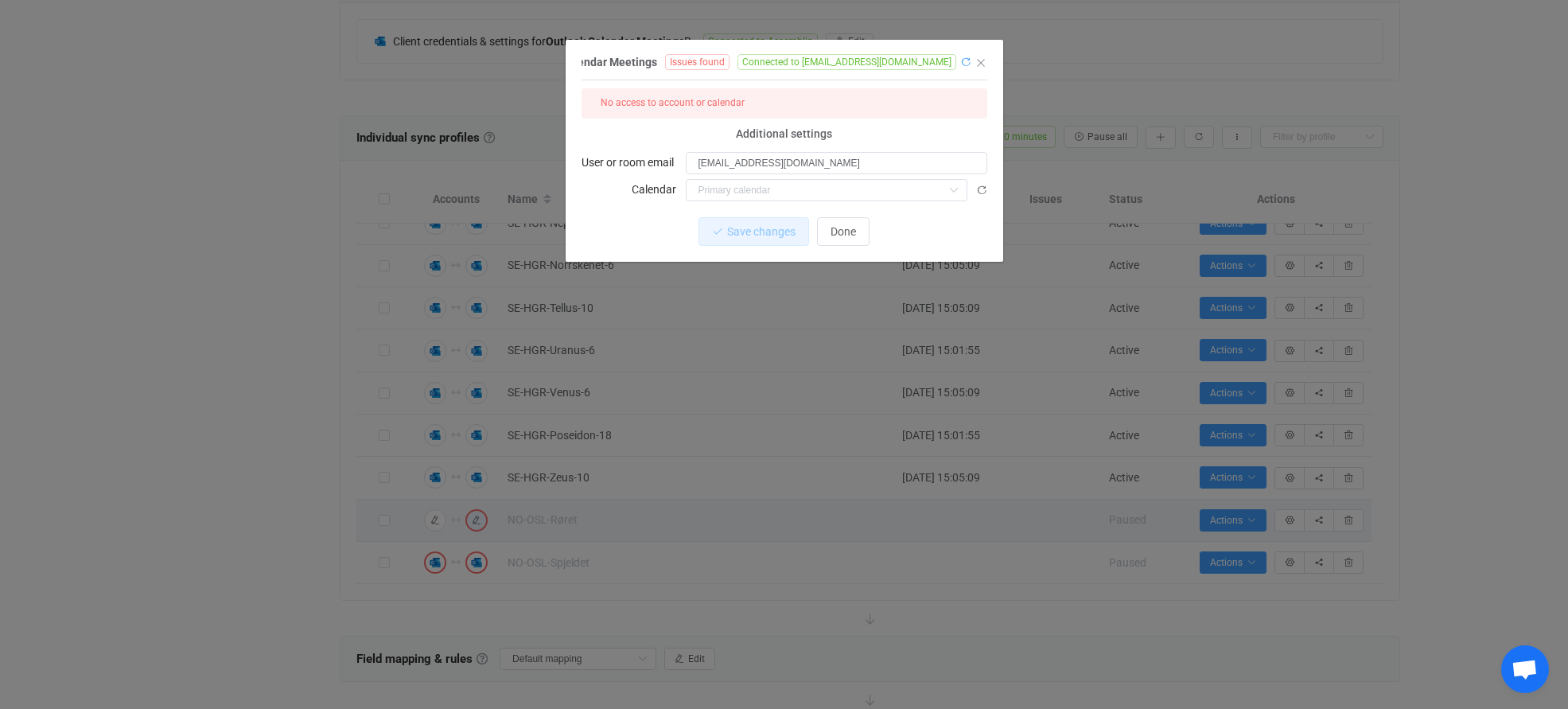
click at [965, 63] on icon "dialog" at bounding box center [965, 62] width 11 height 11
click at [981, 188] on icon "dialog" at bounding box center [981, 190] width 11 height 11
click at [860, 232] on button "Done" at bounding box center [844, 232] width 53 height 29
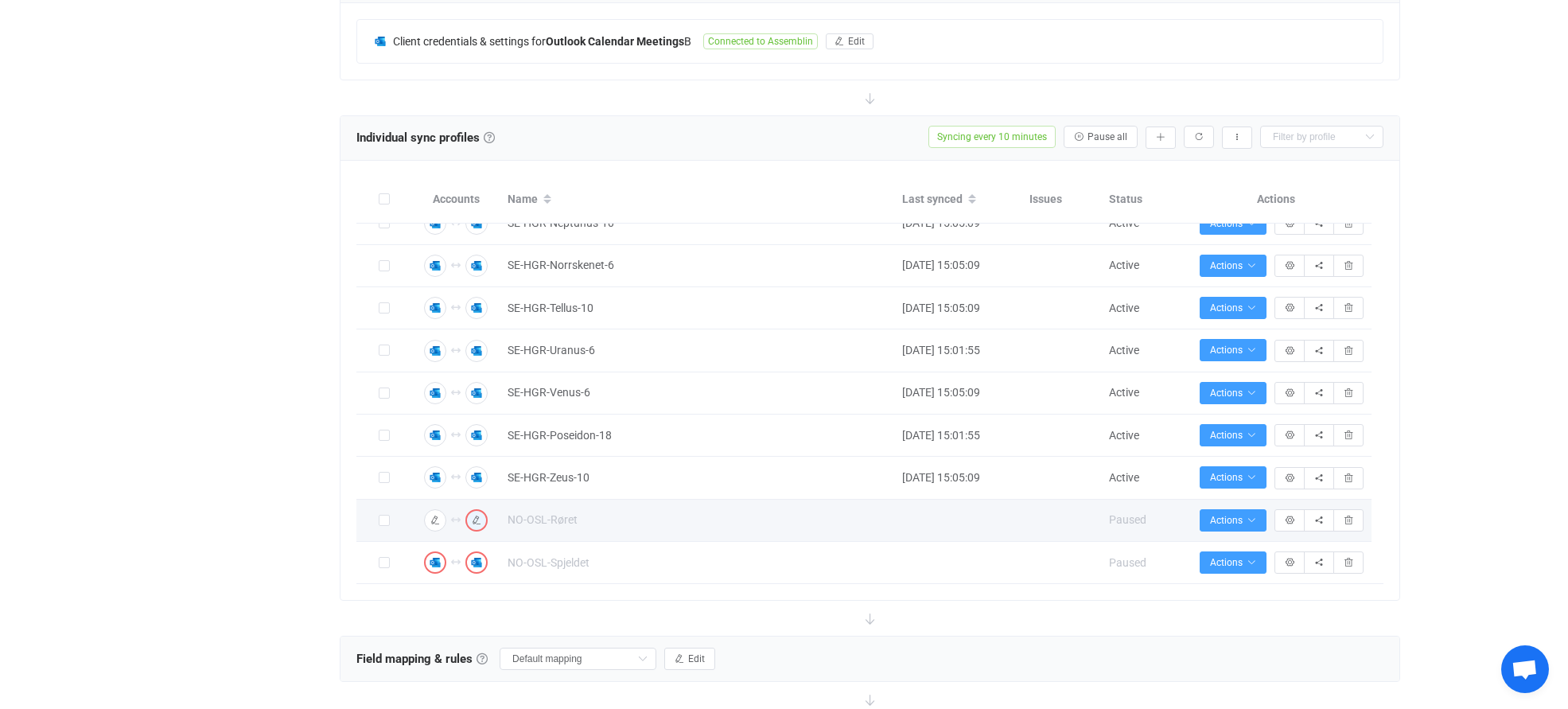
click at [314, 454] on div "Overview Synchronizations Settings Billing Help" at bounding box center [244, 437] width 175 height 1818
click at [1160, 134] on icon "button" at bounding box center [1160, 138] width 10 height 10
click at [1121, 178] on li "Add manually…" at bounding box center [1103, 179] width 135 height 29
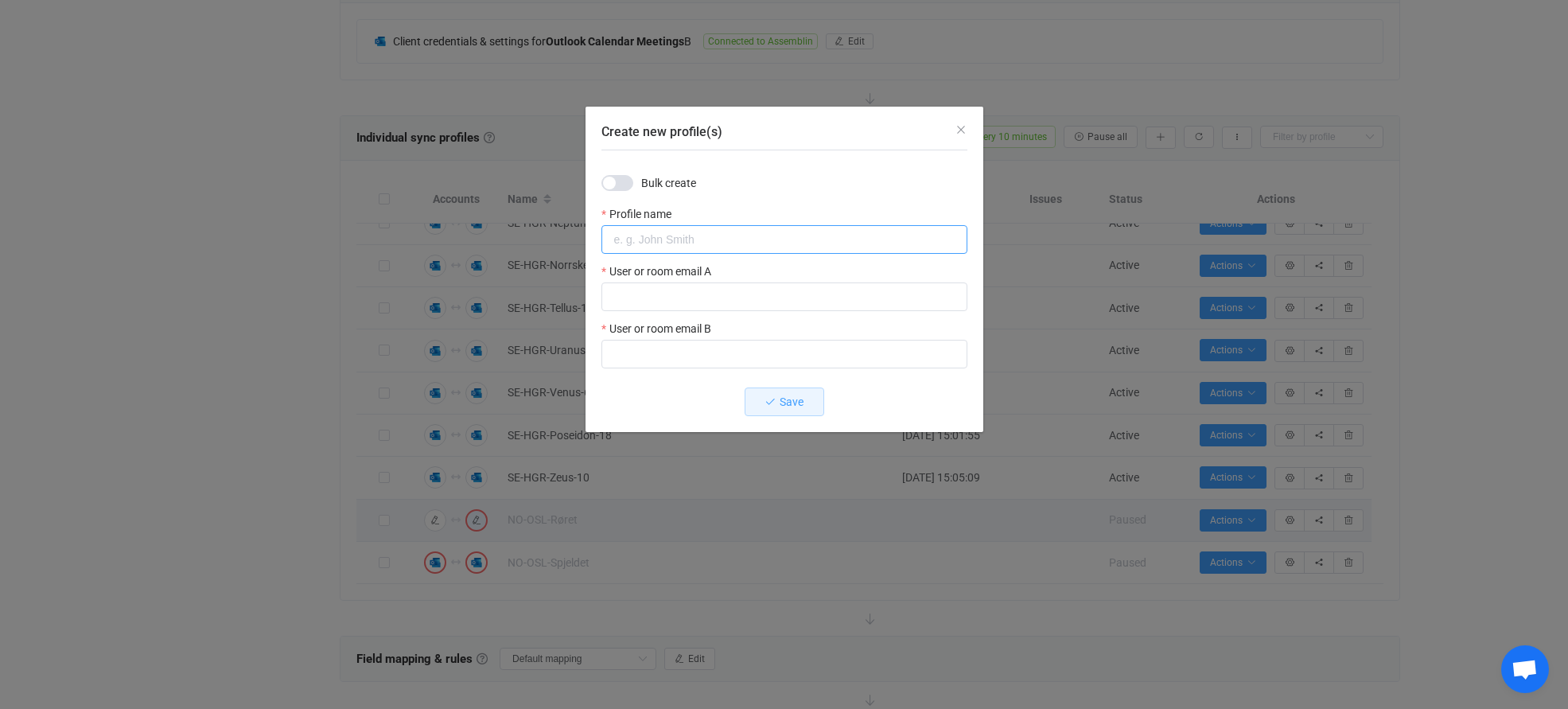
click at [644, 244] on input "Create new profile(s)" at bounding box center [785, 240] width 366 height 29
click at [740, 243] on input "Create new profile(s)" at bounding box center [785, 240] width 366 height 29
paste input "NO-OSL-Kanalen"
type input "NO-OSL-Kanalen"
click at [693, 295] on input "Create new profile(s)" at bounding box center [785, 297] width 366 height 29
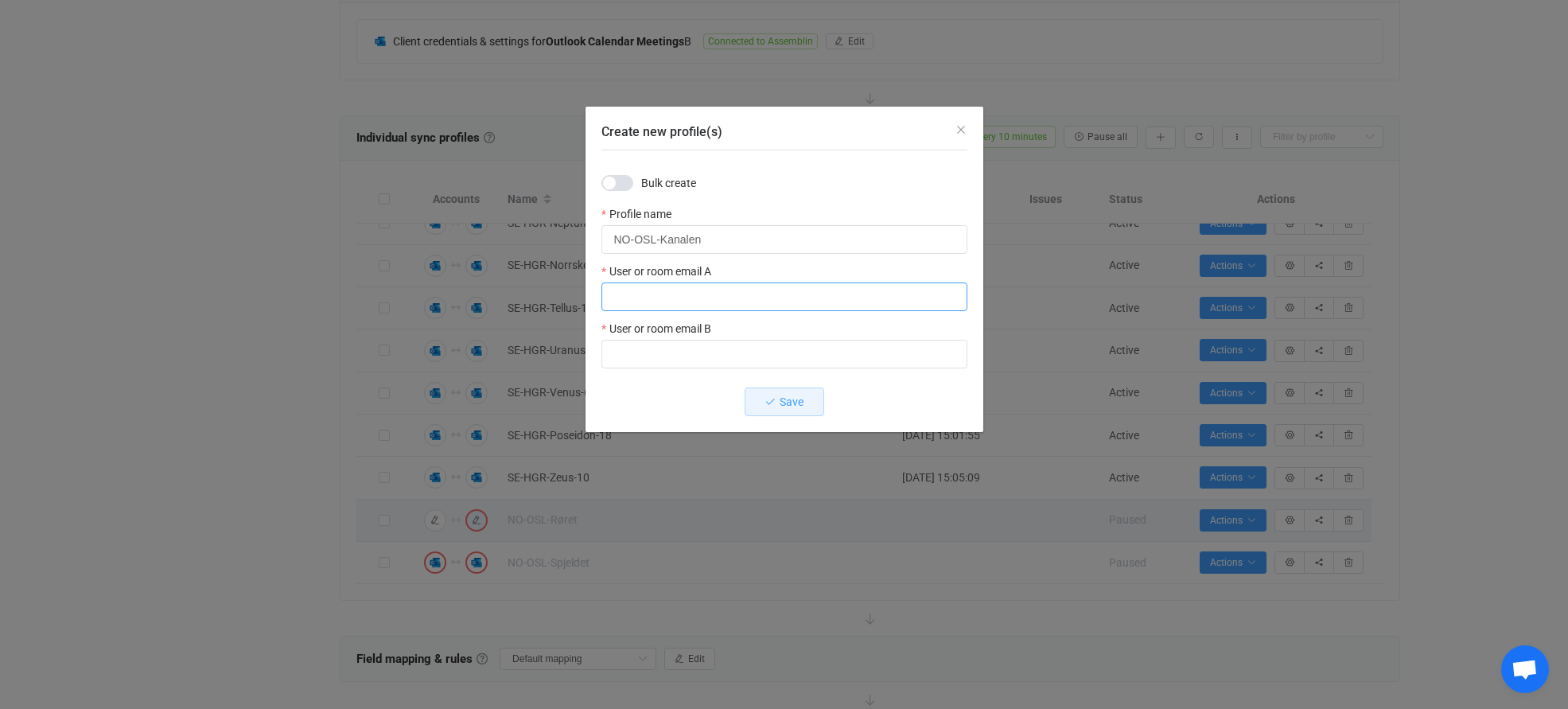
paste input "[EMAIL_ADDRESS][DOMAIN_NAME]"
type input "[EMAIL_ADDRESS][DOMAIN_NAME]"
click at [685, 355] on input "Create new profile(s)" at bounding box center [785, 354] width 366 height 29
paste input "[EMAIL_ADDRESS][DOMAIN_NAME]"
type input "[EMAIL_ADDRESS][DOMAIN_NAME]"
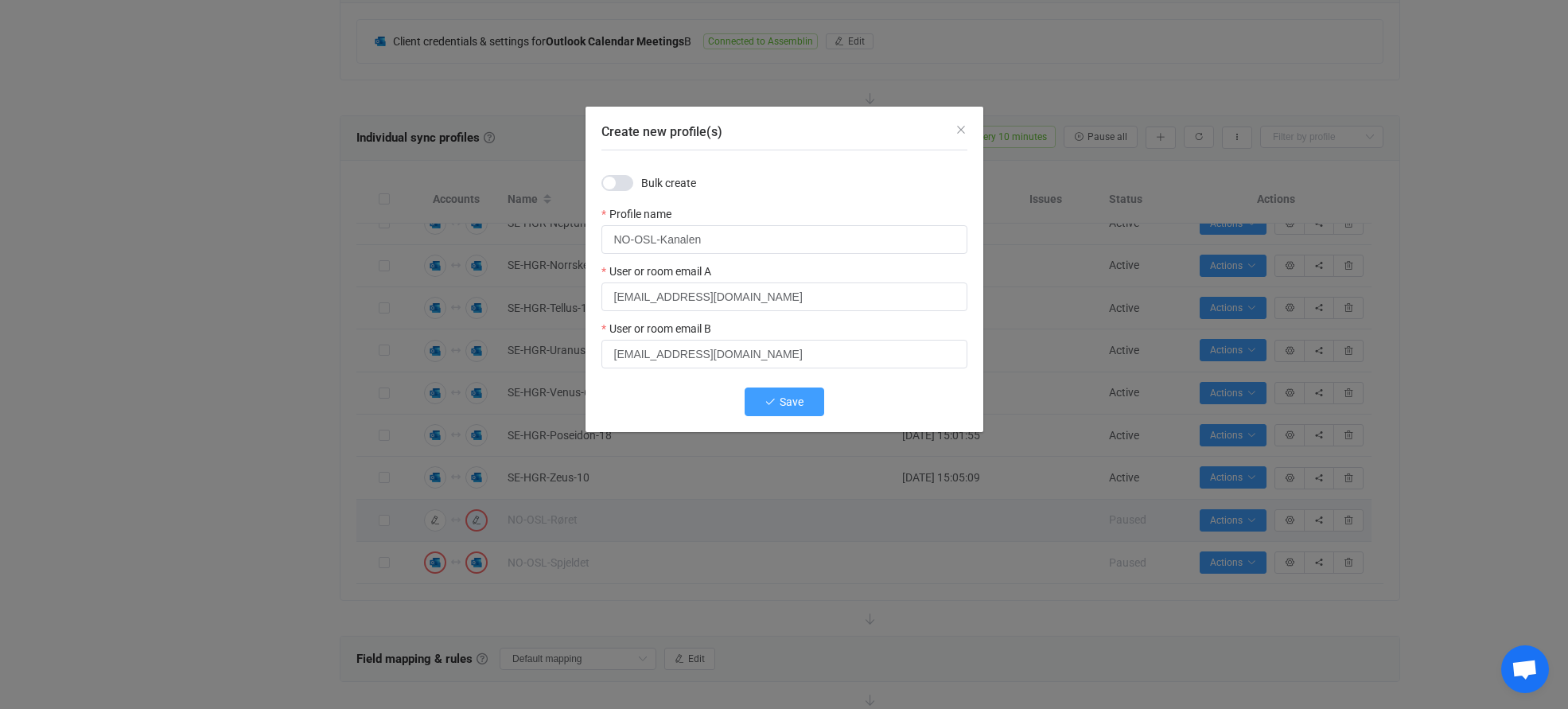
click at [799, 402] on span "Save" at bounding box center [792, 402] width 24 height 13
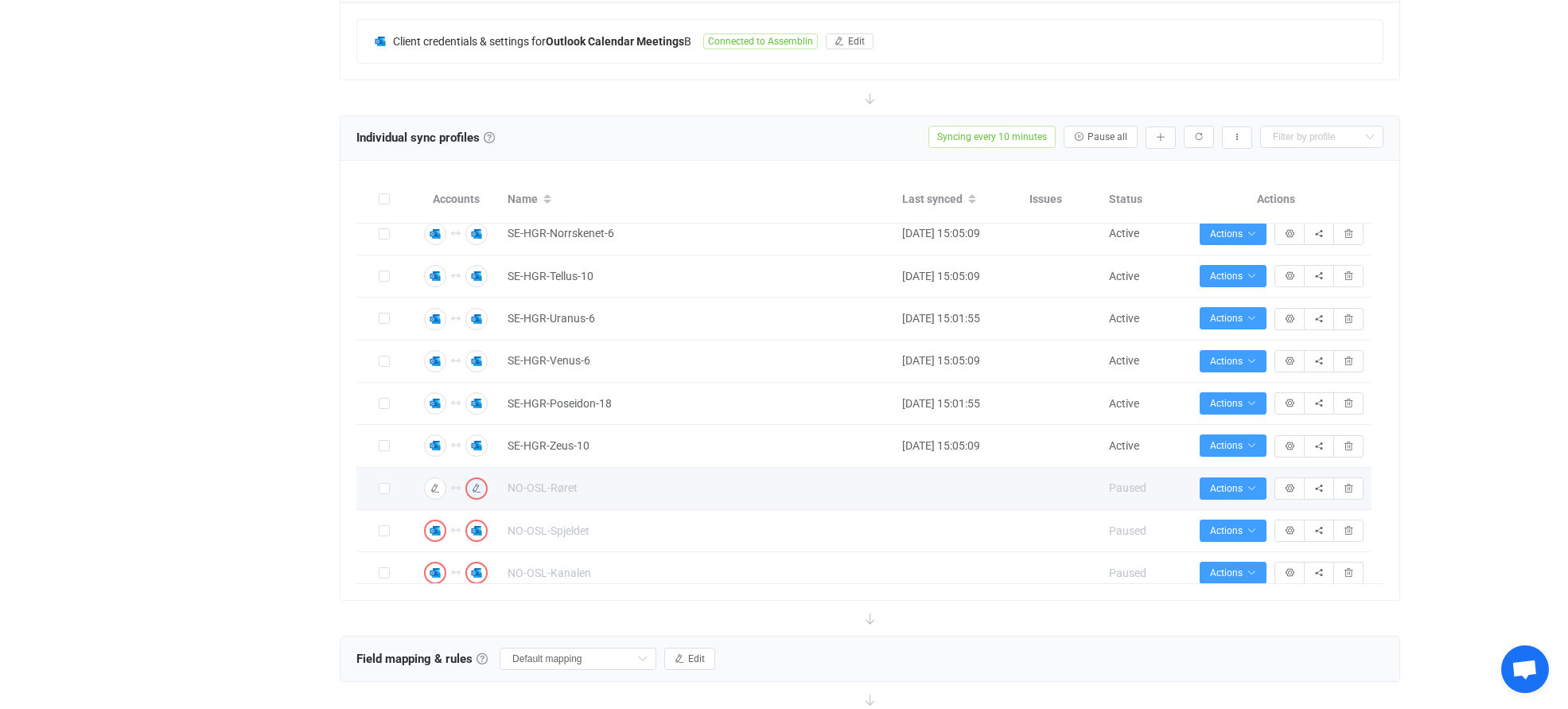
scroll to position [1207, 0]
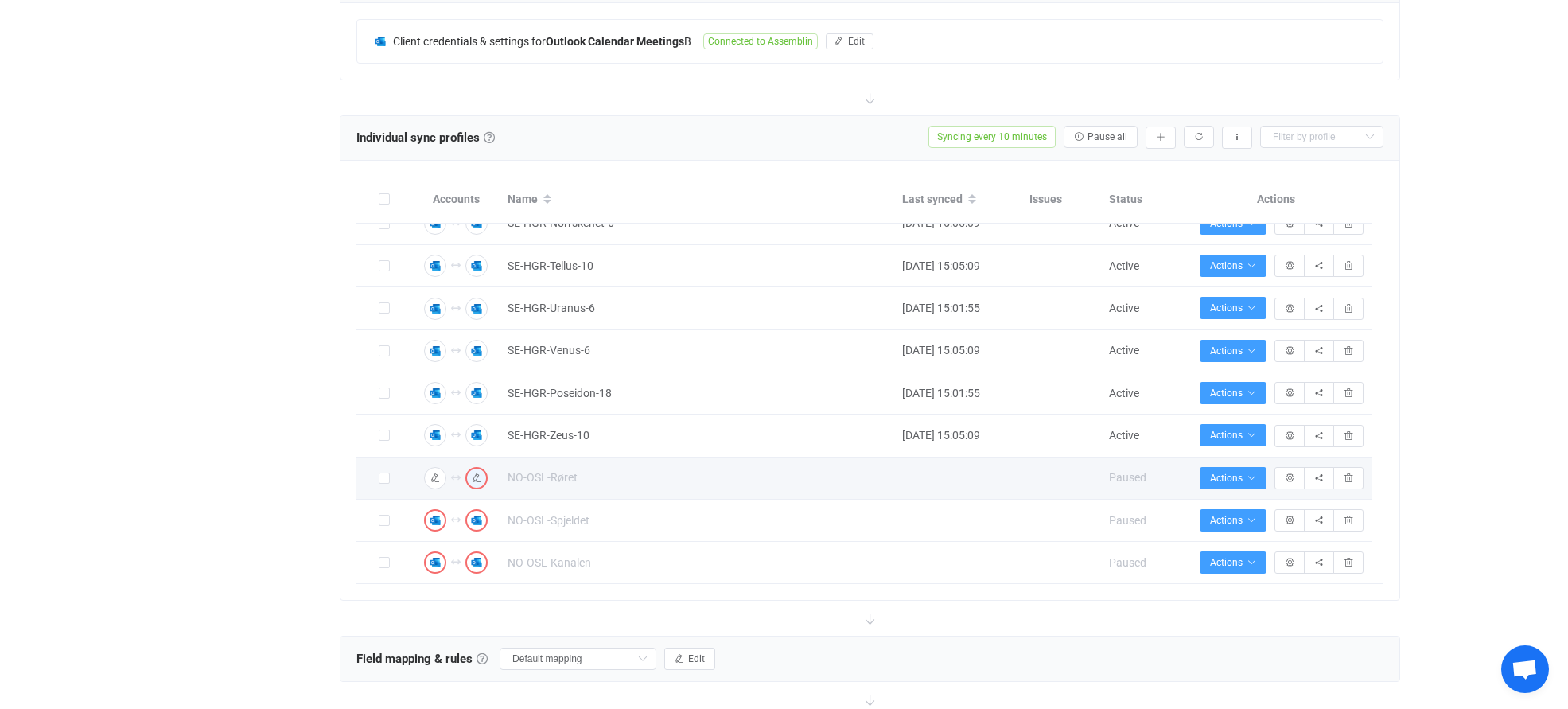
click at [308, 429] on div "Overview Synchronizations Settings Billing Help" at bounding box center [244, 437] width 175 height 1818
click at [1163, 137] on icon "button" at bounding box center [1160, 138] width 10 height 10
click at [1115, 176] on li "Add manually…" at bounding box center [1103, 179] width 135 height 29
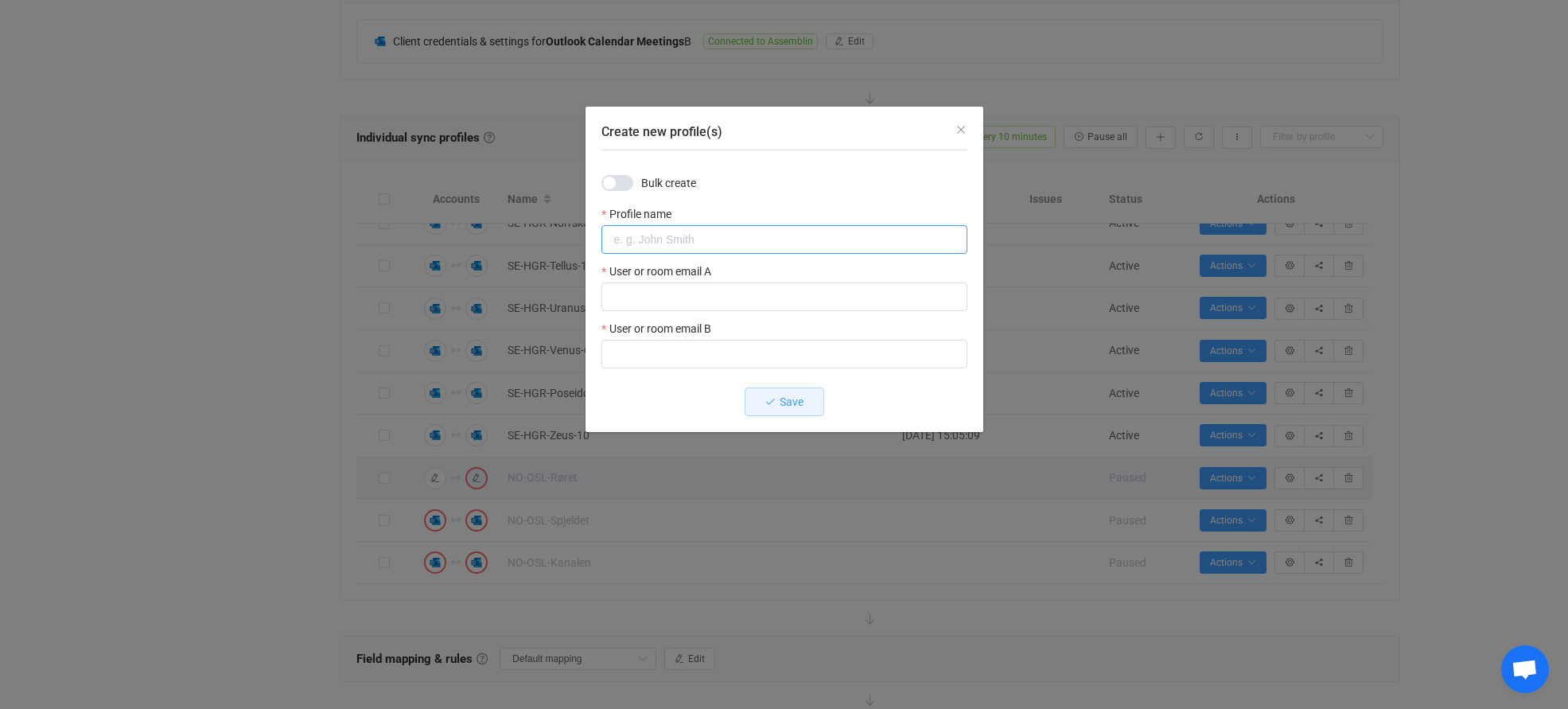
click at [701, 240] on input "Create new profile(s)" at bounding box center [785, 240] width 366 height 29
paste input "NO-OSL-Radiatoren"
type input "NO-OSL-Radiatoren"
click at [688, 302] on input "Create new profile(s)" at bounding box center [785, 297] width 366 height 29
paste input "[EMAIL_ADDRESS][DOMAIN_NAME]"
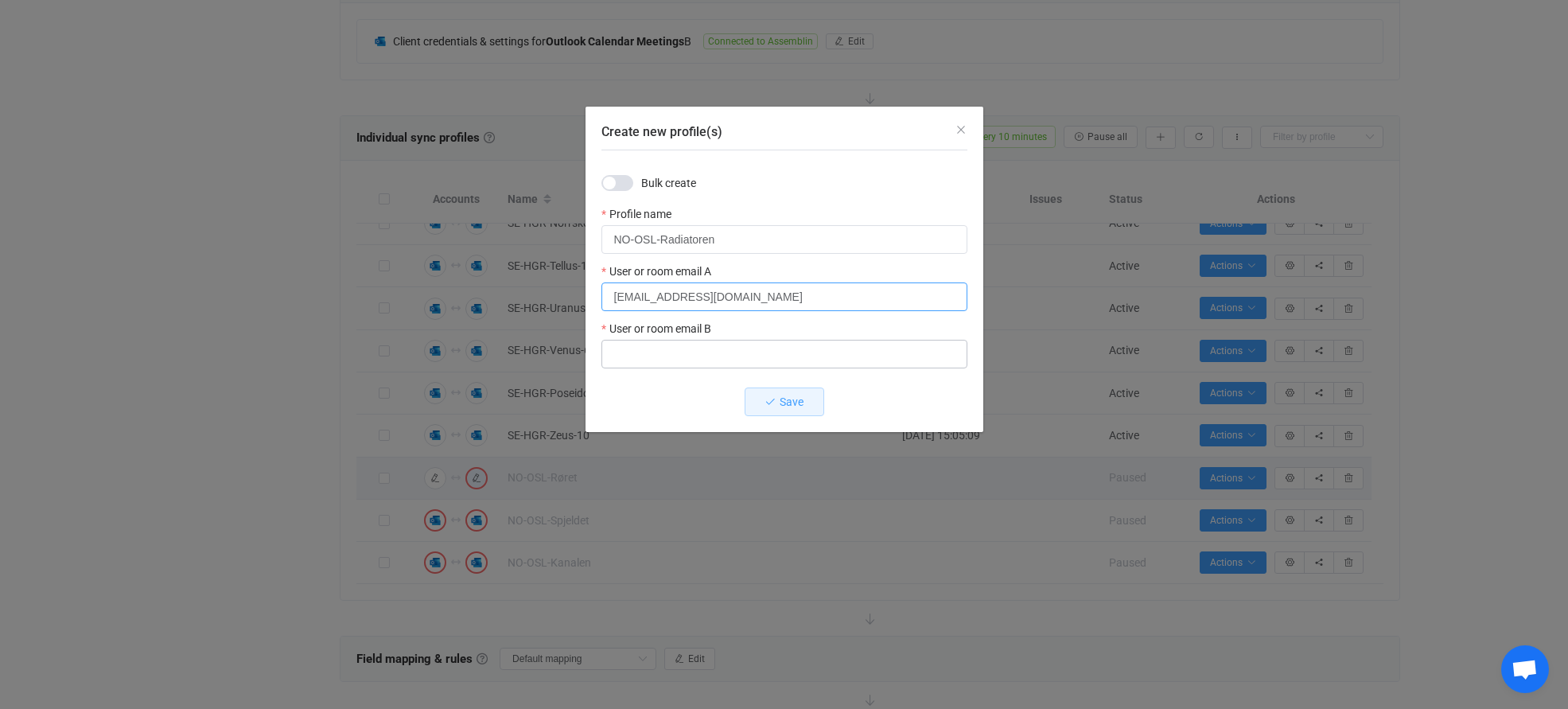
type input "[EMAIL_ADDRESS][DOMAIN_NAME]"
click at [681, 362] on input "Create new profile(s)" at bounding box center [785, 354] width 366 height 29
click at [663, 354] on input "Create new profile(s)" at bounding box center [785, 354] width 366 height 29
paste input "[EMAIL_ADDRESS][DOMAIN_NAME]"
type input "[EMAIL_ADDRESS][DOMAIN_NAME]"
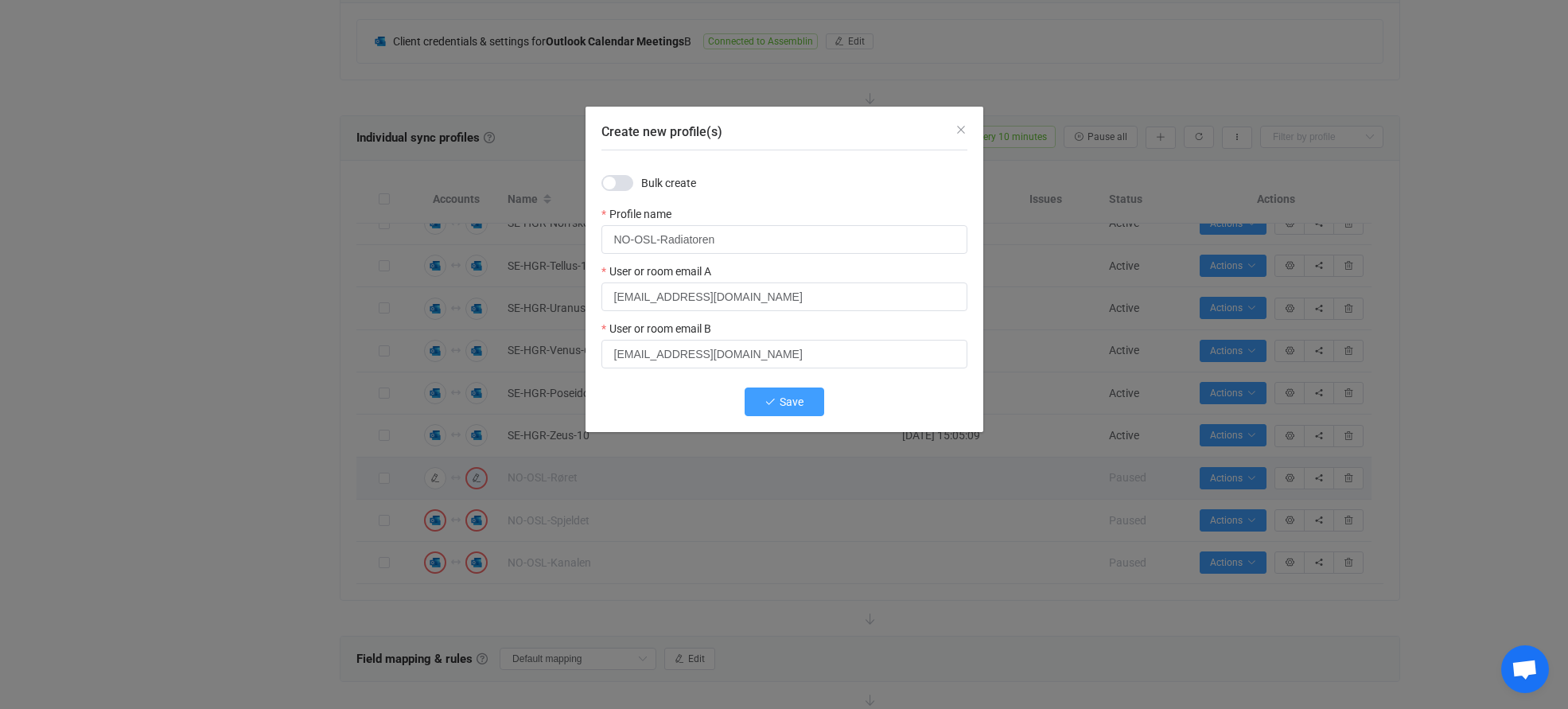
click at [768, 398] on icon "Create new profile(s)" at bounding box center [770, 402] width 11 height 11
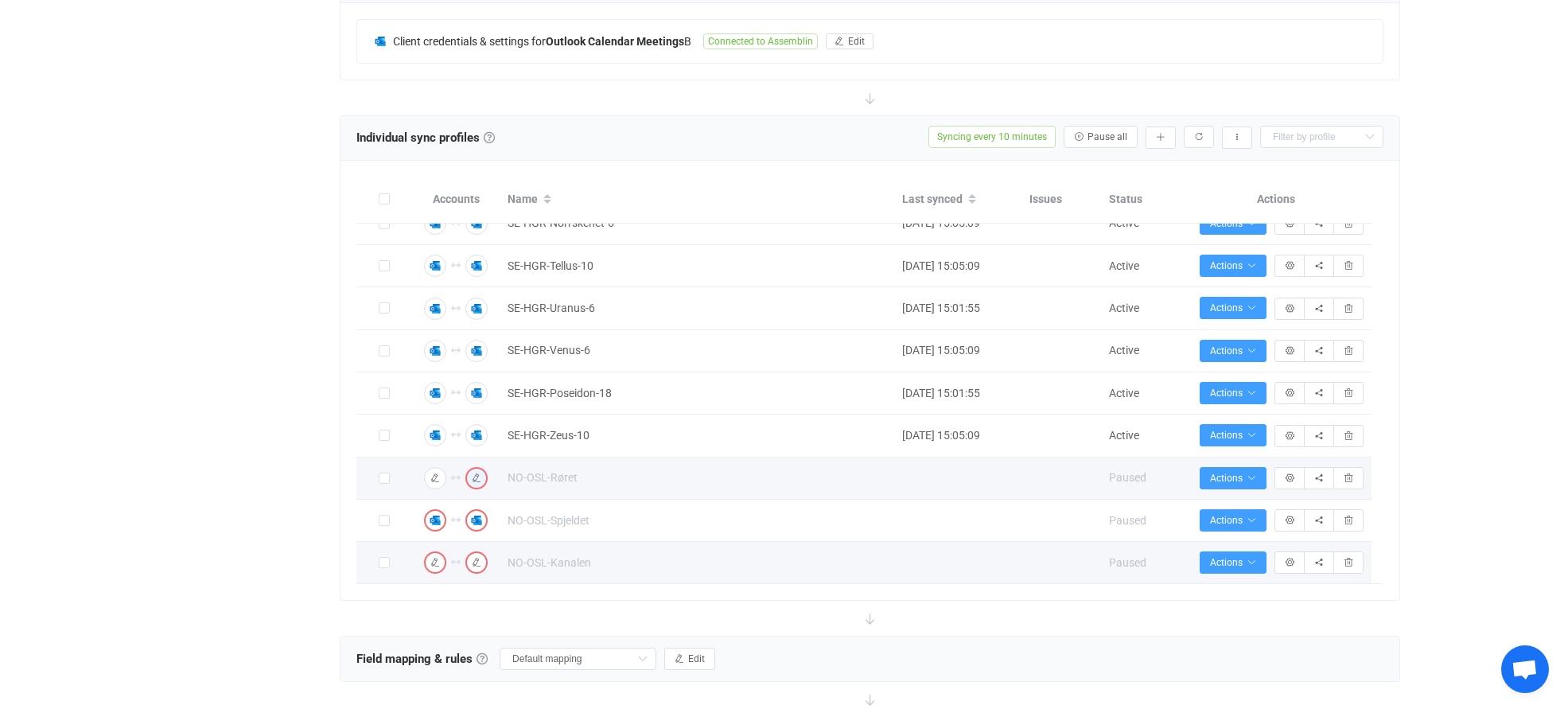
scroll to position [1250, 0]
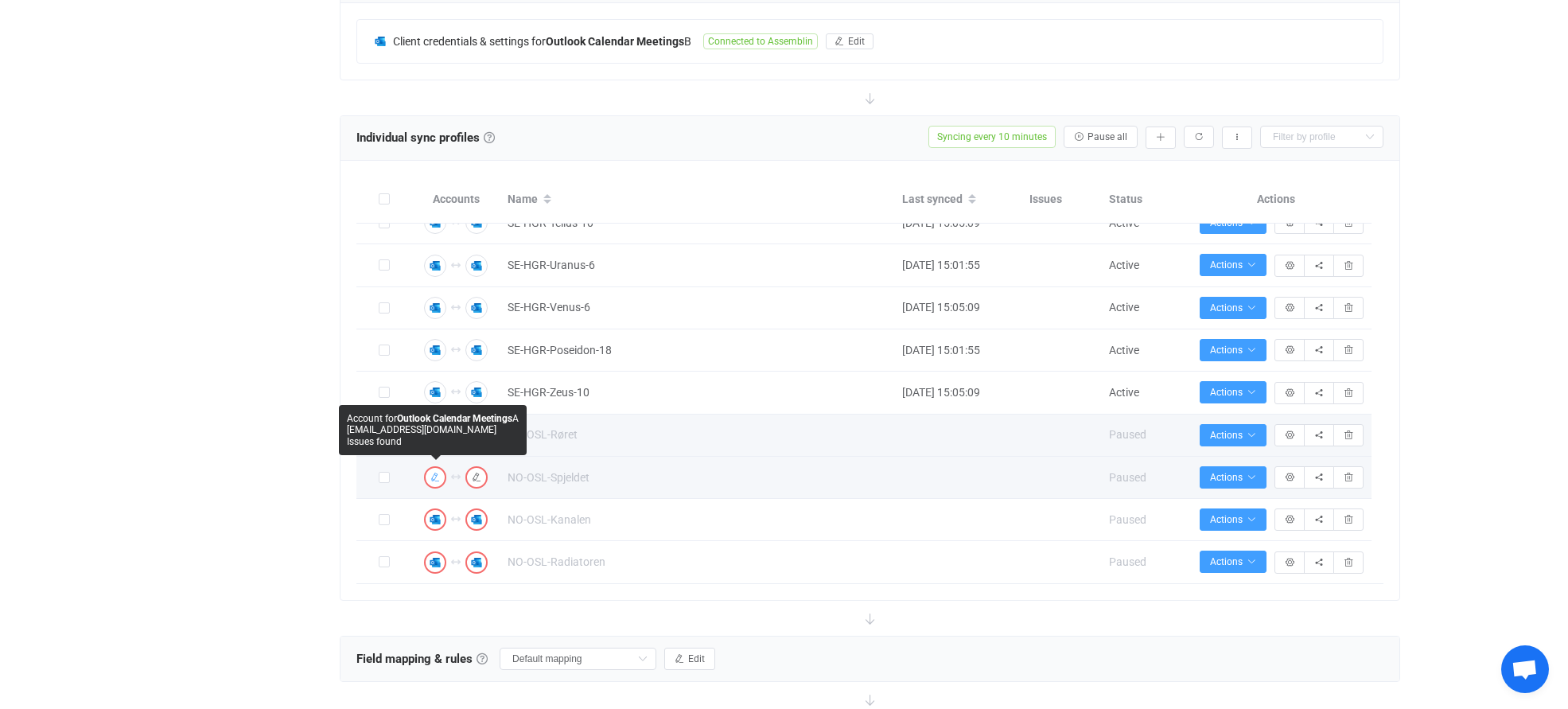
click at [435, 478] on icon "button" at bounding box center [435, 477] width 10 height 10
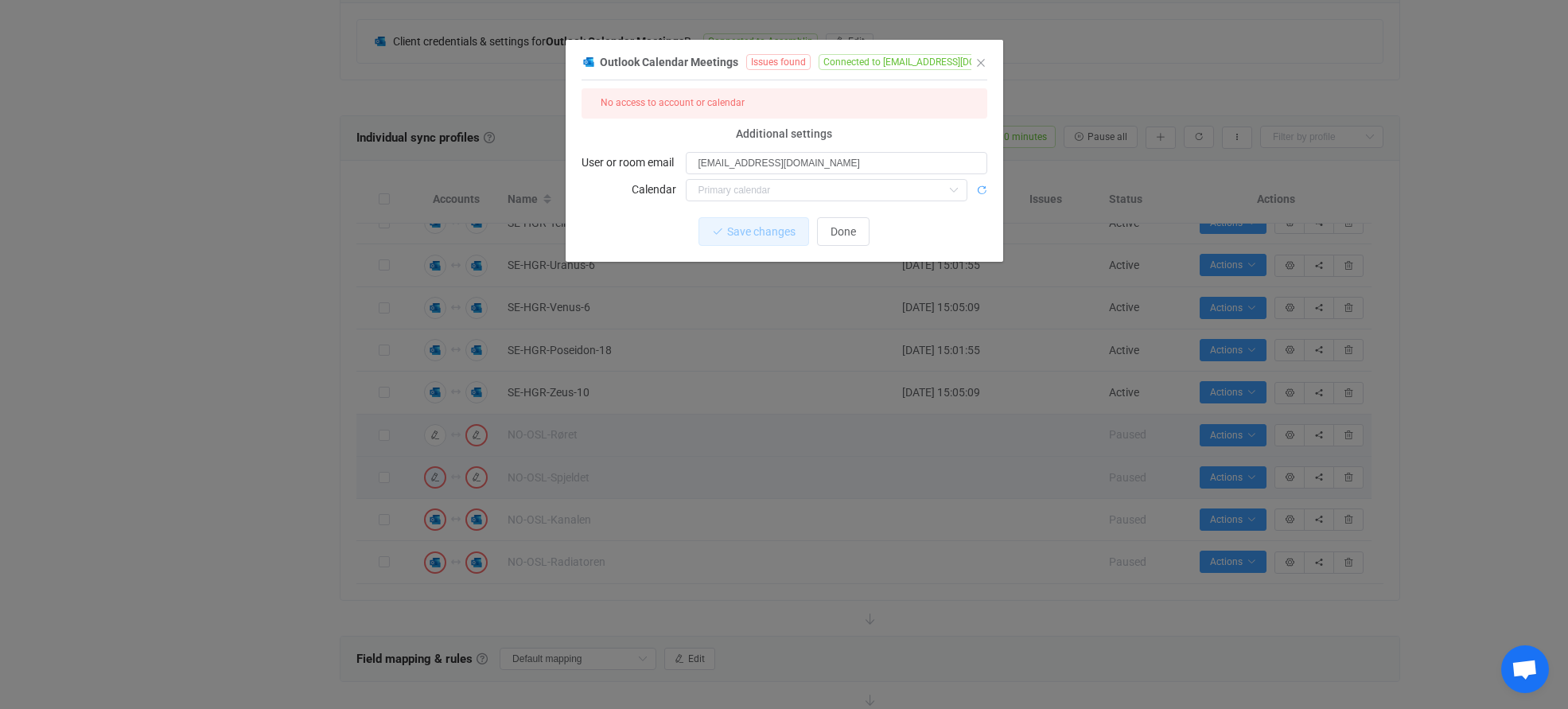
click at [981, 190] on icon "dialog" at bounding box center [981, 190] width 11 height 11
drag, startPoint x: 909, startPoint y: 60, endPoint x: 1036, endPoint y: 65, distance: 127.1
click at [1036, 65] on div "Outlook Calendar Meetings Issues found Connected to [EMAIL_ADDRESS][DOMAIN_NAME…" at bounding box center [784, 354] width 1568 height 709
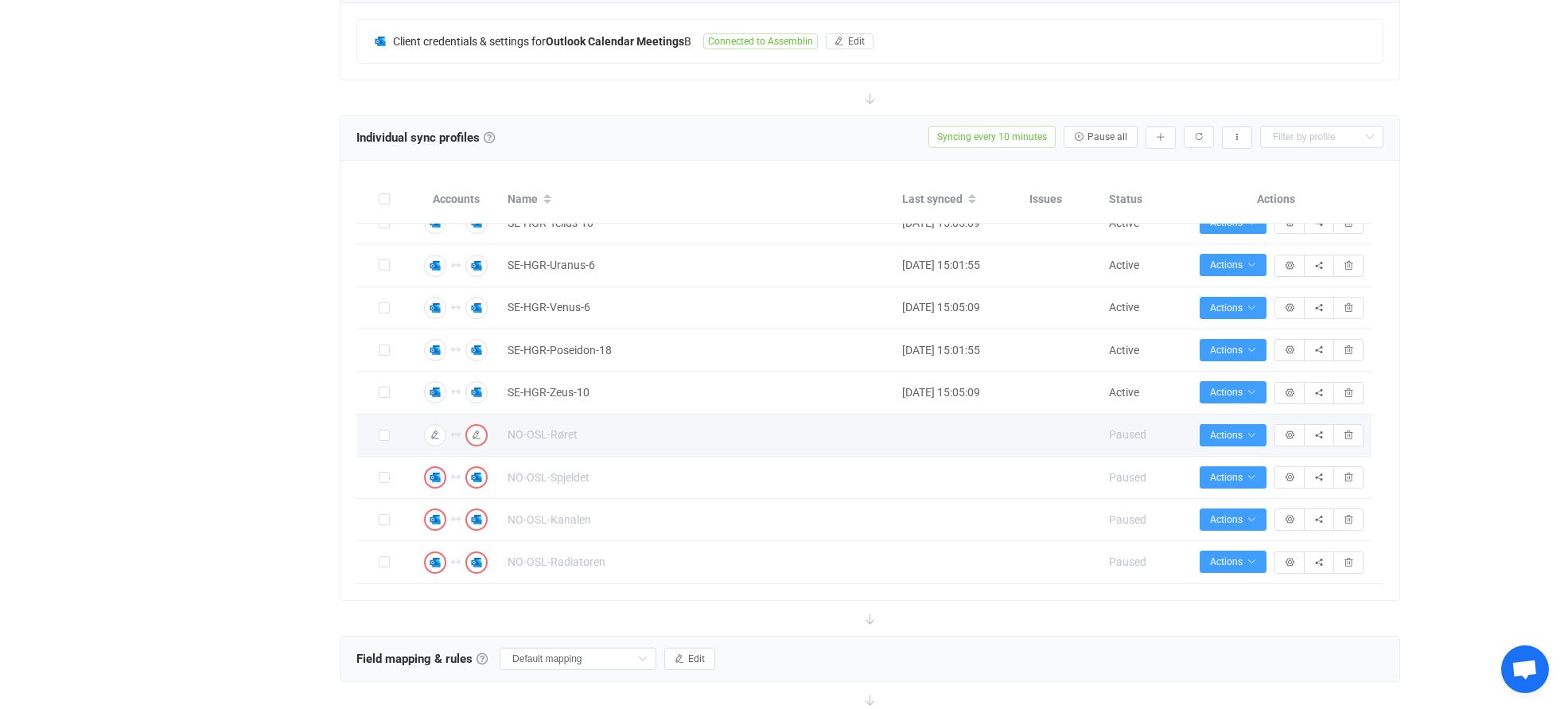
click at [287, 316] on div "Overview Synchronizations Settings Billing Help" at bounding box center [244, 437] width 175 height 1818
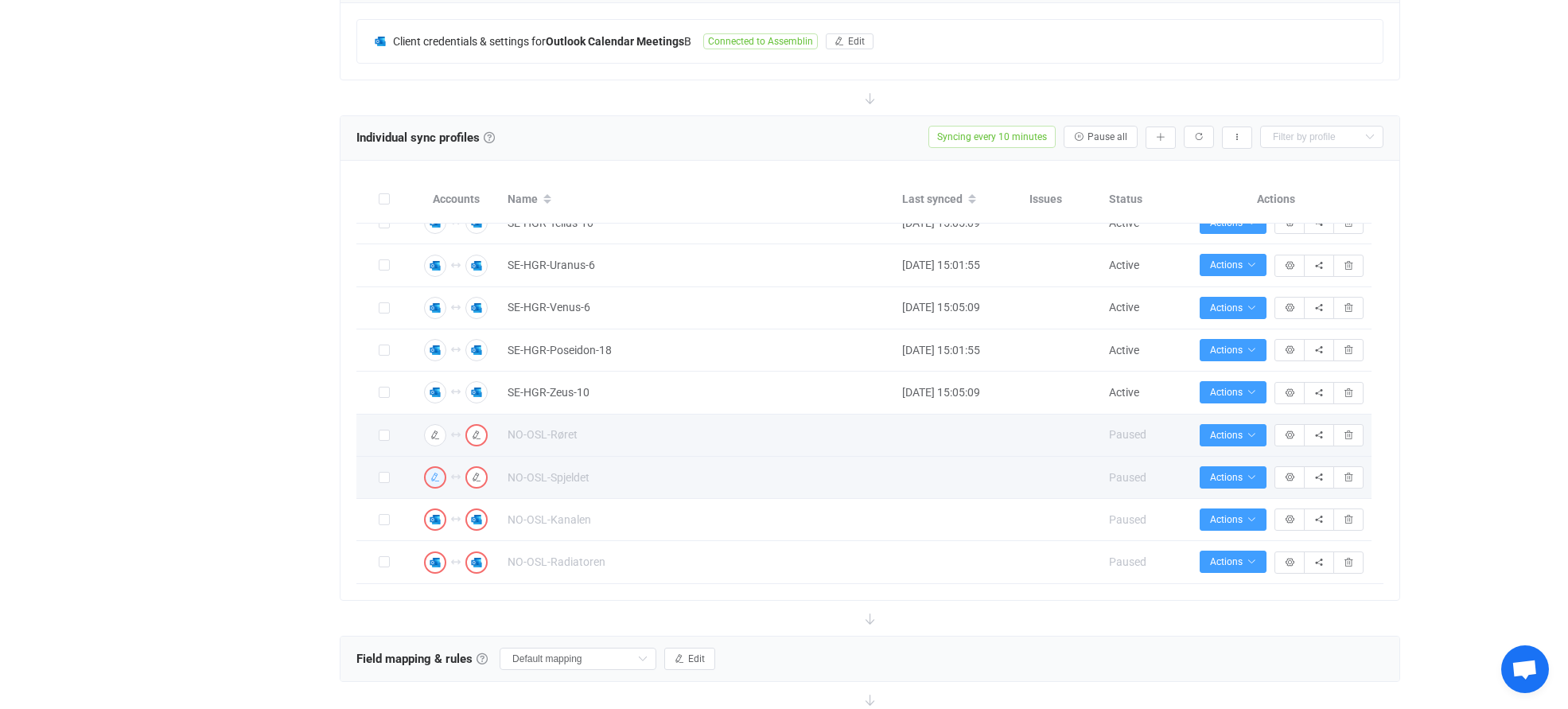
click at [431, 473] on icon "button" at bounding box center [435, 477] width 10 height 10
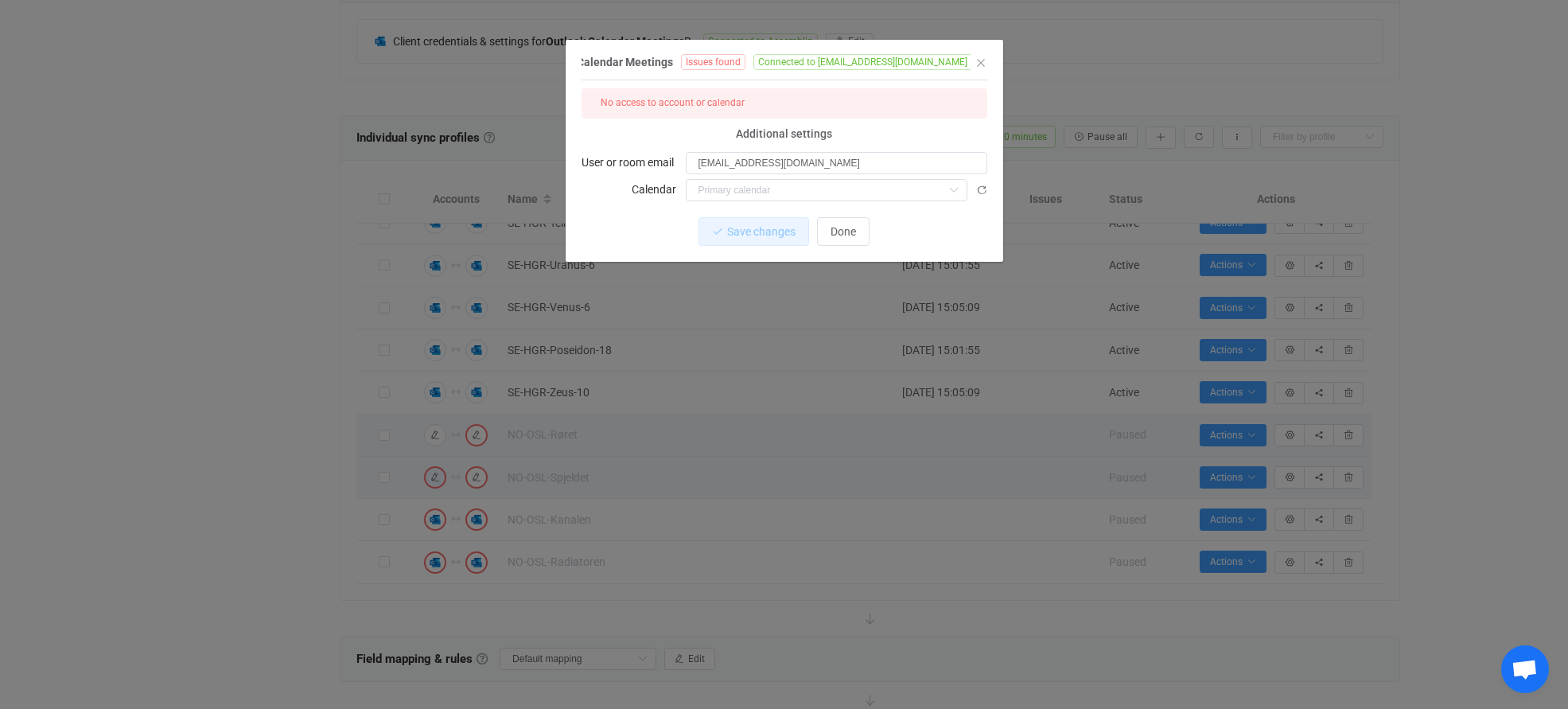
click at [976, 62] on icon "dialog" at bounding box center [981, 62] width 11 height 11
click at [330, 116] on div "Outlook Calendar Meetings Issues found Connected to [EMAIL_ADDRESS][DOMAIN_NAME…" at bounding box center [784, 354] width 1568 height 709
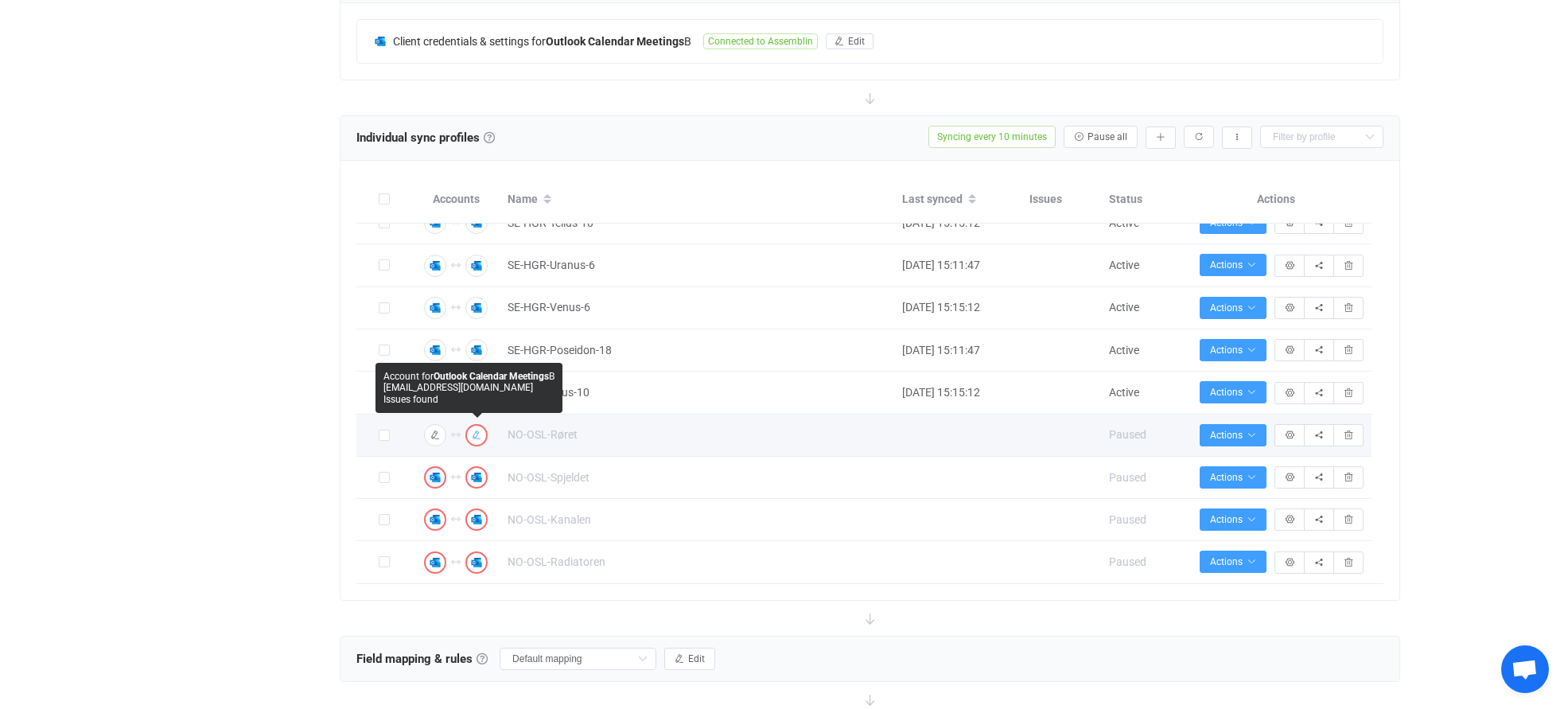
click at [476, 437] on icon "button" at bounding box center [477, 435] width 10 height 10
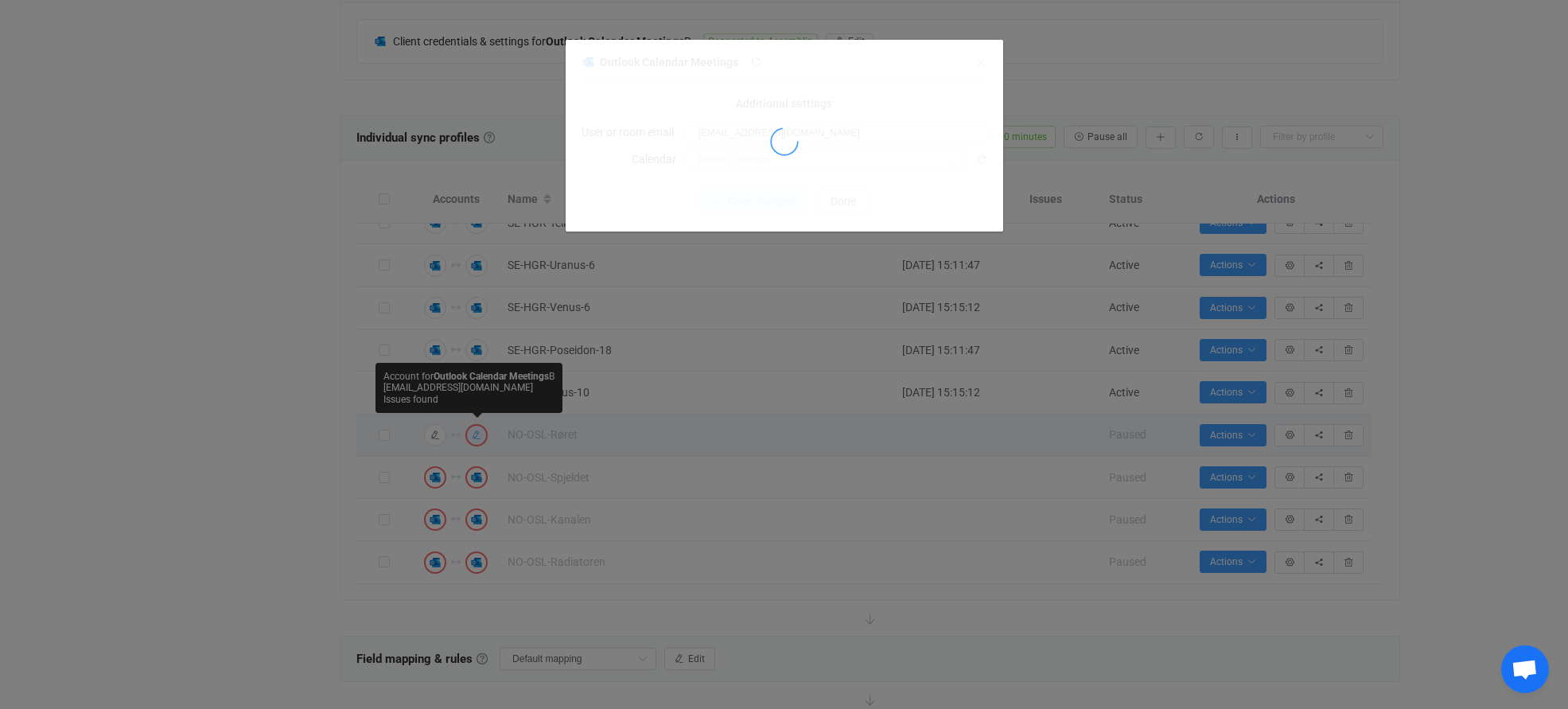
scroll to position [0, 0]
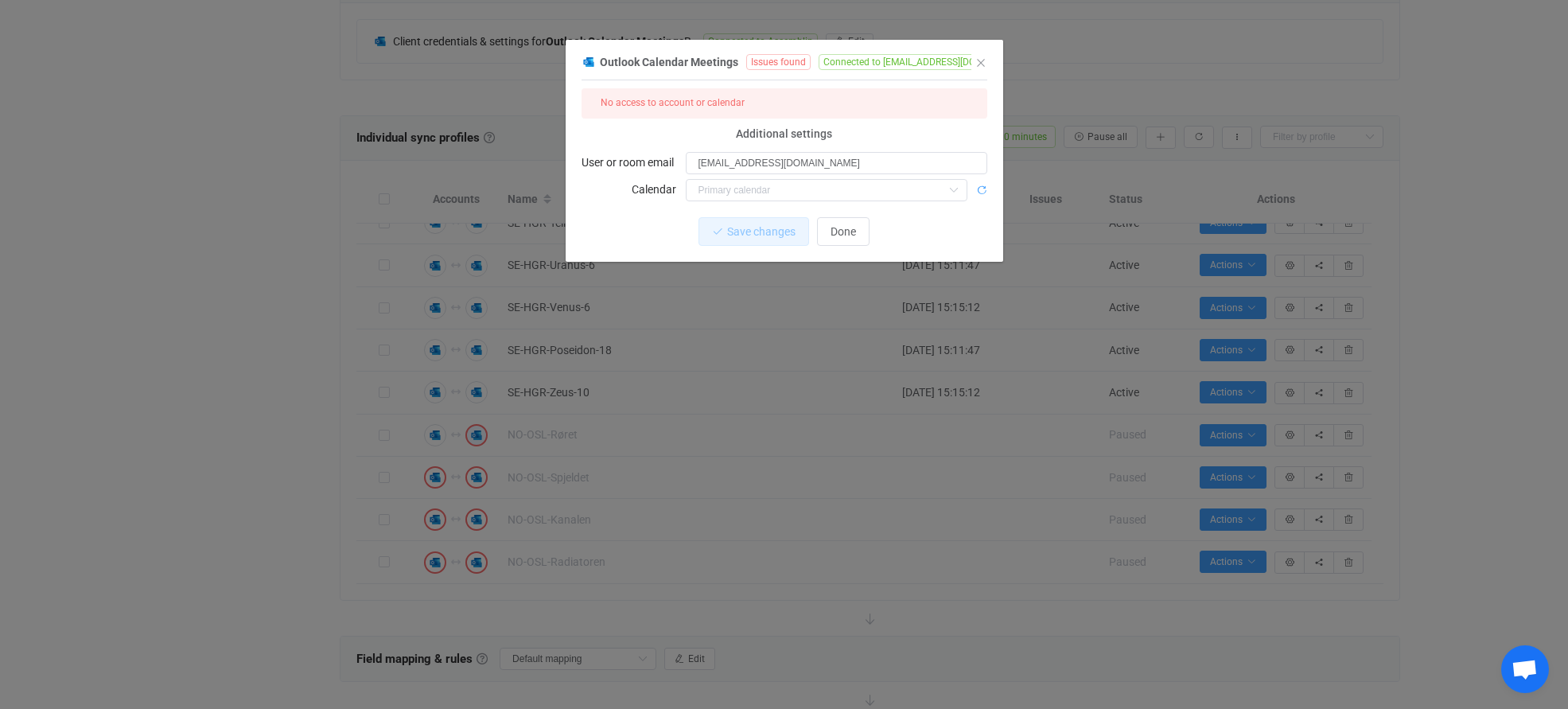
click at [979, 192] on icon "dialog" at bounding box center [981, 190] width 11 height 11
click at [981, 65] on icon "Close" at bounding box center [981, 63] width 13 height 13
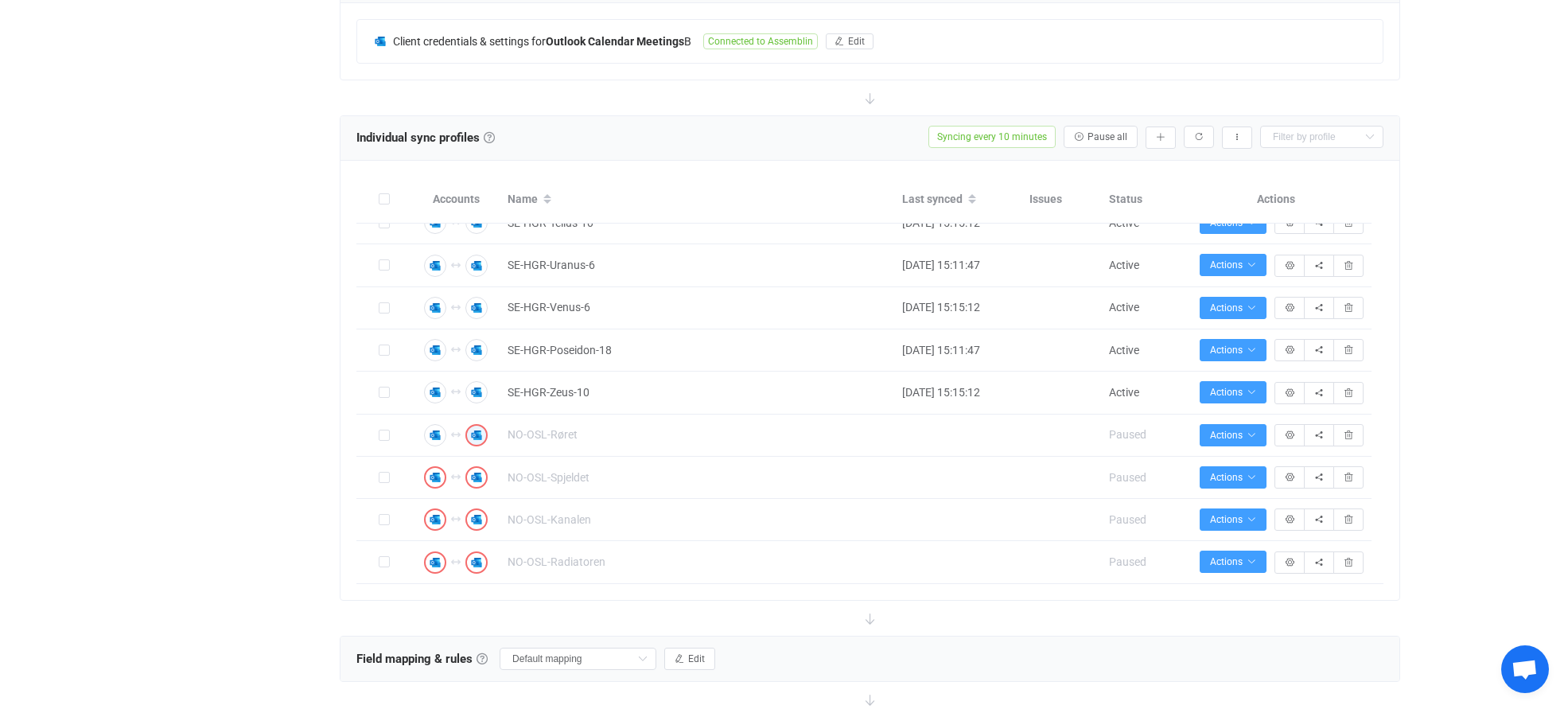
click at [304, 493] on div "Overview Synchronizations Settings Billing Help" at bounding box center [244, 437] width 175 height 1818
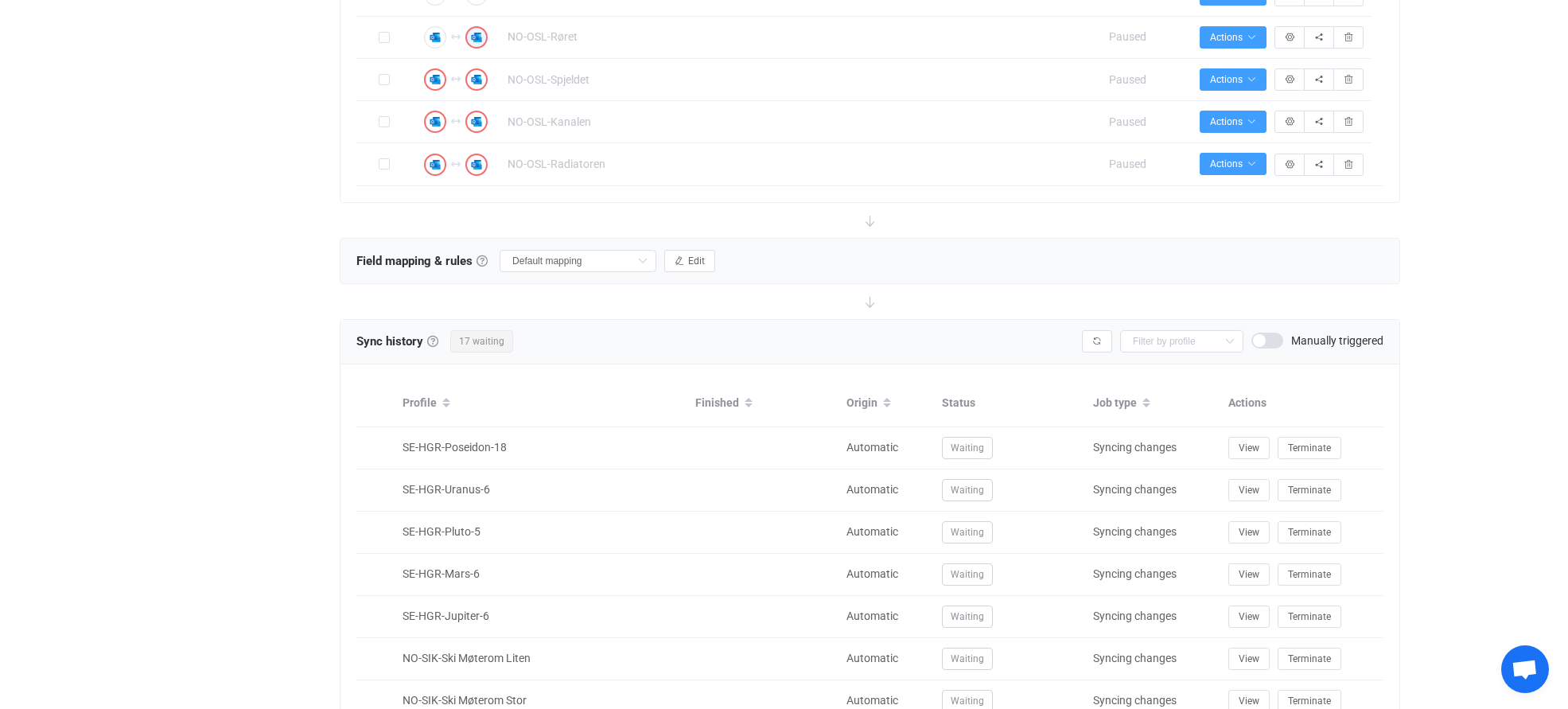
scroll to position [676, 0]
